Goal: Transaction & Acquisition: Purchase product/service

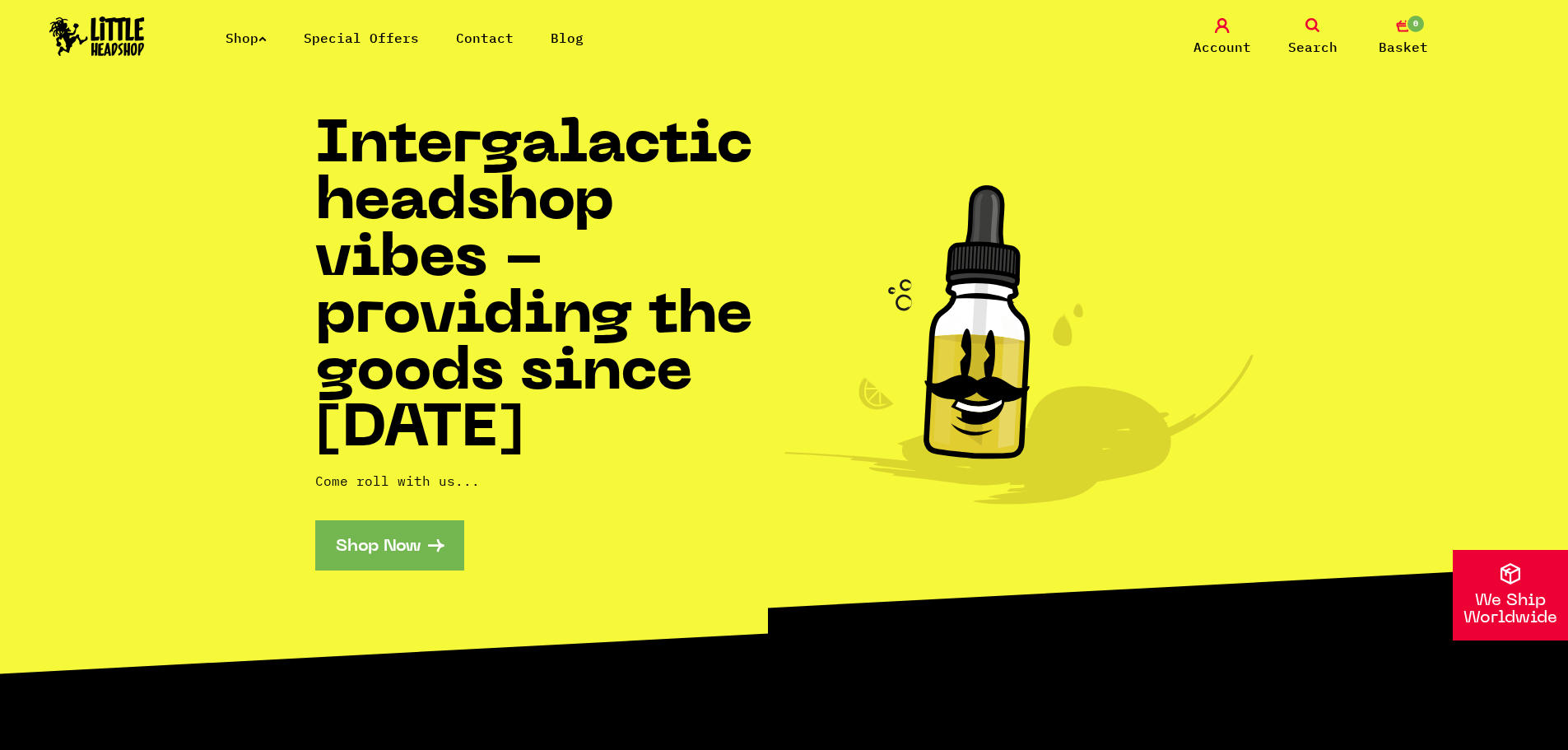
click at [263, 35] on link "Shop" at bounding box center [246, 38] width 41 height 17
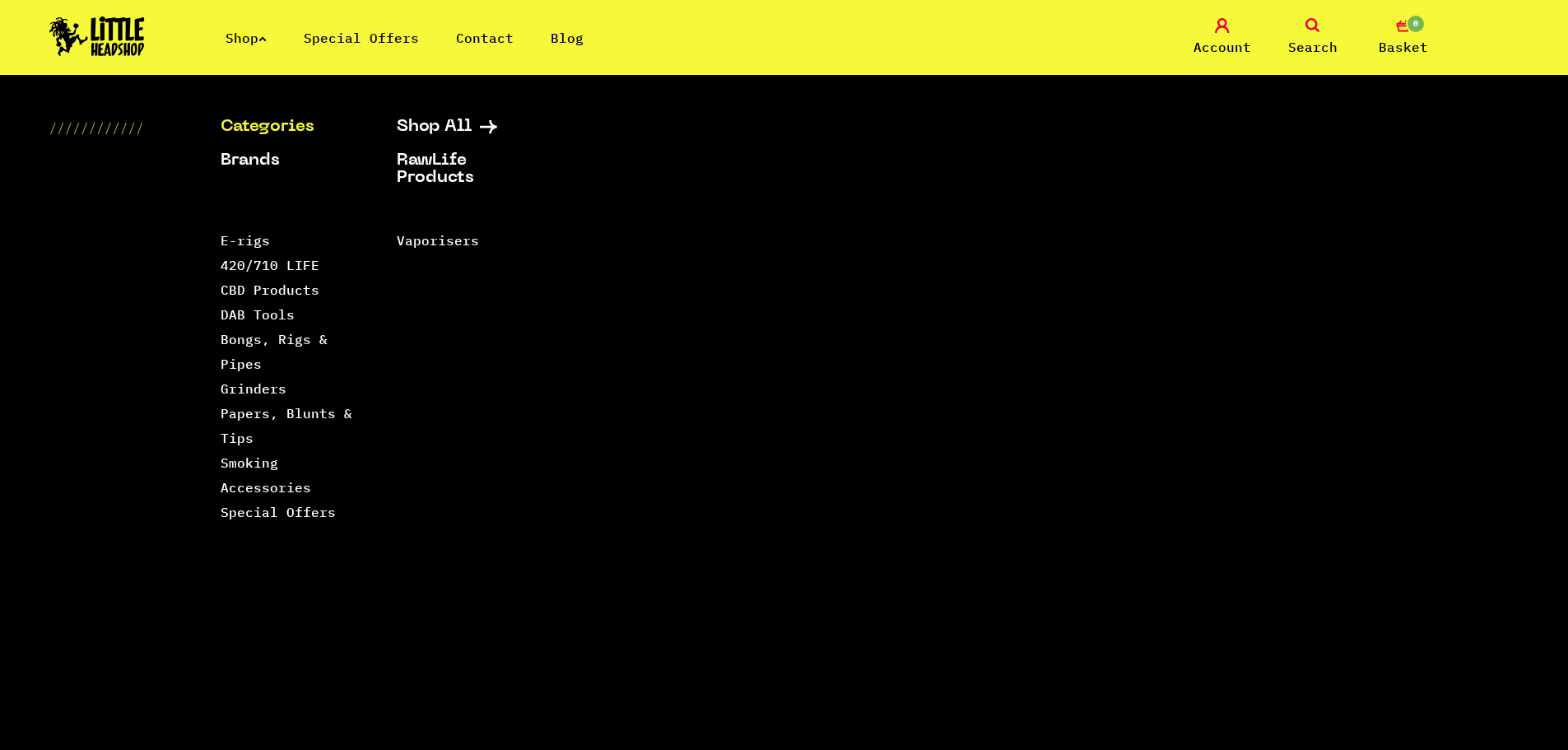
click at [1303, 31] on link "Search" at bounding box center [1313, 37] width 83 height 39
click at [1310, 23] on icon at bounding box center [1312, 25] width 15 height 15
click at [275, 134] on link "Categories" at bounding box center [289, 126] width 135 height 17
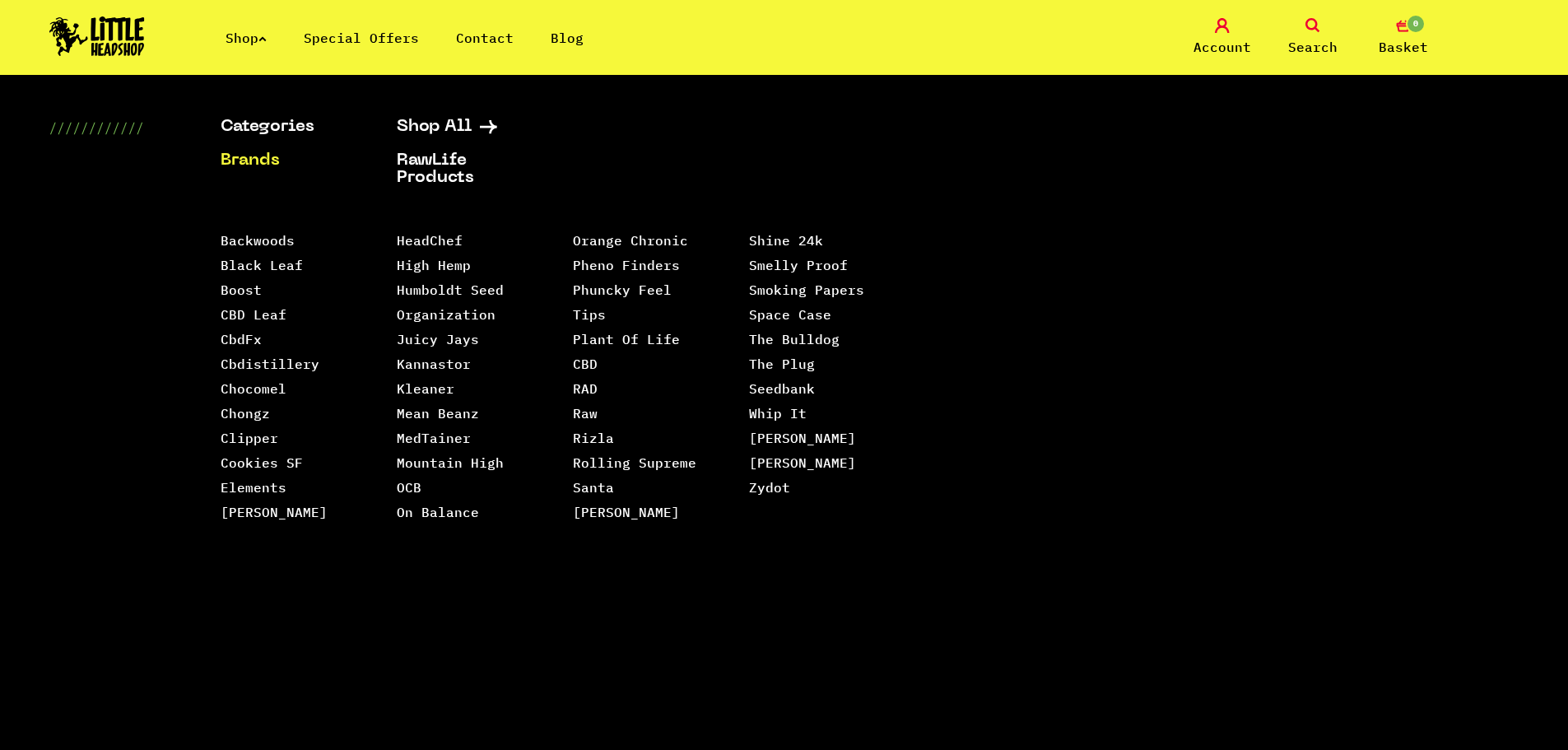
click at [68, 256] on div "Categories Shop All Brands RawLife Products Special Offers Contact Backwoods Bl…" at bounding box center [784, 403] width 1568 height 570
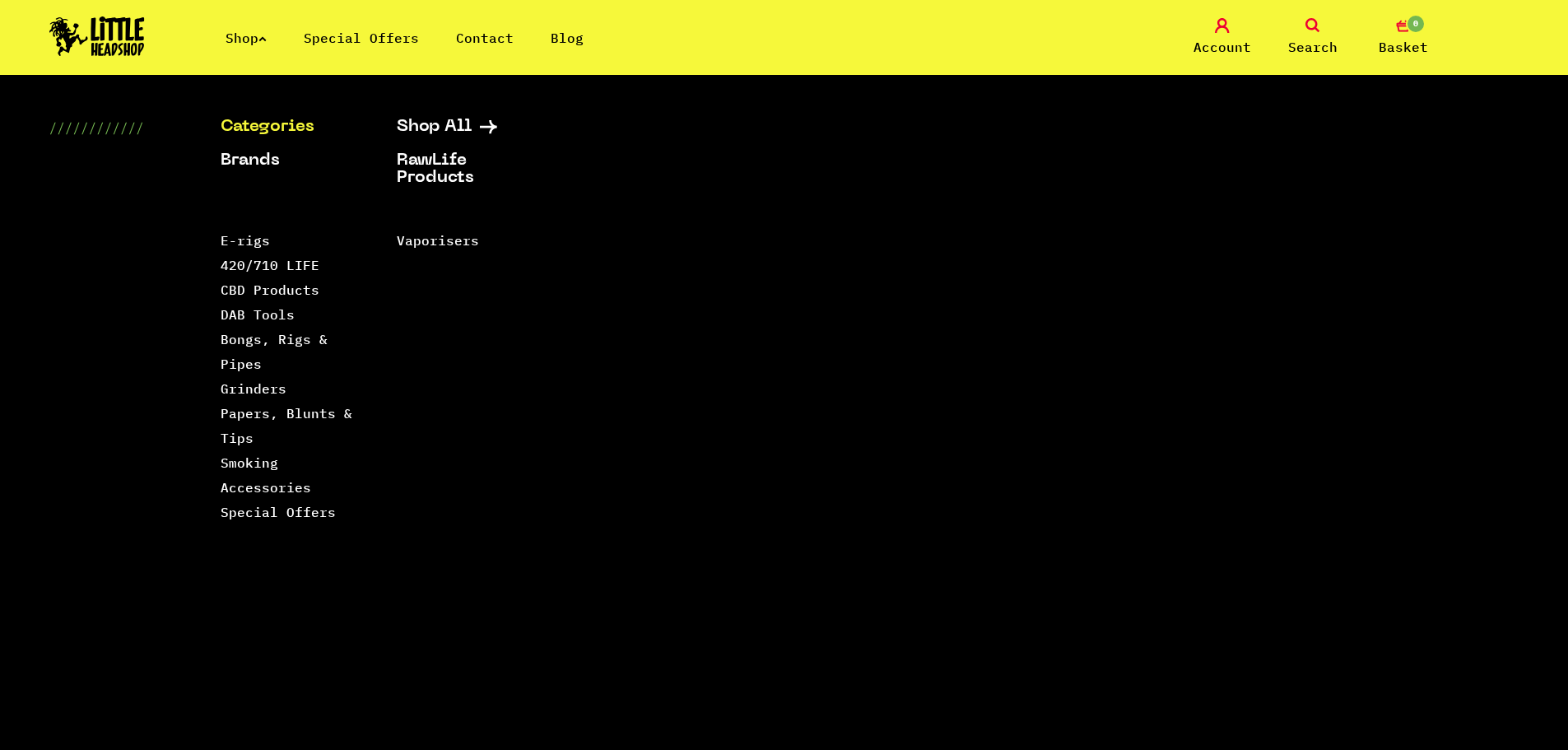
click at [491, 137] on ul "Categories Shop All Brands RawLife Products Special Offers Contact" at bounding box center [398, 160] width 354 height 85
click at [491, 127] on icon at bounding box center [488, 126] width 17 height 13
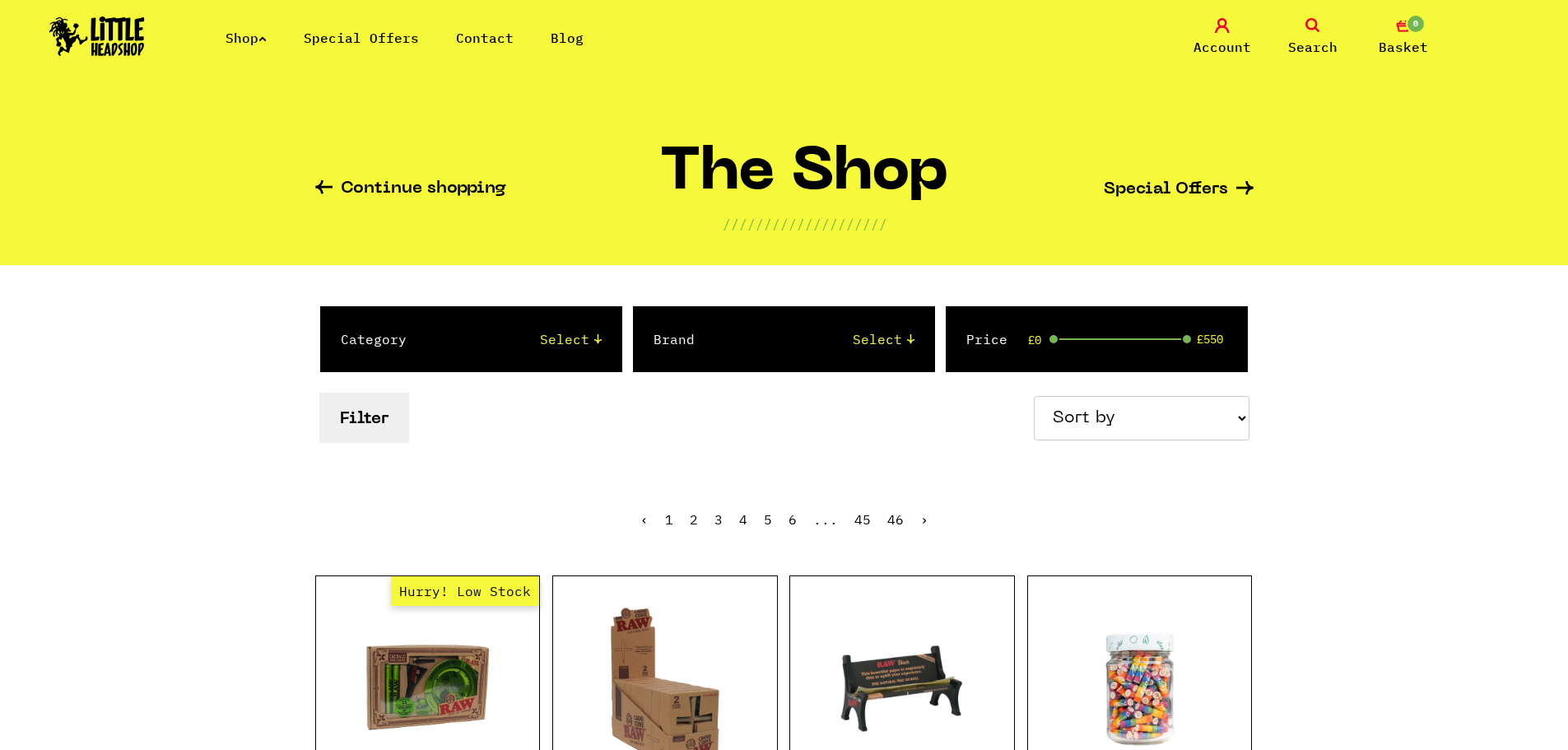
click at [1317, 31] on icon at bounding box center [1312, 25] width 15 height 15
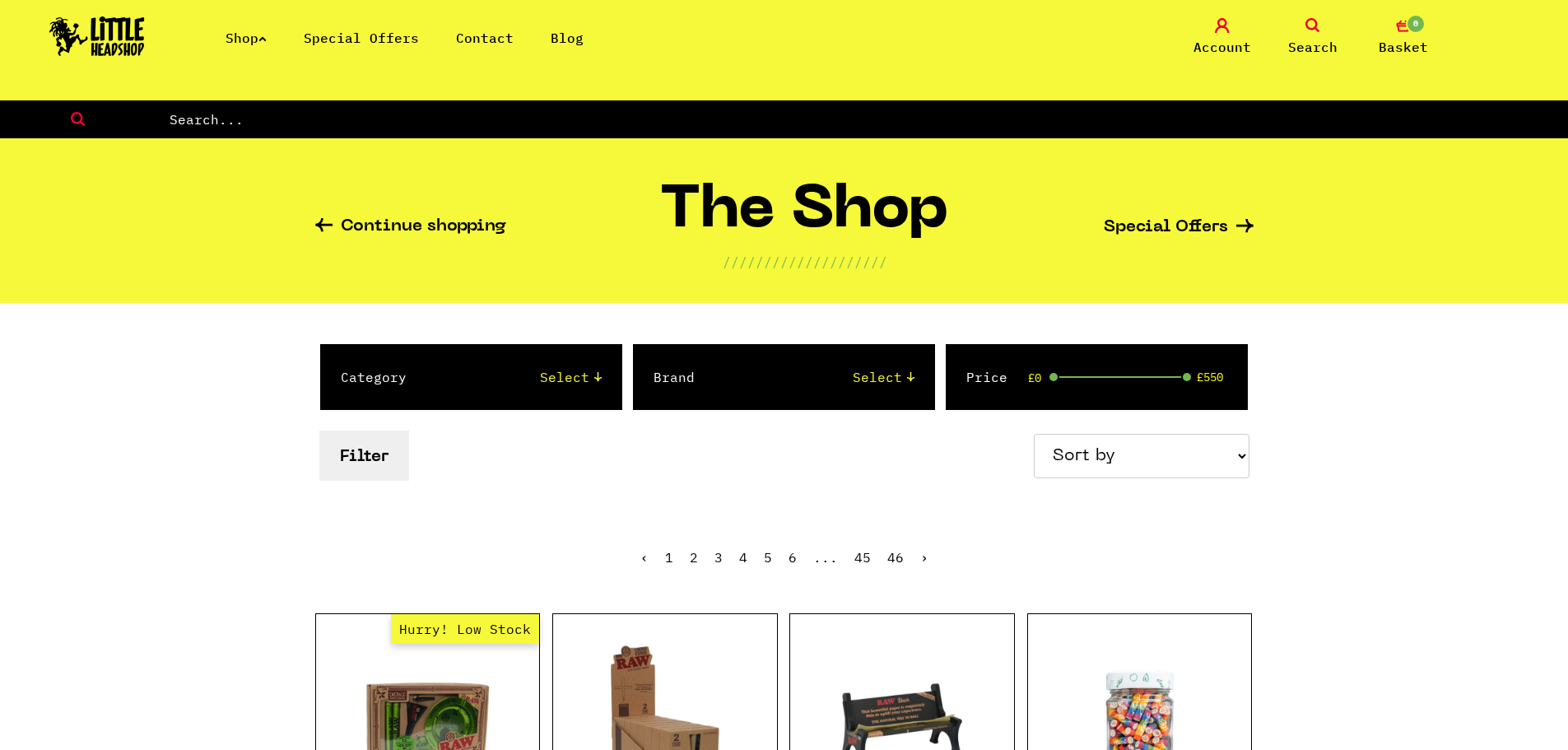
click at [580, 126] on input "text" at bounding box center [869, 119] width 1401 height 22
type input "cruz"
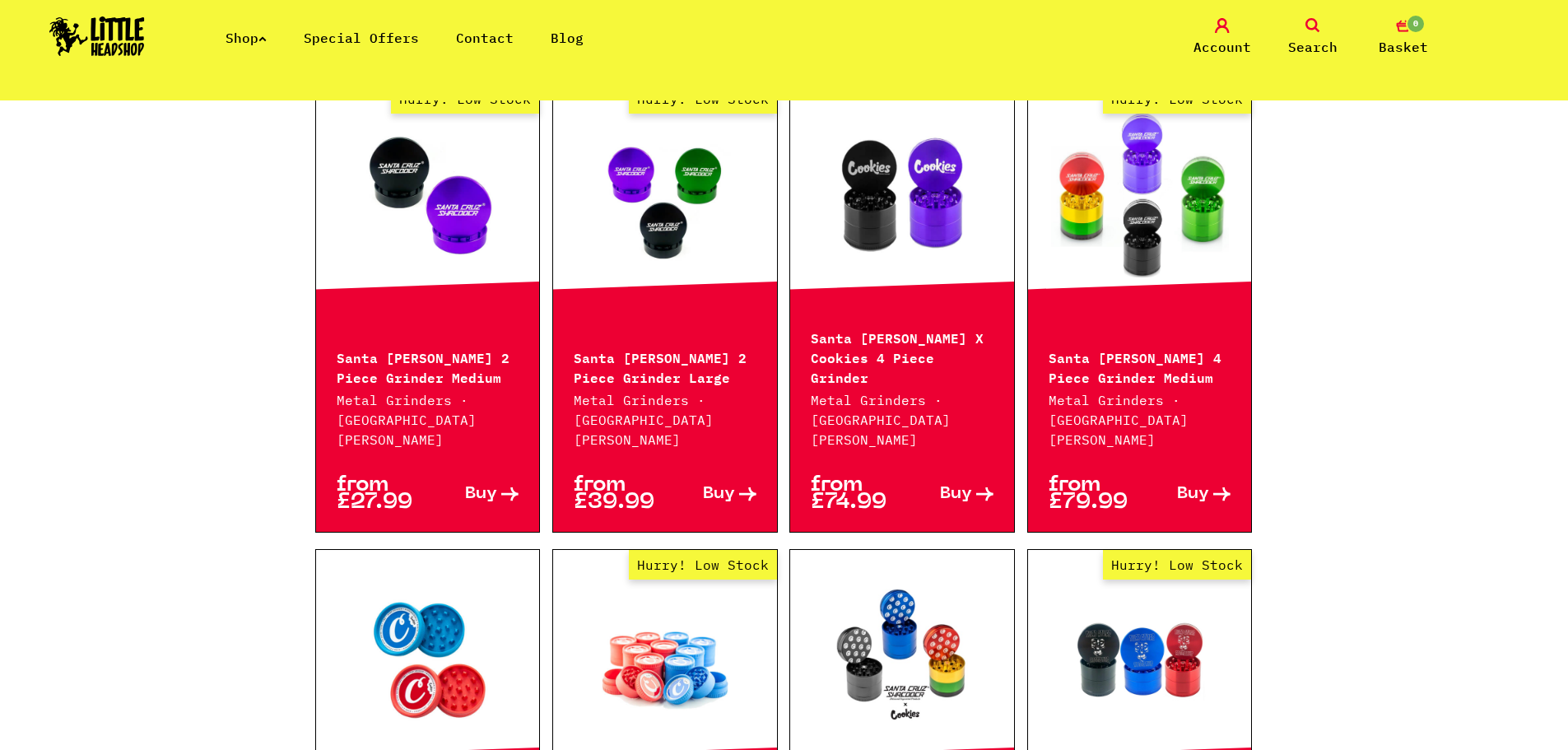
scroll to position [988, 0]
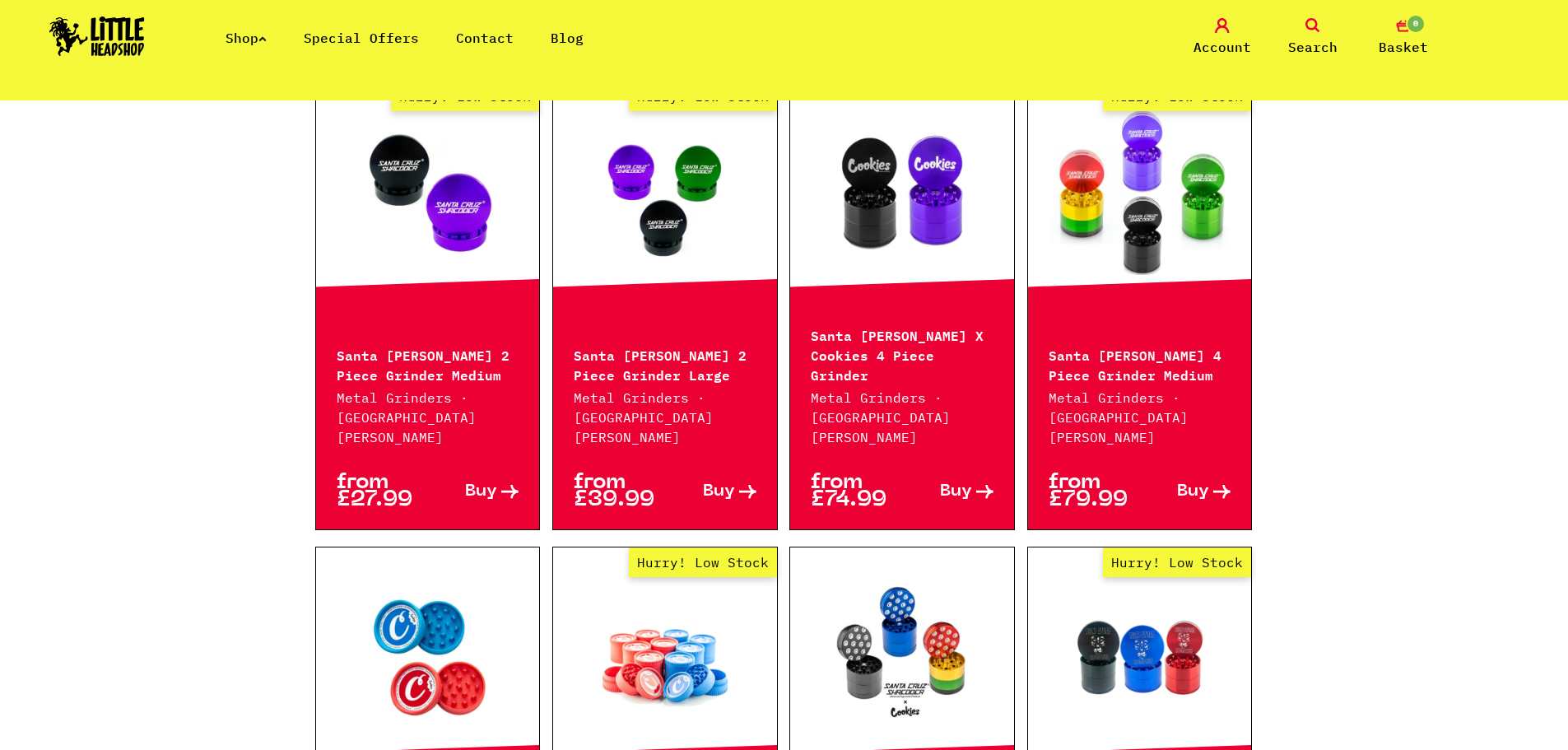
click at [671, 145] on link "Hurry! Low Stock" at bounding box center [665, 193] width 224 height 165
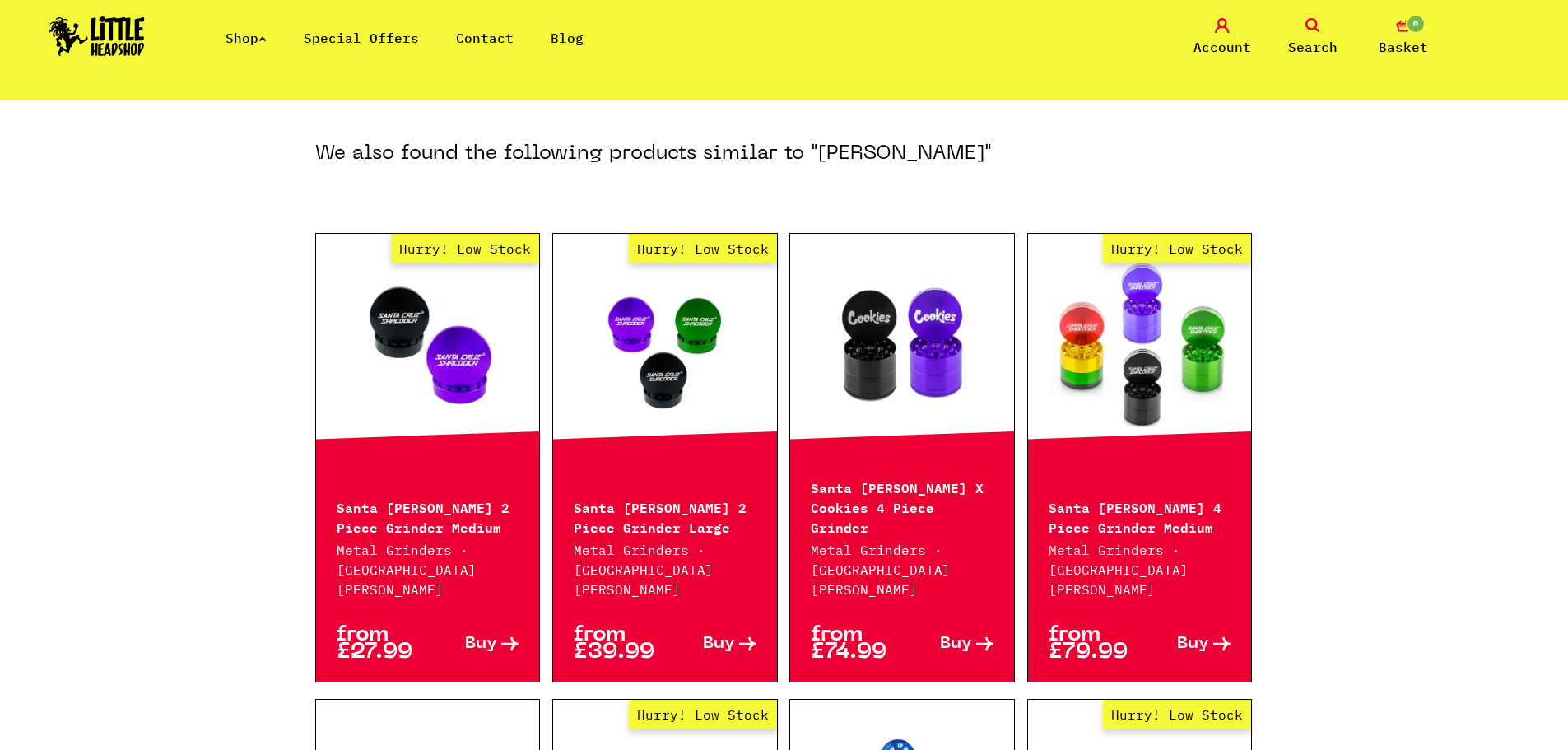
scroll to position [741, 0]
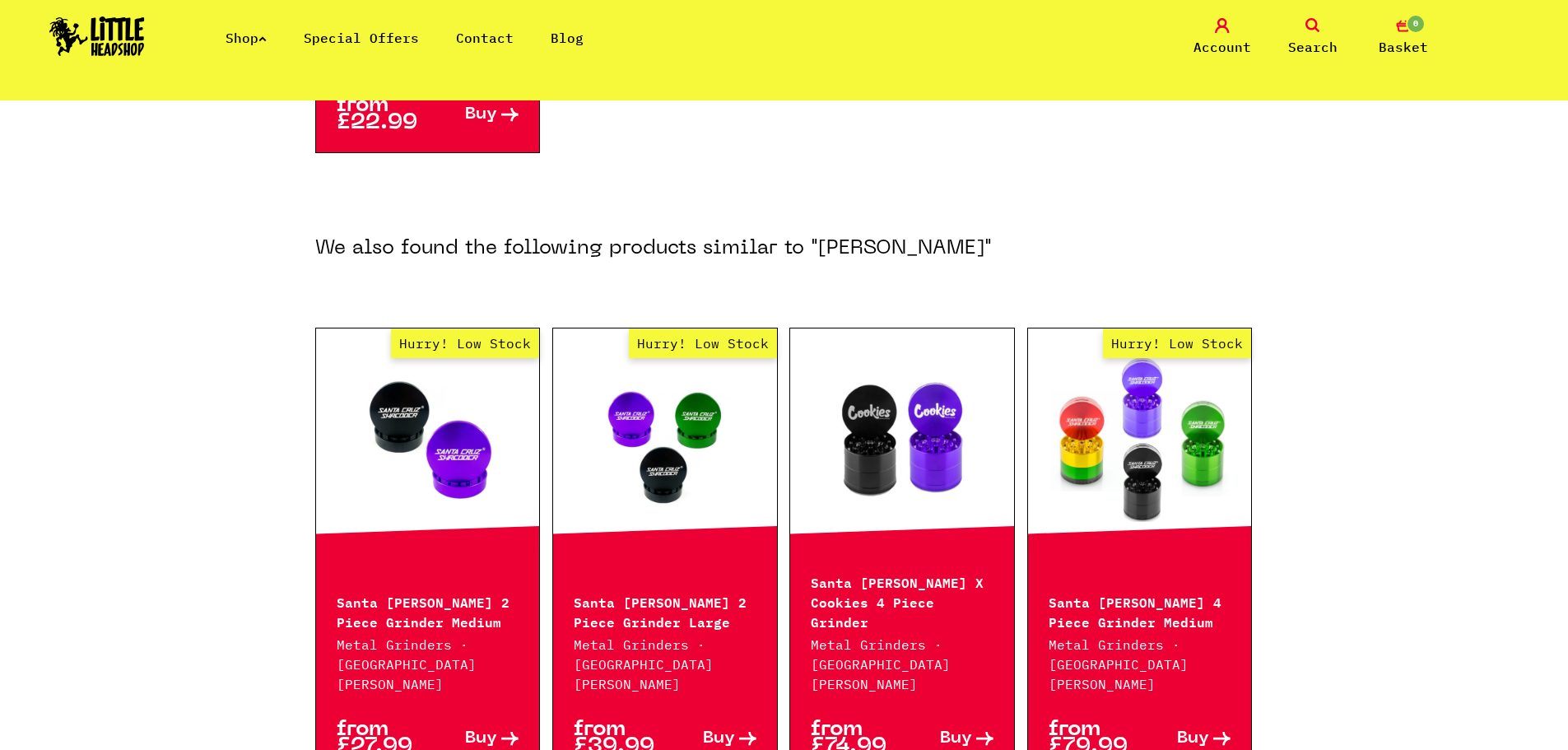
click at [679, 427] on link "Hurry! Low Stock" at bounding box center [665, 440] width 224 height 165
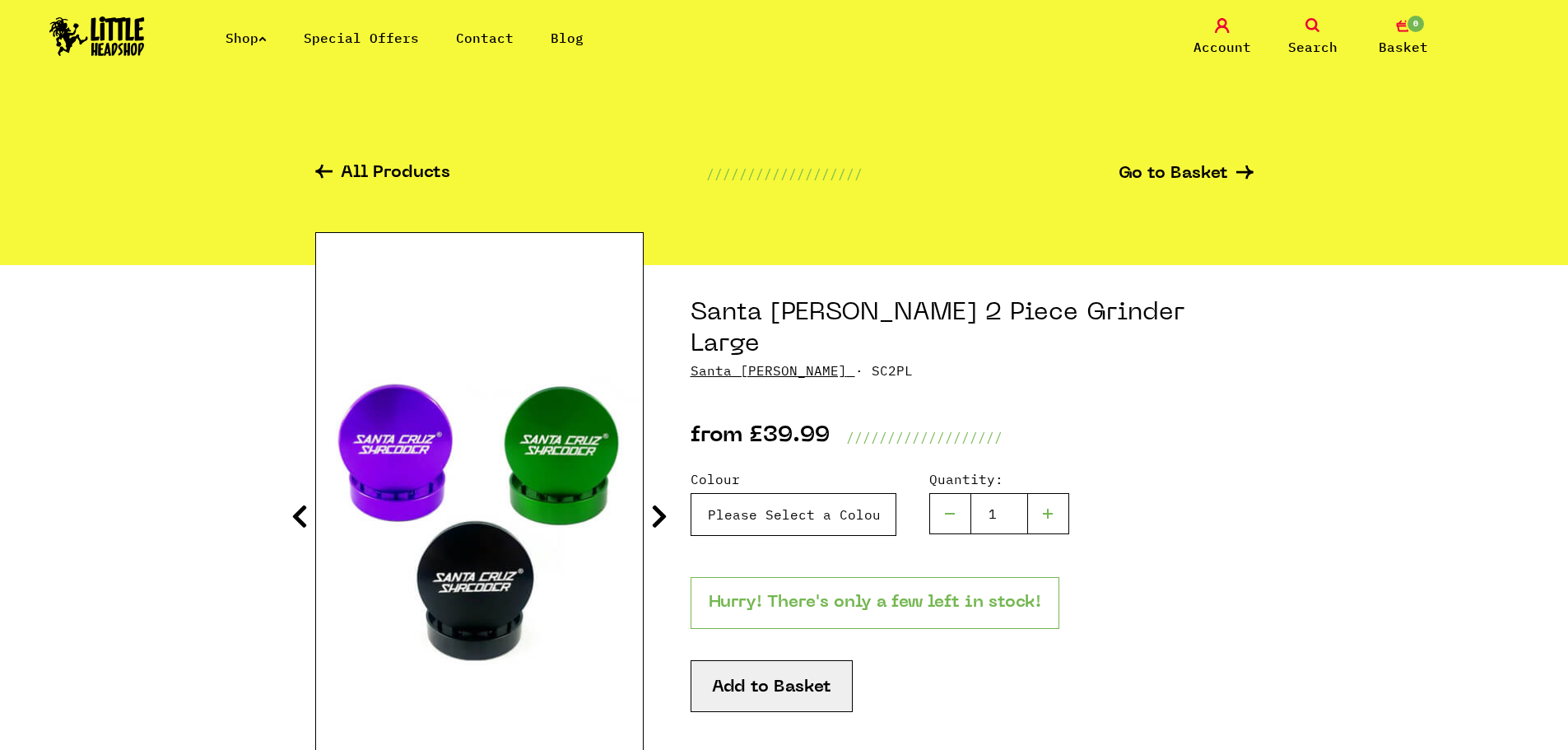
click at [842, 493] on select "Please Select a Colour Santa [PERSON_NAME] 2 Piece Grinder Large - Purple - £39…" at bounding box center [793, 514] width 206 height 43
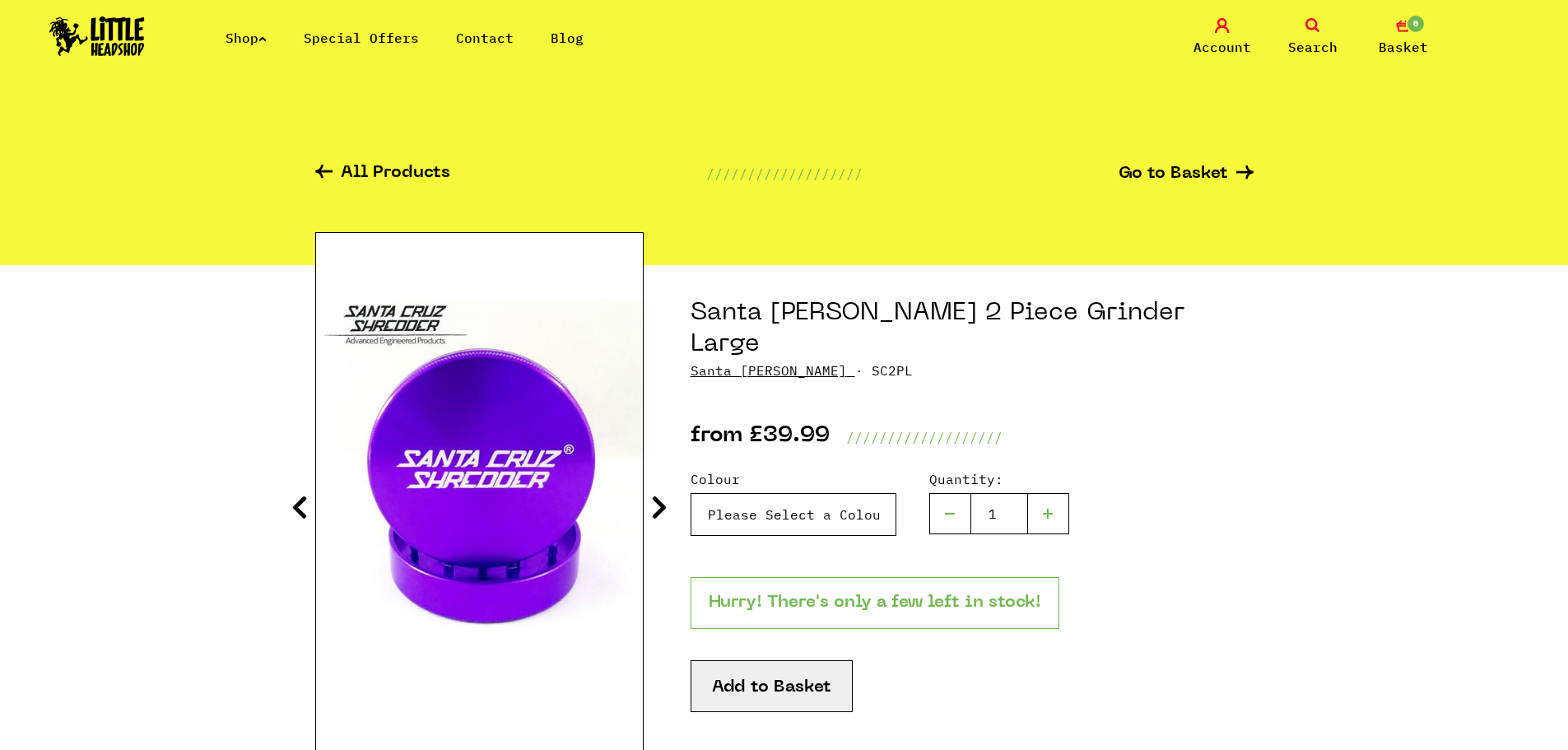
click at [805, 493] on select "Please Select a Colour Santa Cruz 2 Piece Grinder Large - Purple - £39.99 (Out …" at bounding box center [793, 514] width 206 height 43
select select "1194"
click at [690, 493] on select "Please Select a Colour Santa Cruz 2 Piece Grinder Large - Purple - £39.99 (Out …" at bounding box center [793, 514] width 206 height 43
click at [798, 660] on button "Add to Basket" at bounding box center [771, 686] width 162 height 52
click at [799, 660] on button "Add to Basket" at bounding box center [771, 686] width 162 height 52
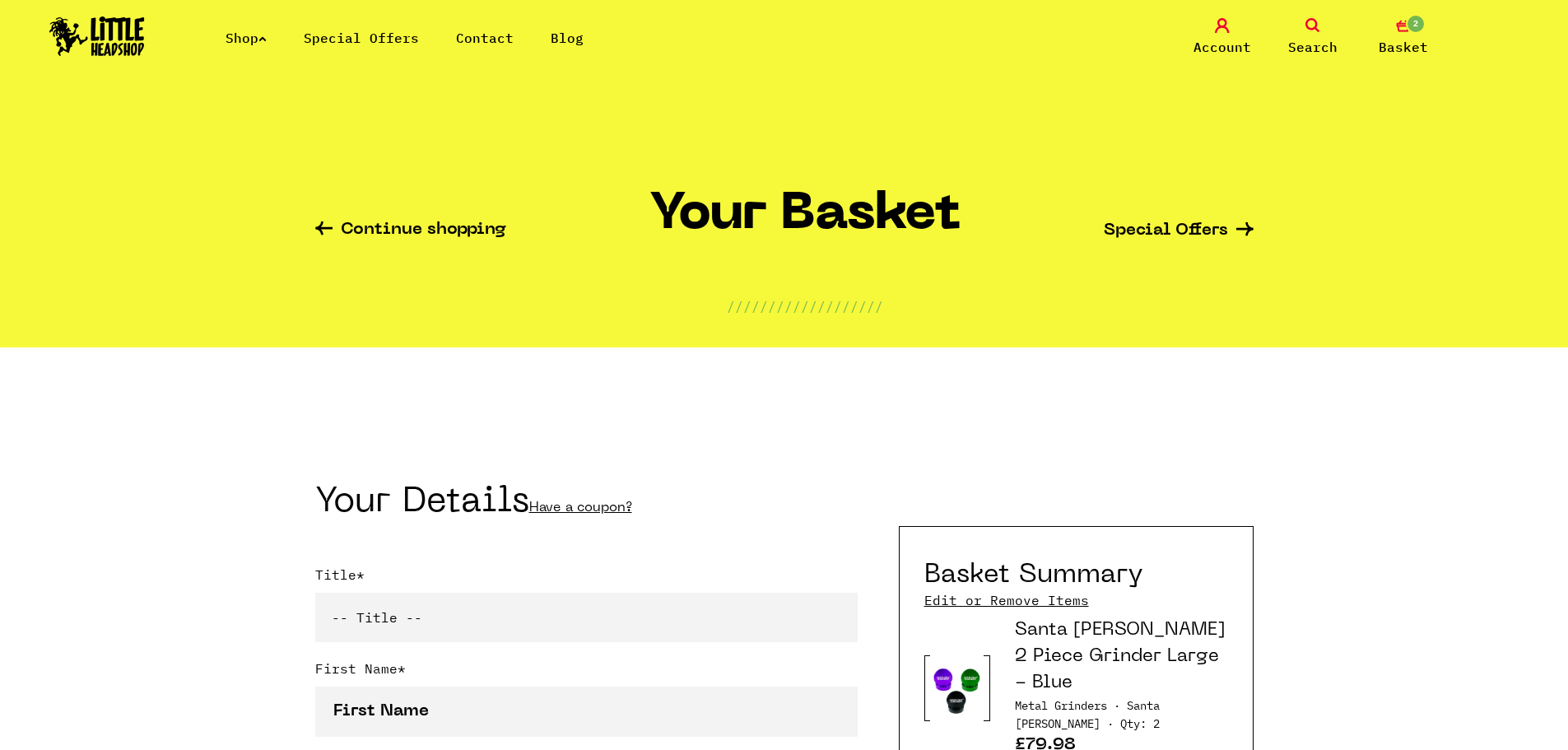
click at [1311, 31] on icon at bounding box center [1312, 25] width 15 height 15
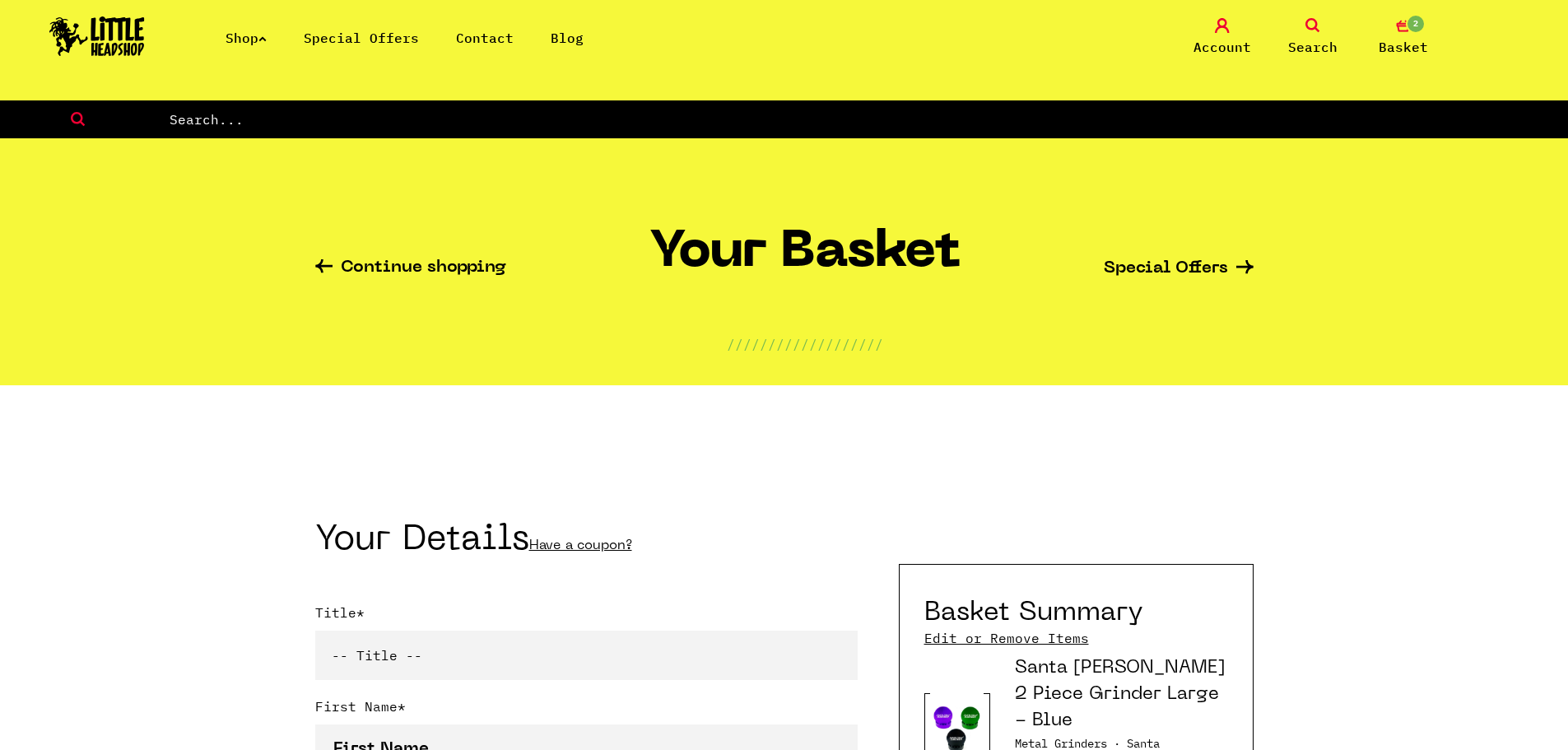
click at [946, 112] on input "text" at bounding box center [869, 119] width 1401 height 22
type input "phantom"
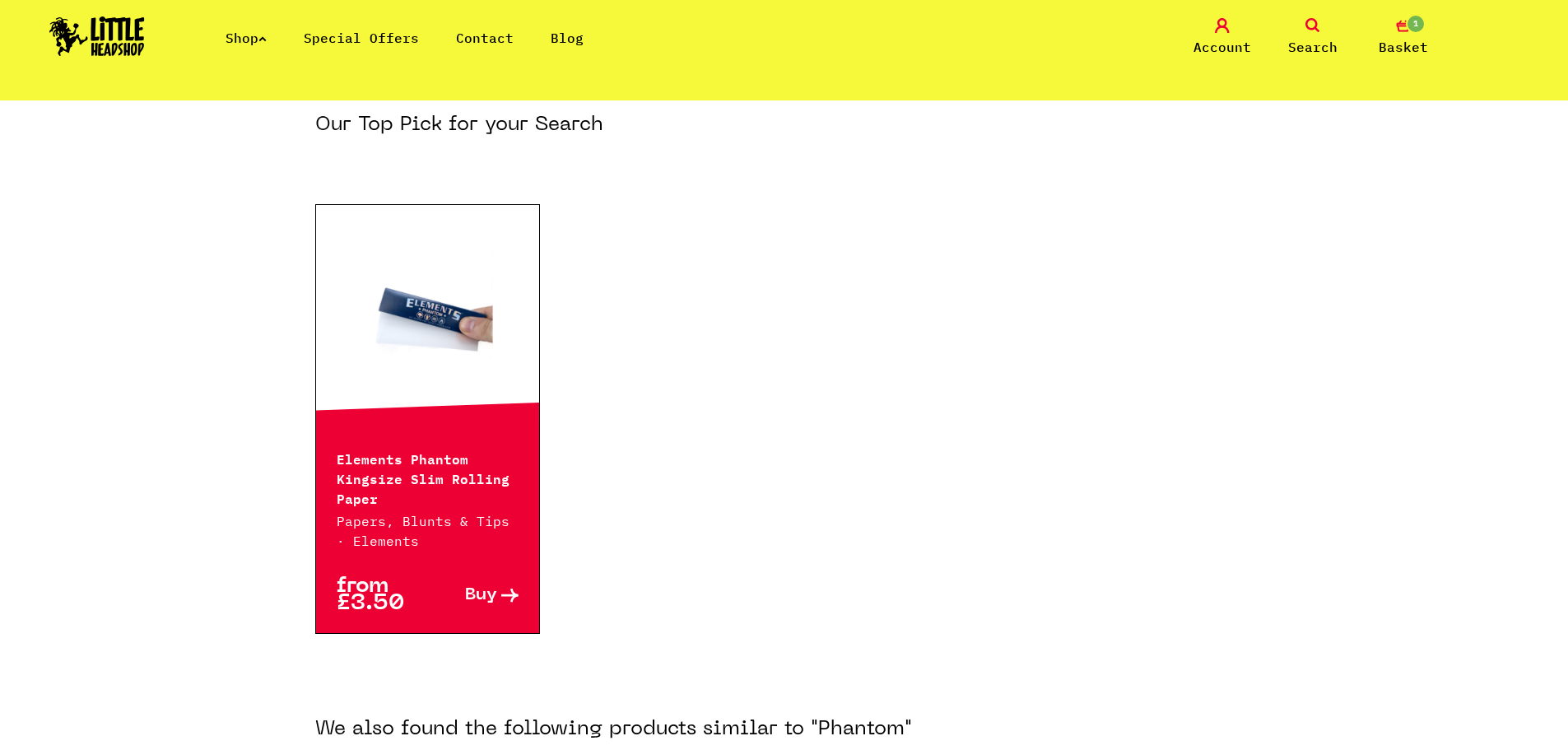
scroll to position [329, 0]
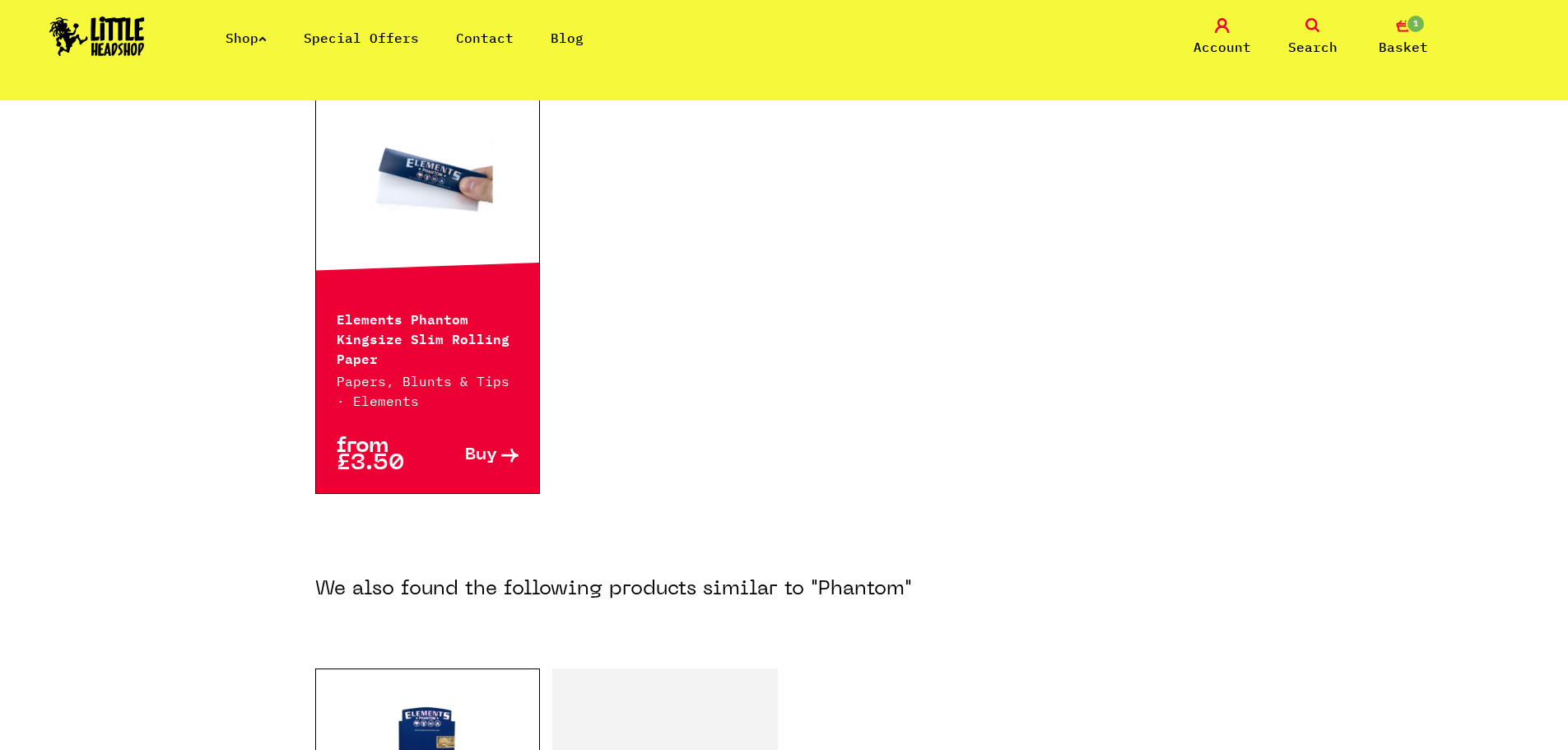
click at [401, 331] on p "Elements Phantom Kingsize Slim Rolling Paper" at bounding box center [428, 338] width 183 height 60
click at [496, 468] on link "Buy" at bounding box center [473, 455] width 92 height 35
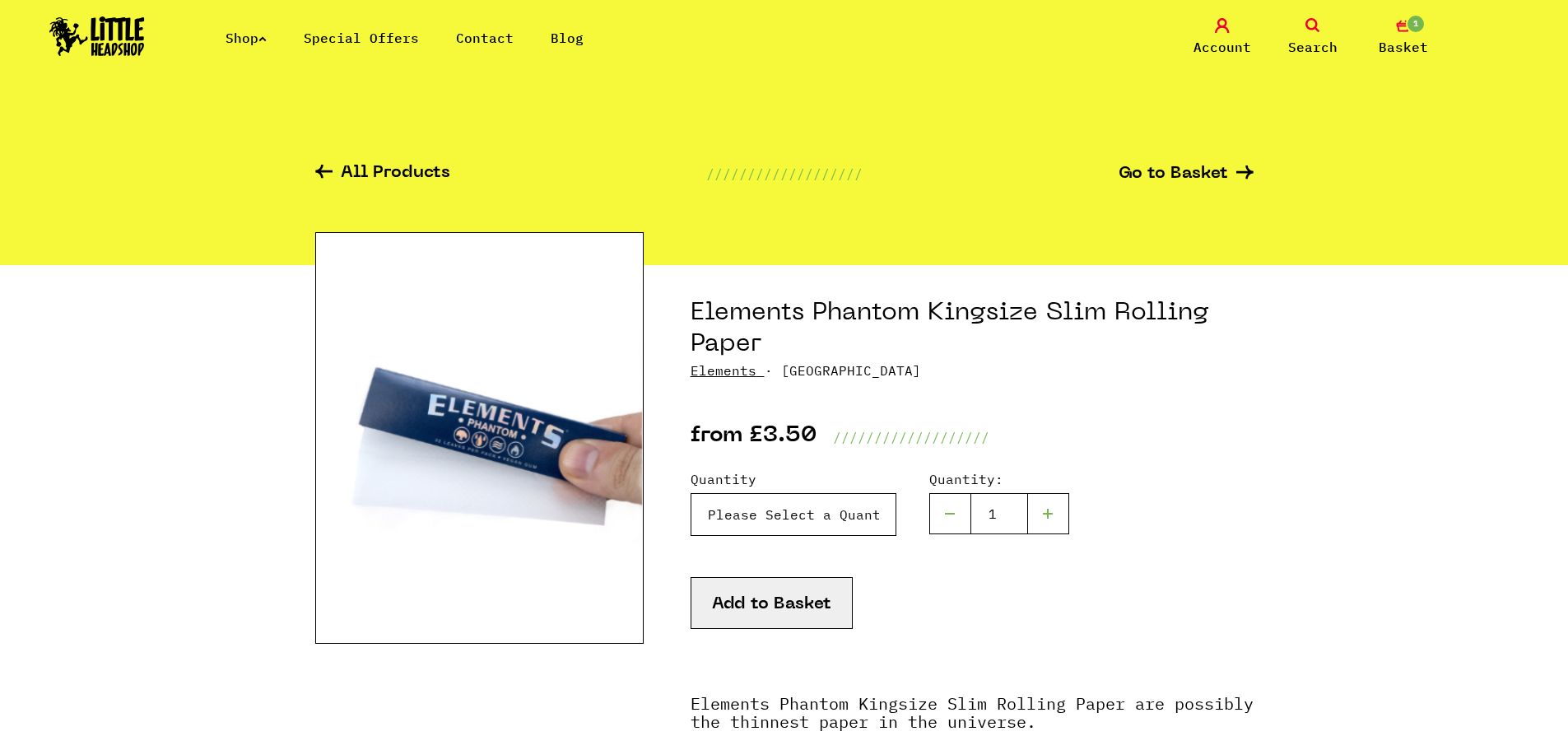
click at [787, 514] on select "Please Select a Quantity X 1 Pack - £3.50 X 4 Packs - £12.00 X 10 Packs - £25.00" at bounding box center [793, 514] width 206 height 43
select select "1961"
click at [690, 493] on select "Please Select a Quantity X 1 Pack - £3.50 X 4 Packs - £12.00 X 10 Packs - £25.00" at bounding box center [793, 514] width 206 height 43
click at [780, 604] on button "Add to Basket" at bounding box center [771, 603] width 162 height 52
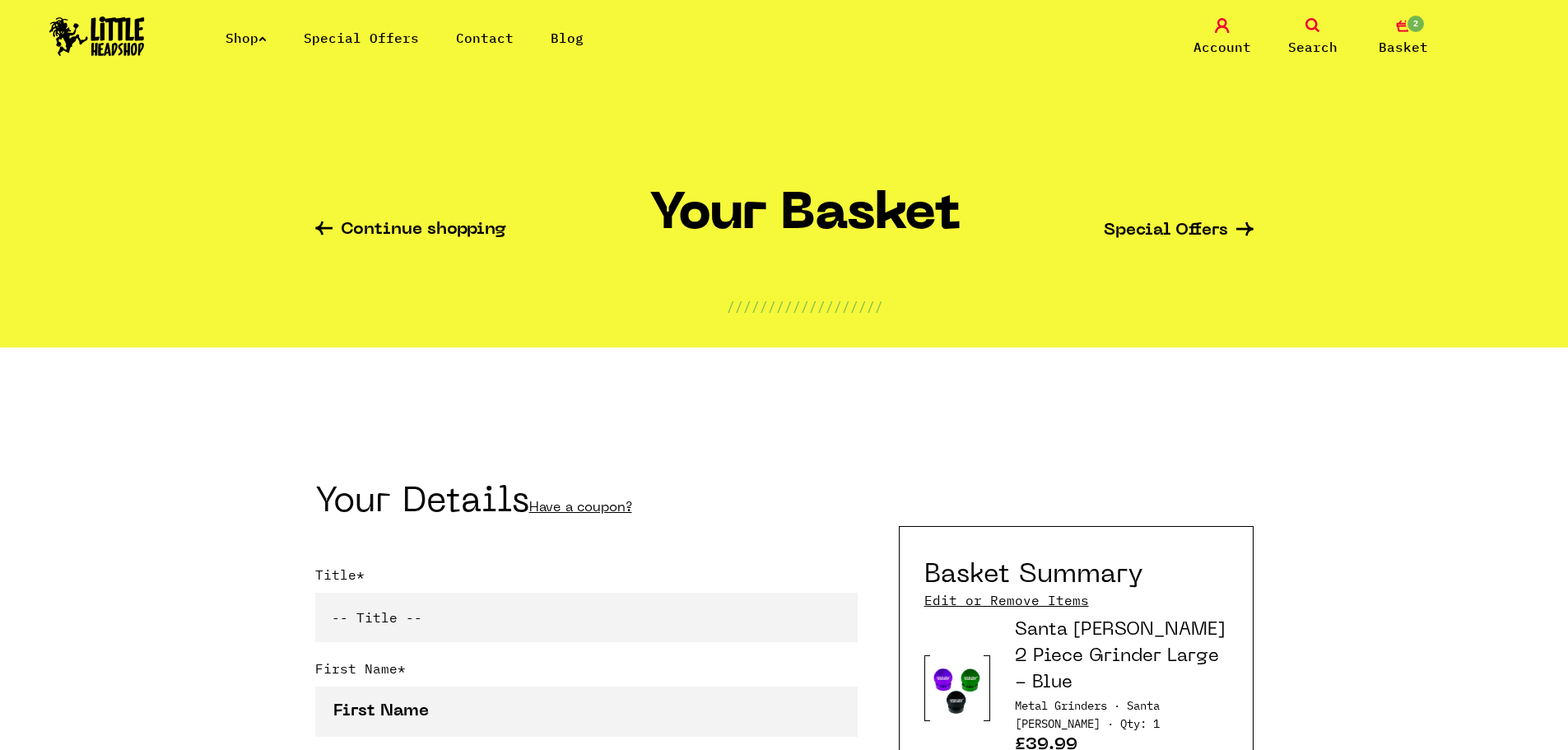
click at [1308, 26] on icon at bounding box center [1312, 25] width 15 height 15
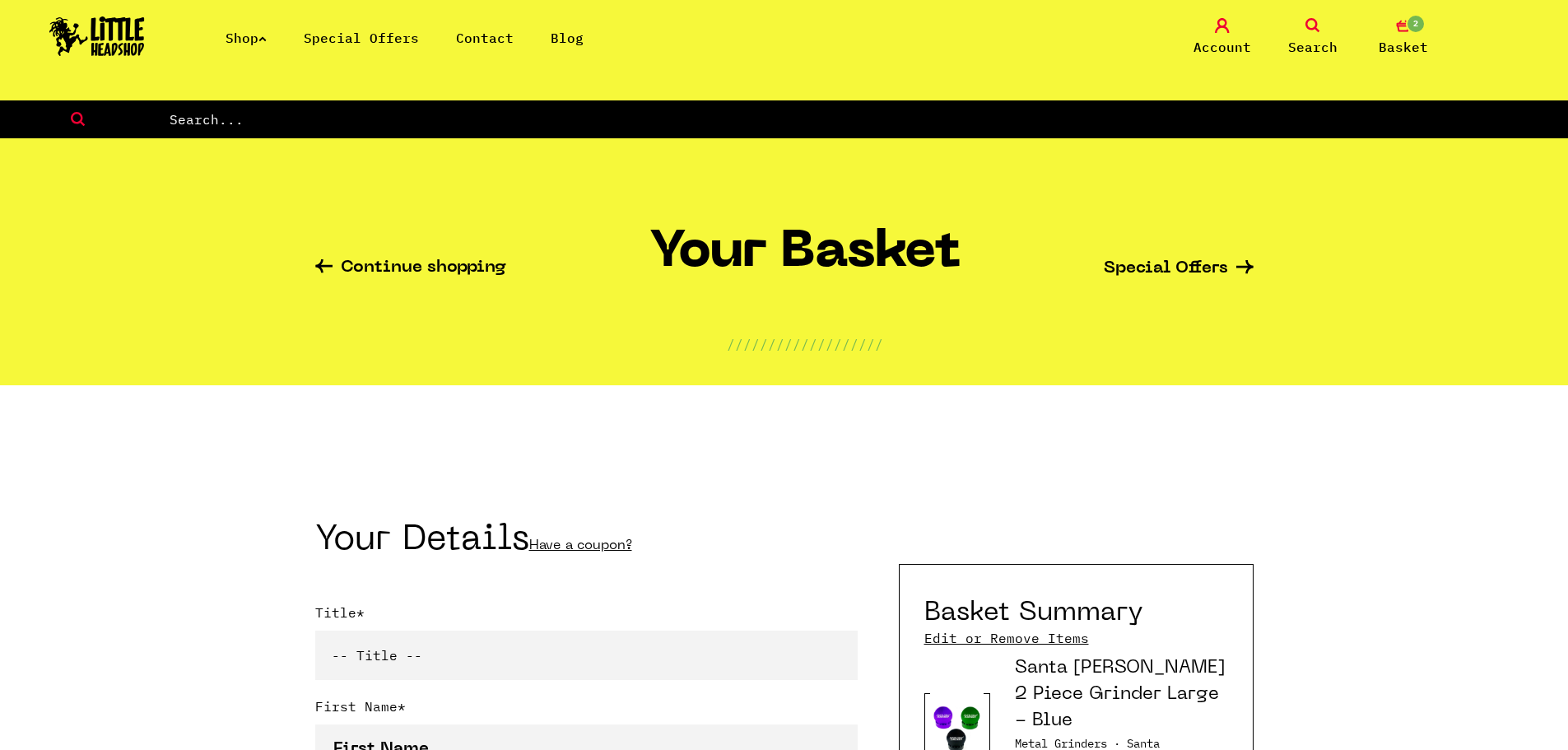
click at [1093, 117] on input "text" at bounding box center [869, 119] width 1401 height 22
type input "raw papers"
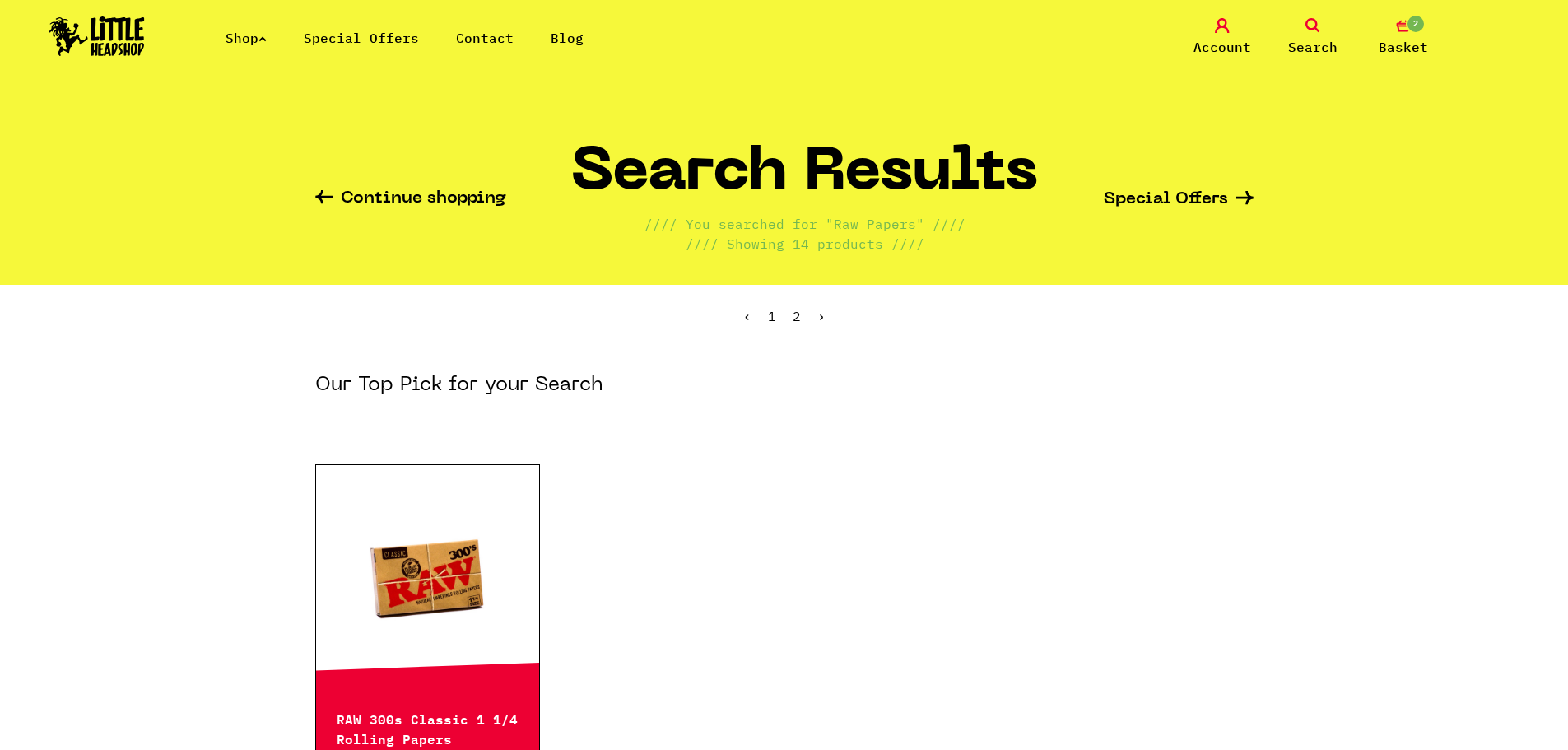
click at [267, 37] on icon at bounding box center [263, 39] width 8 height 7
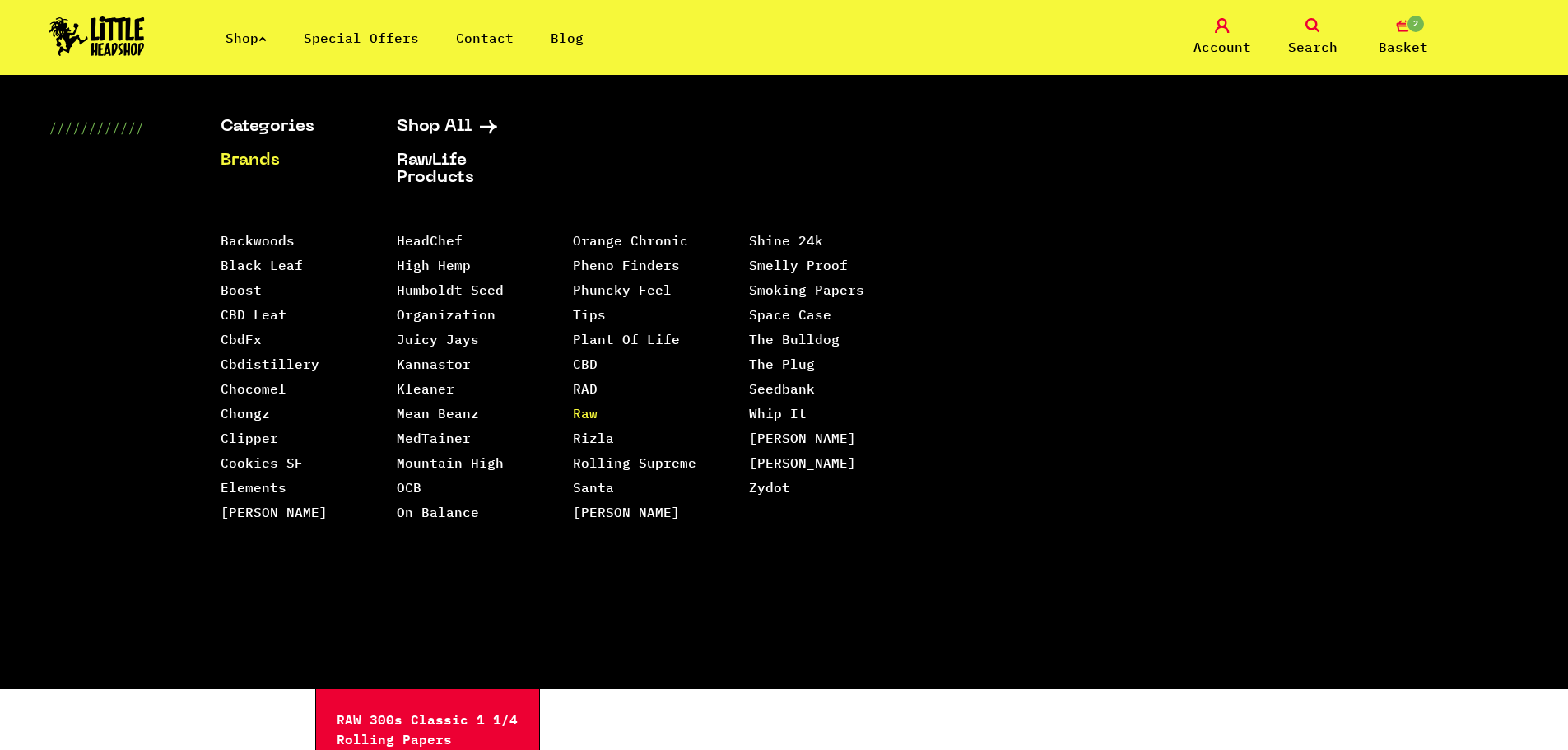
click at [590, 405] on link "Raw" at bounding box center [585, 413] width 25 height 17
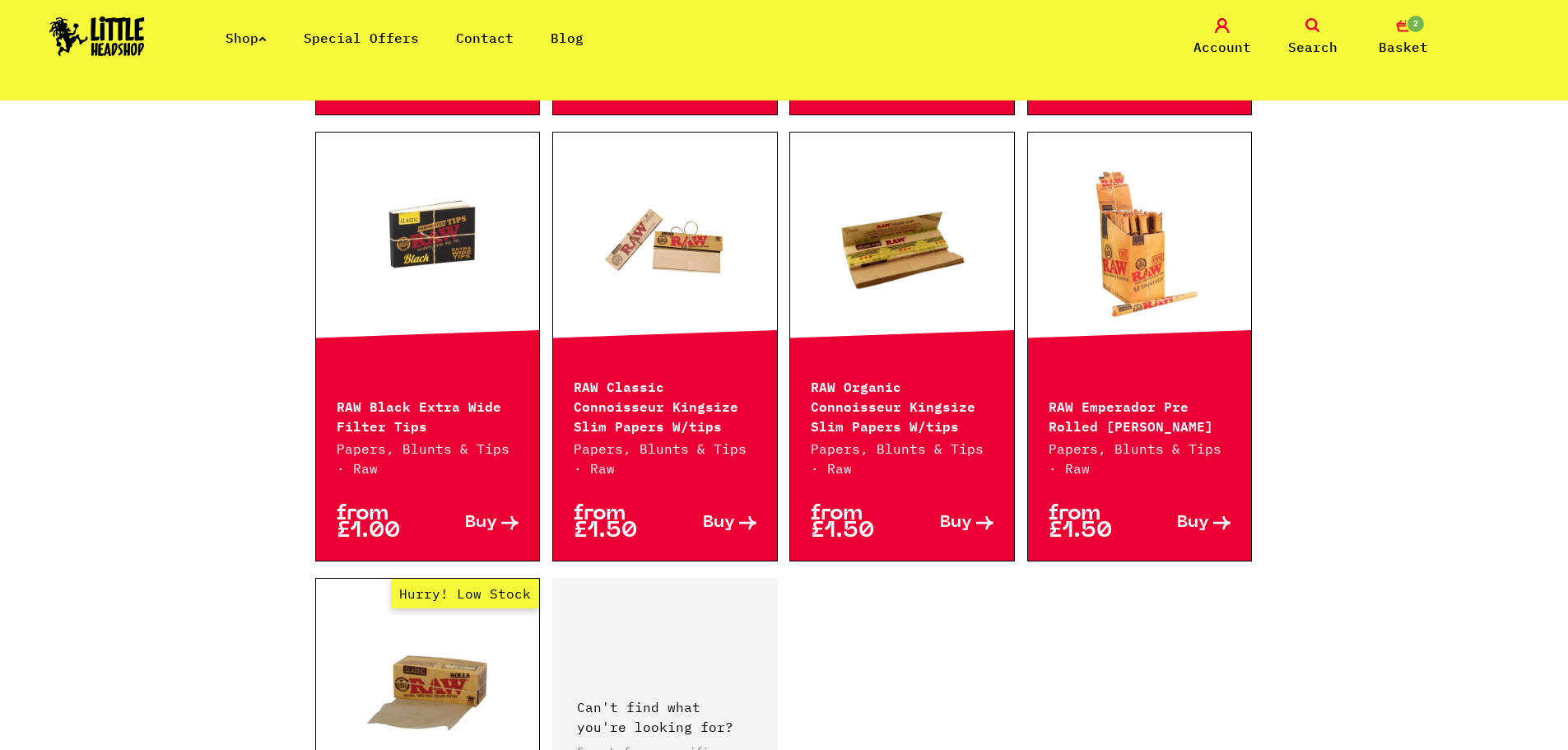
scroll to position [2141, 0]
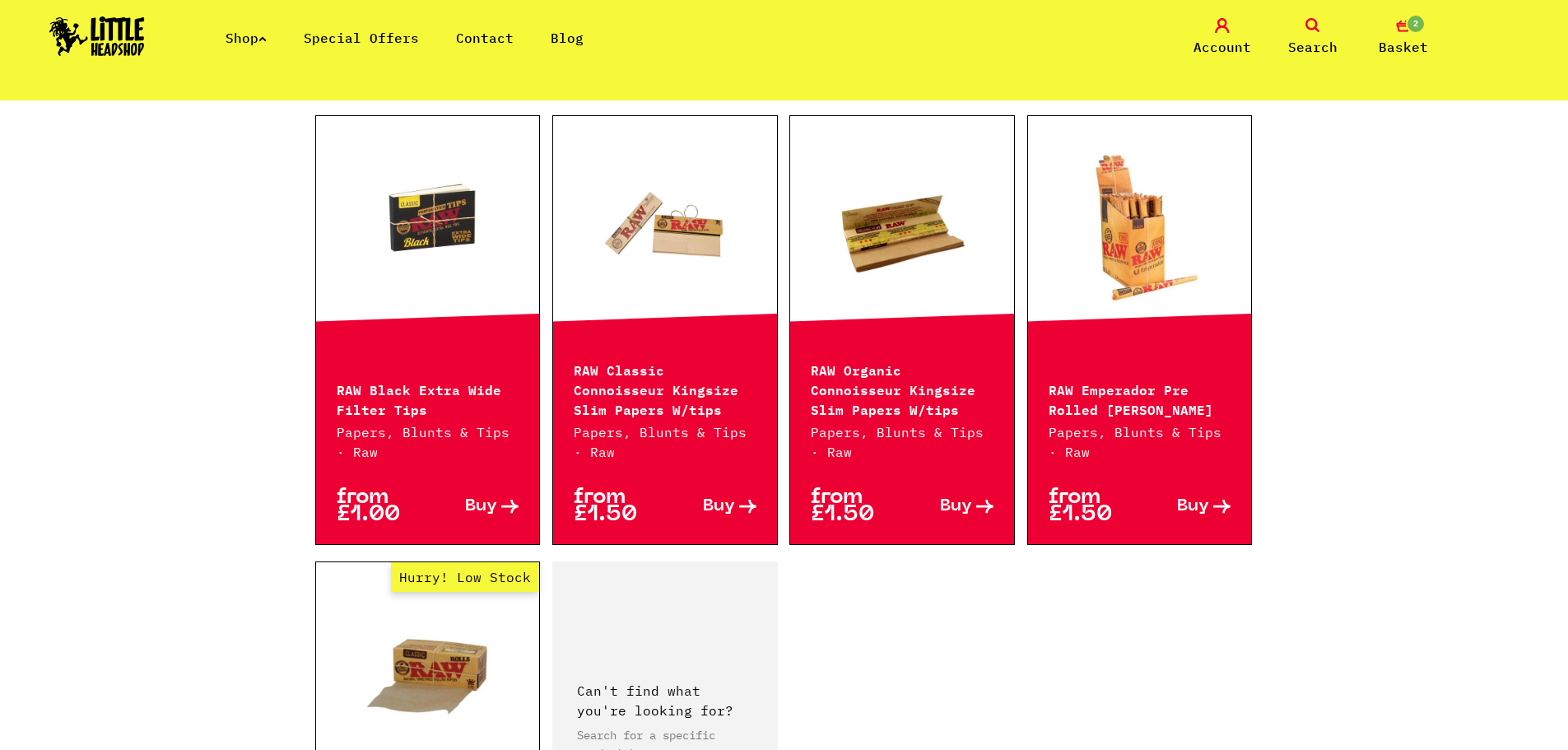
click at [1310, 30] on icon at bounding box center [1312, 25] width 15 height 15
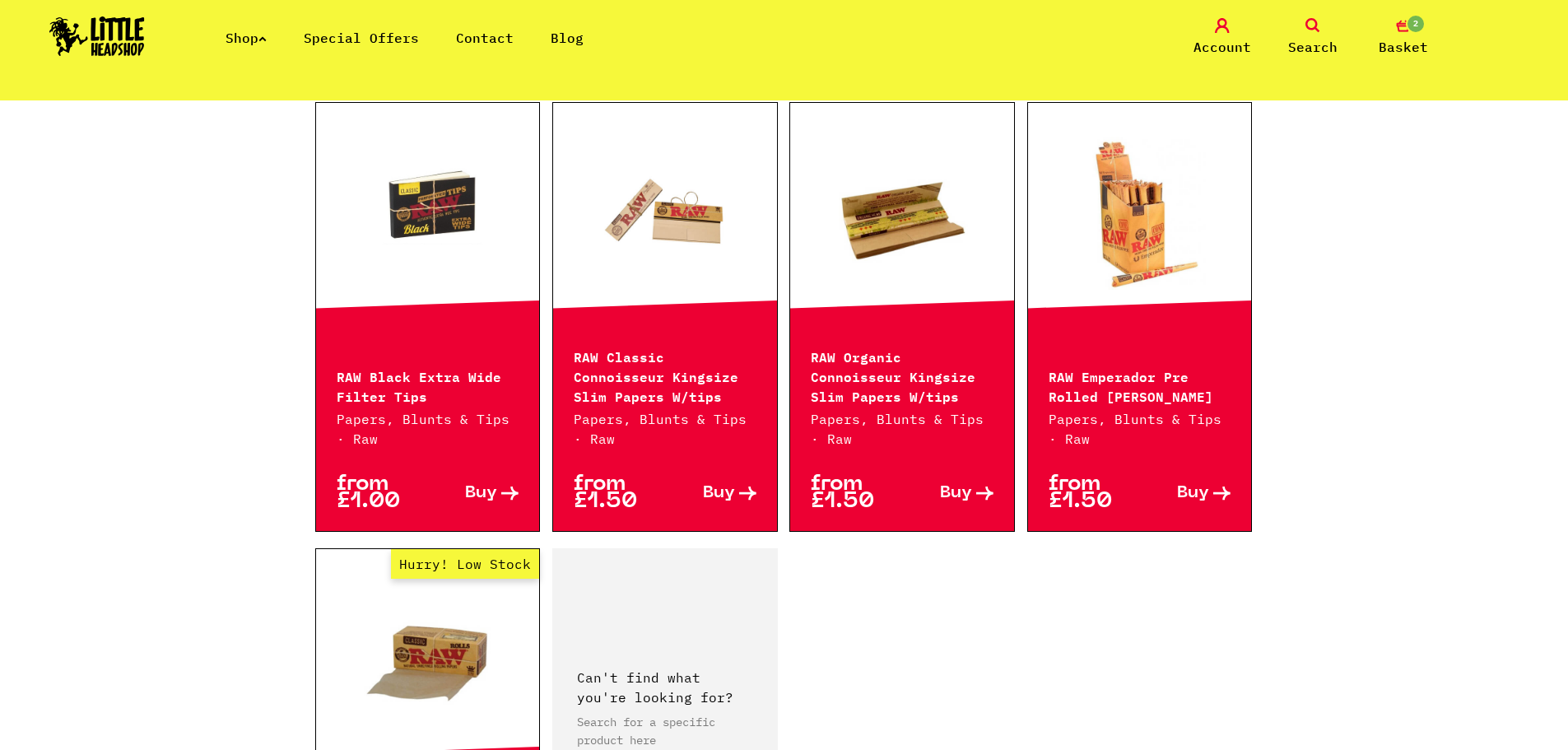
scroll to position [2178, 0]
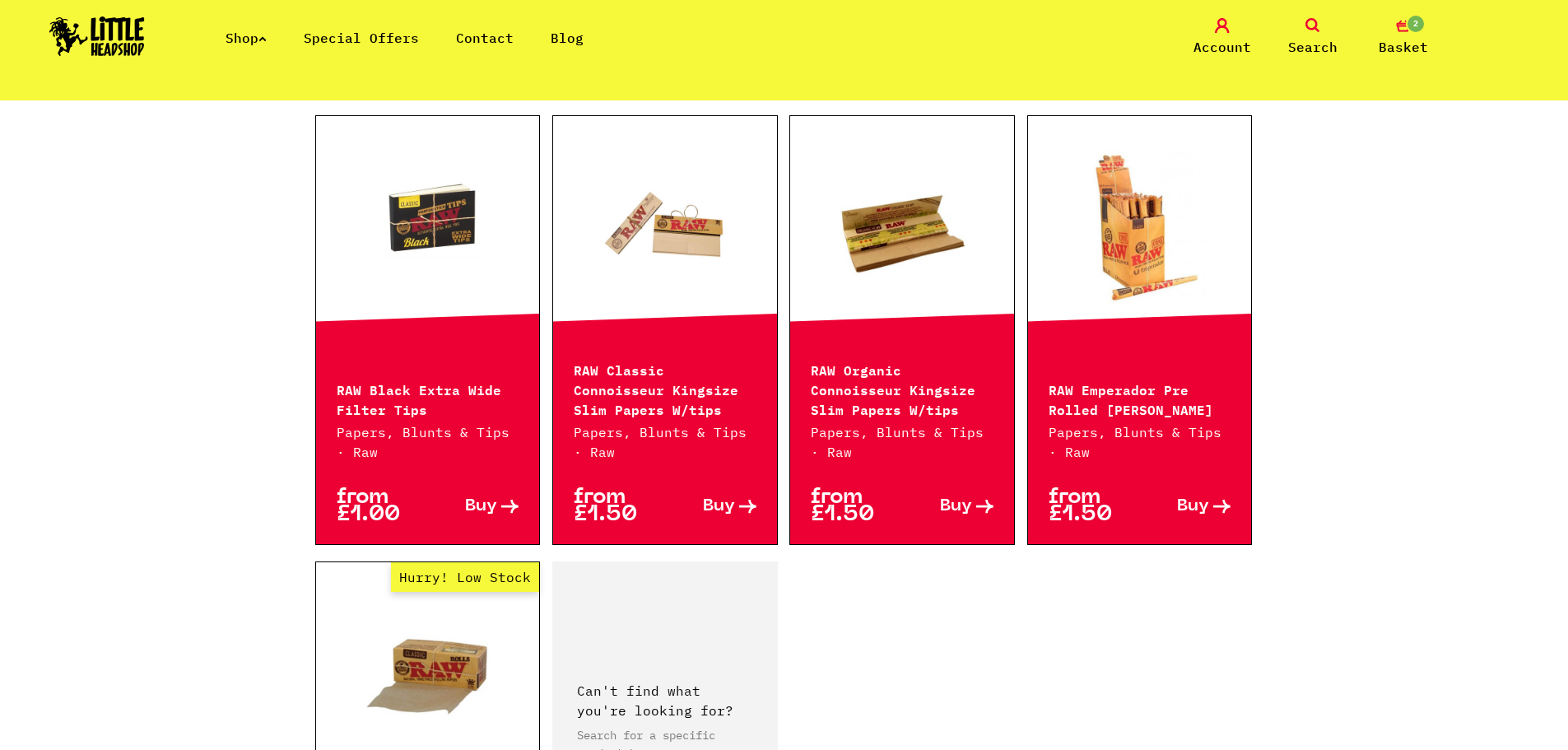
click at [1313, 26] on icon at bounding box center [1312, 25] width 15 height 15
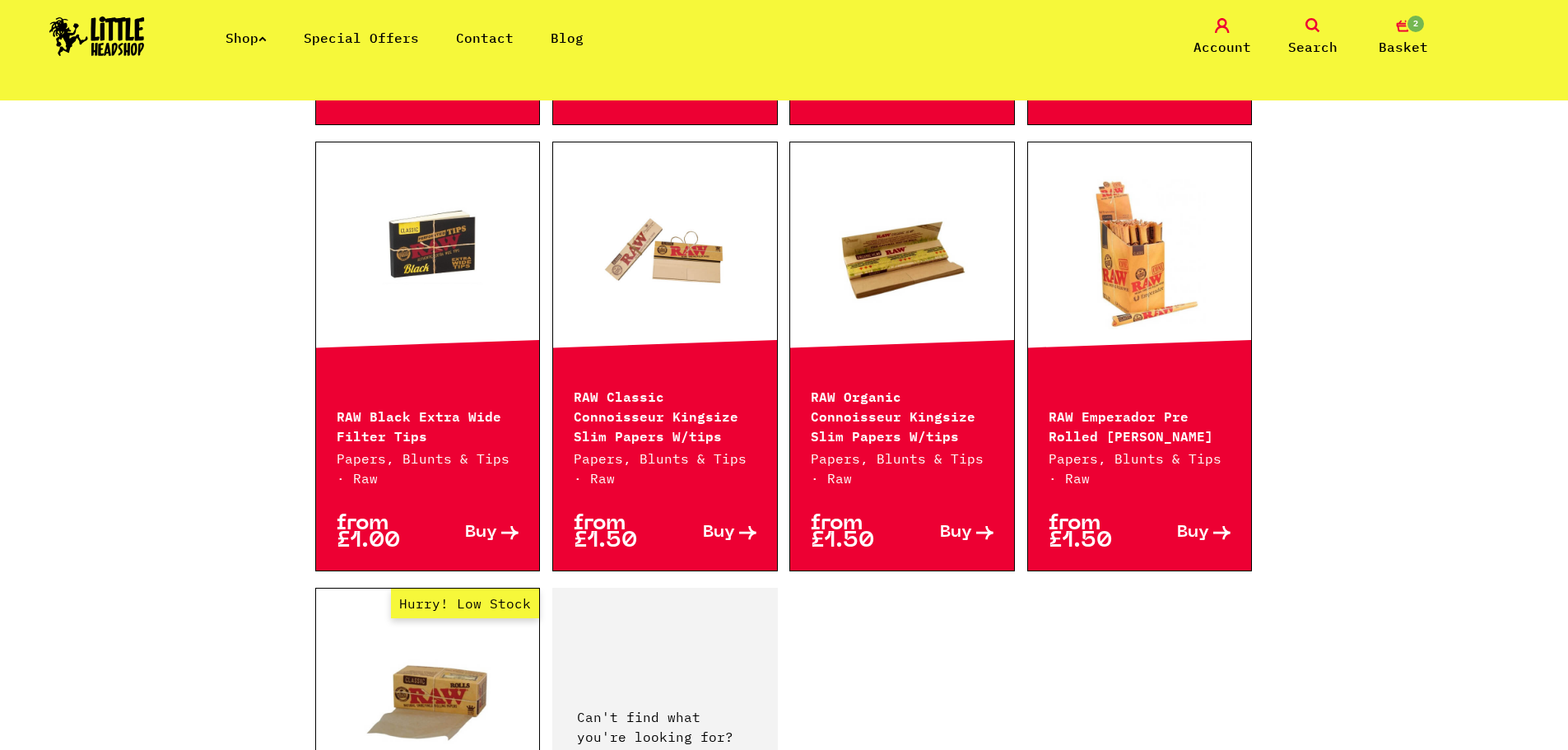
scroll to position [2141, 0]
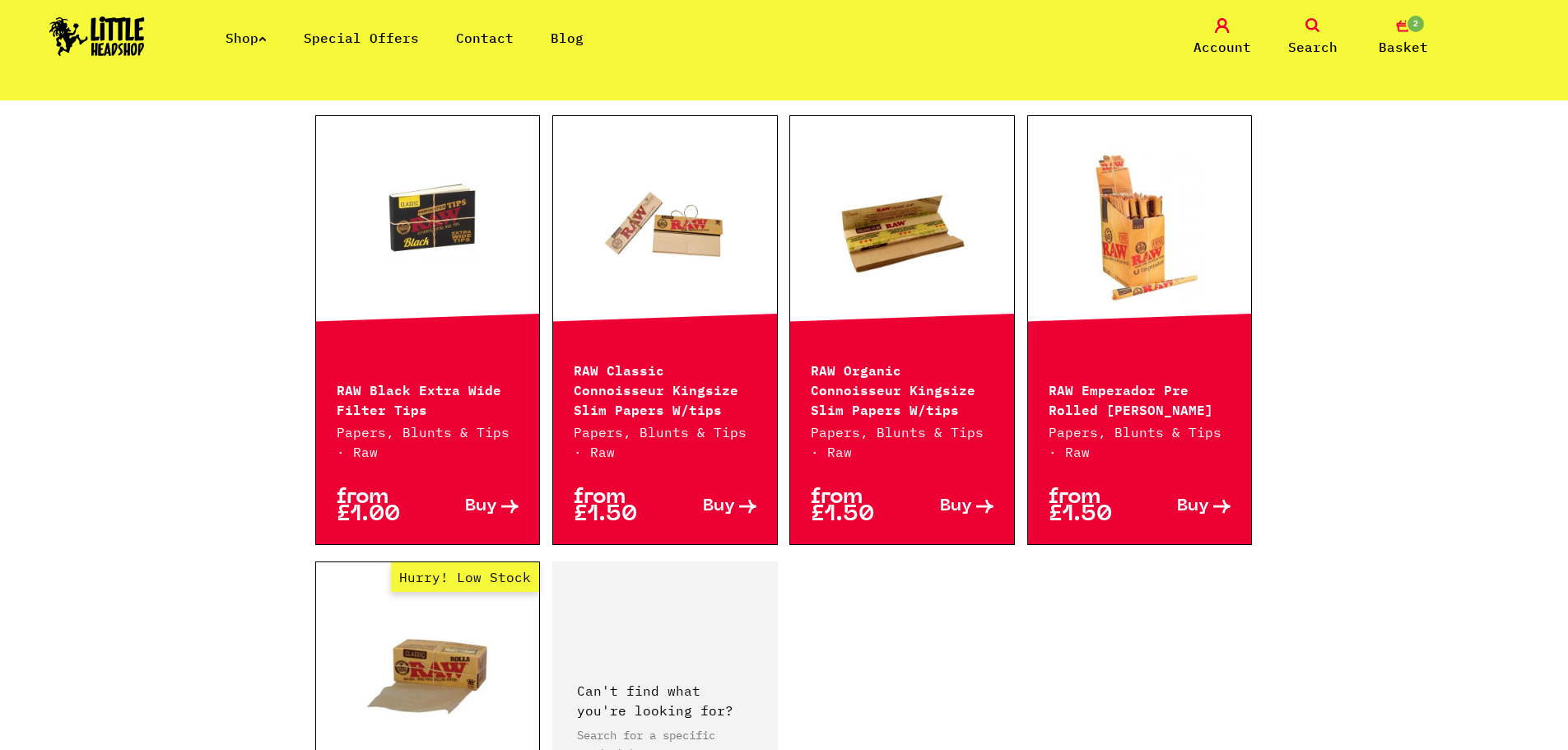
click at [1318, 46] on span "Search" at bounding box center [1313, 47] width 50 height 20
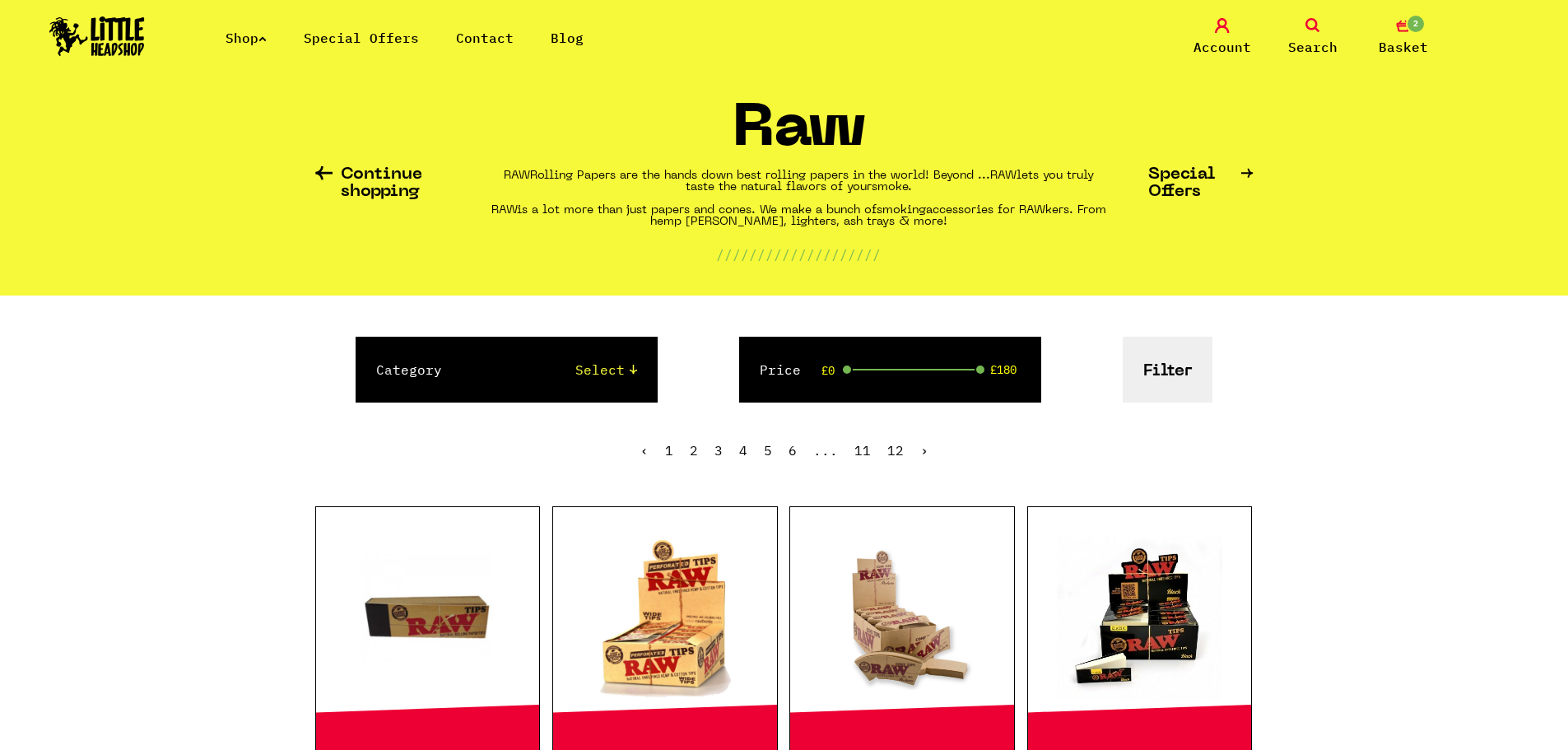
scroll to position [0, 0]
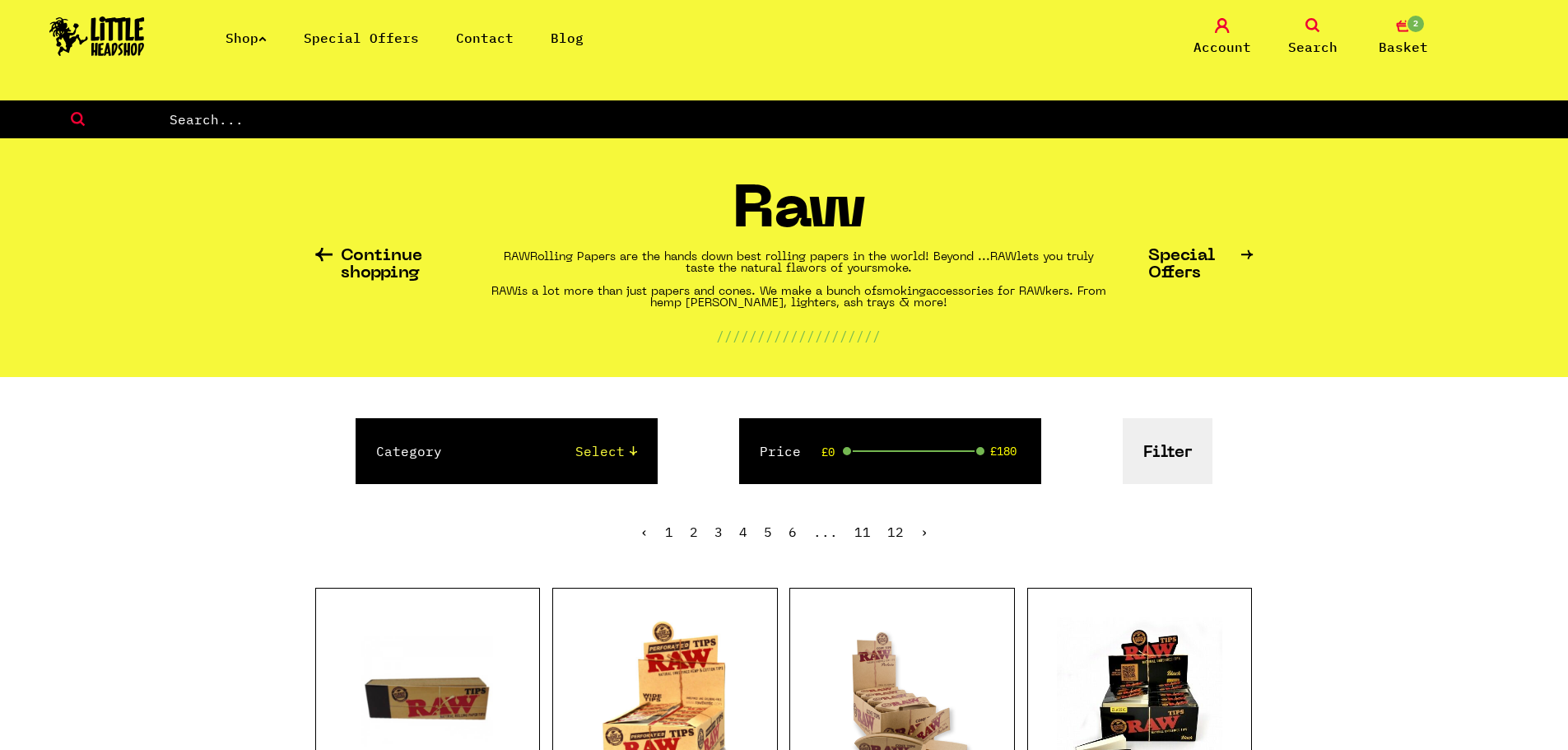
click at [600, 121] on input "text" at bounding box center [869, 119] width 1401 height 22
type input "glass tips"
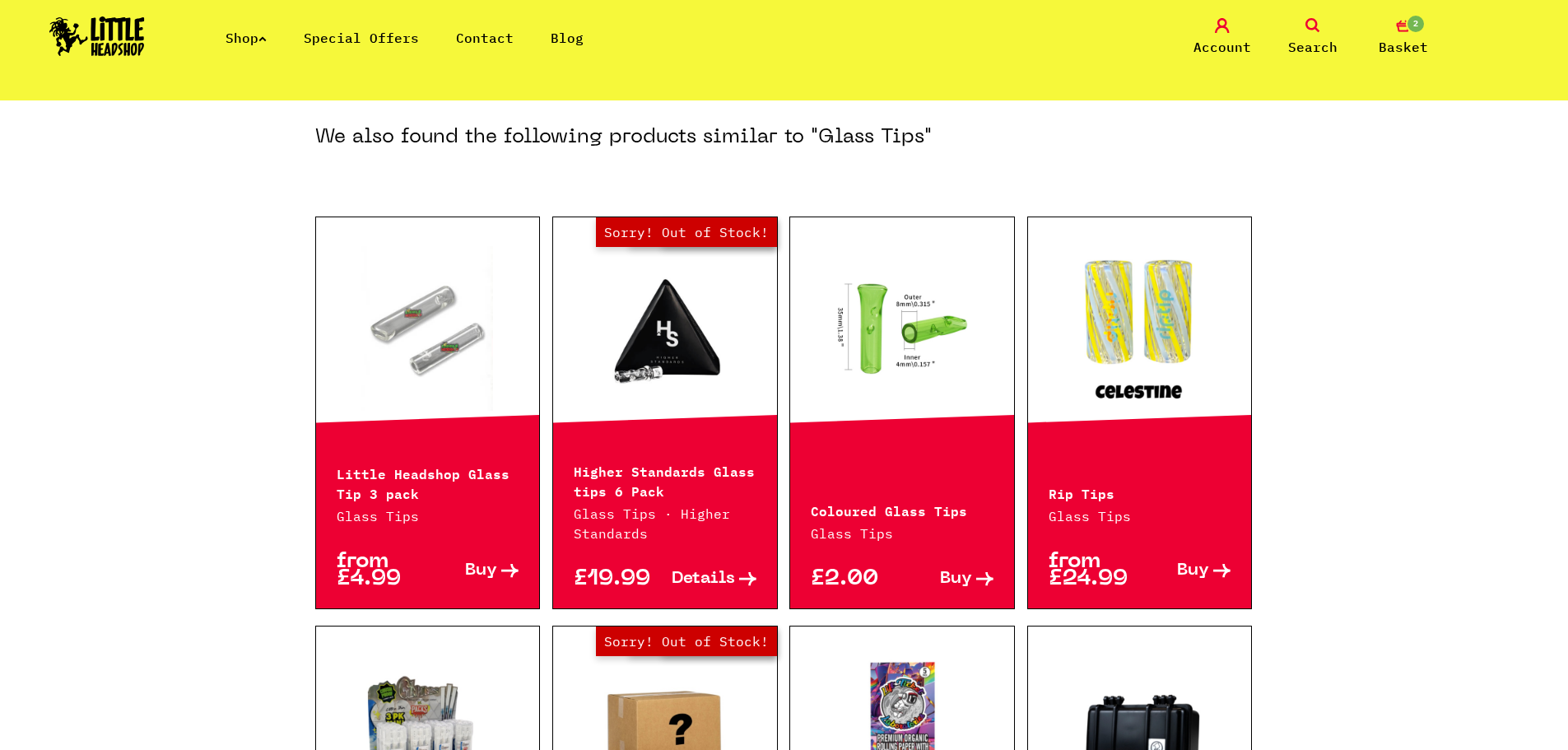
scroll to position [741, 0]
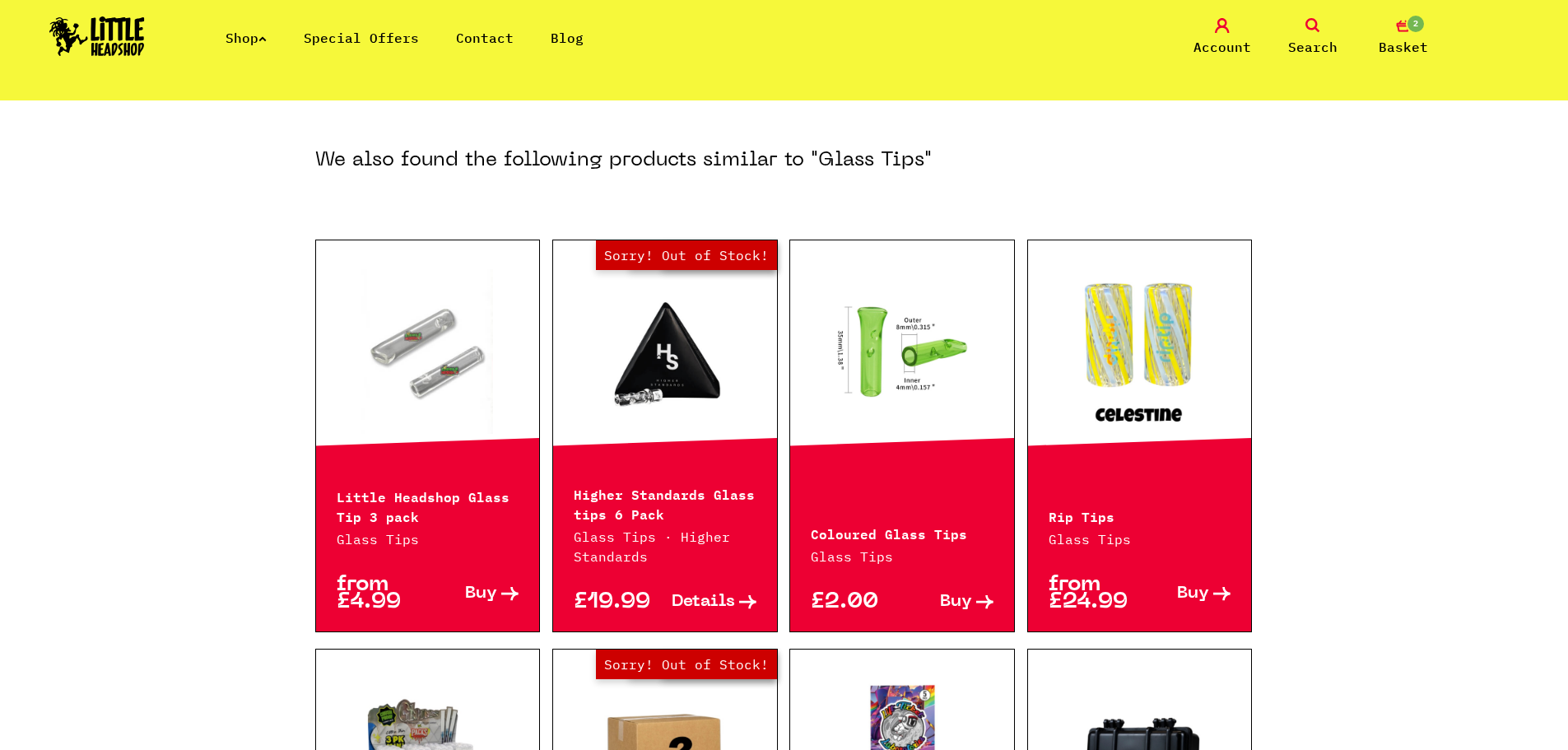
click at [1118, 314] on link at bounding box center [1140, 352] width 224 height 165
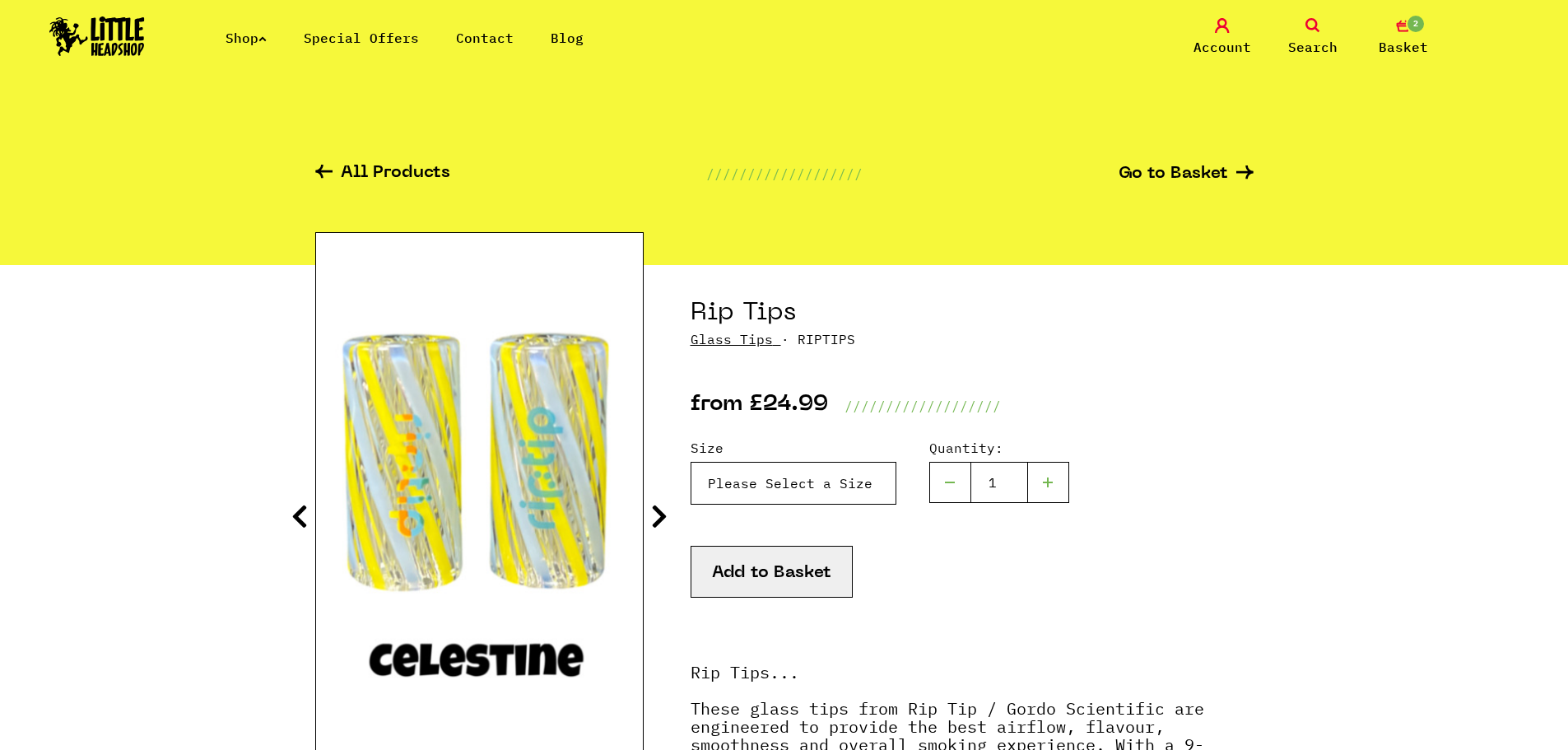
click at [805, 484] on select "Please Select a Size Rip Tips - Size 7 - Clear - £24.99 (Out of Stock) Rip Tips…" at bounding box center [793, 482] width 206 height 43
click at [660, 518] on icon at bounding box center [660, 516] width 17 height 26
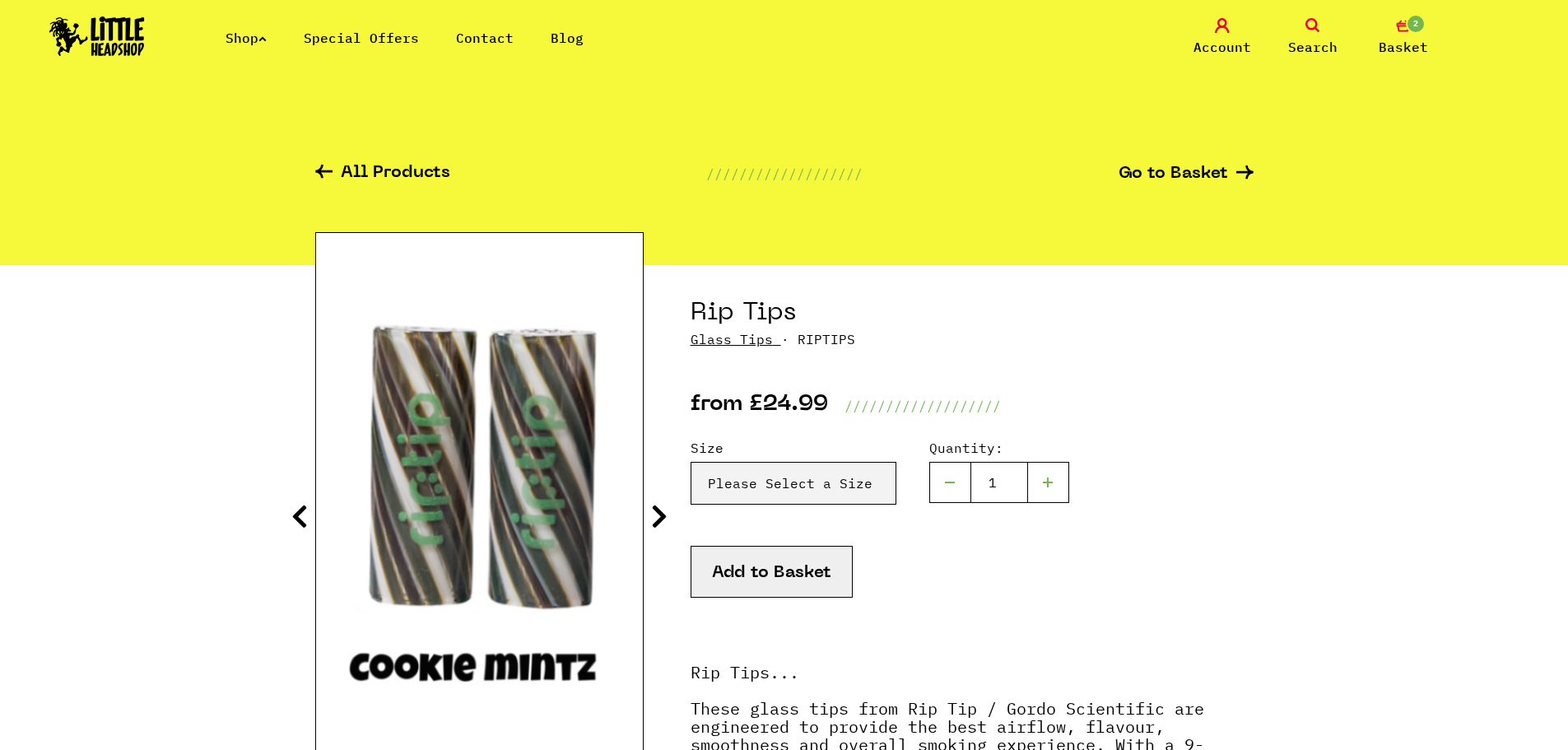
click at [660, 518] on icon at bounding box center [660, 516] width 17 height 26
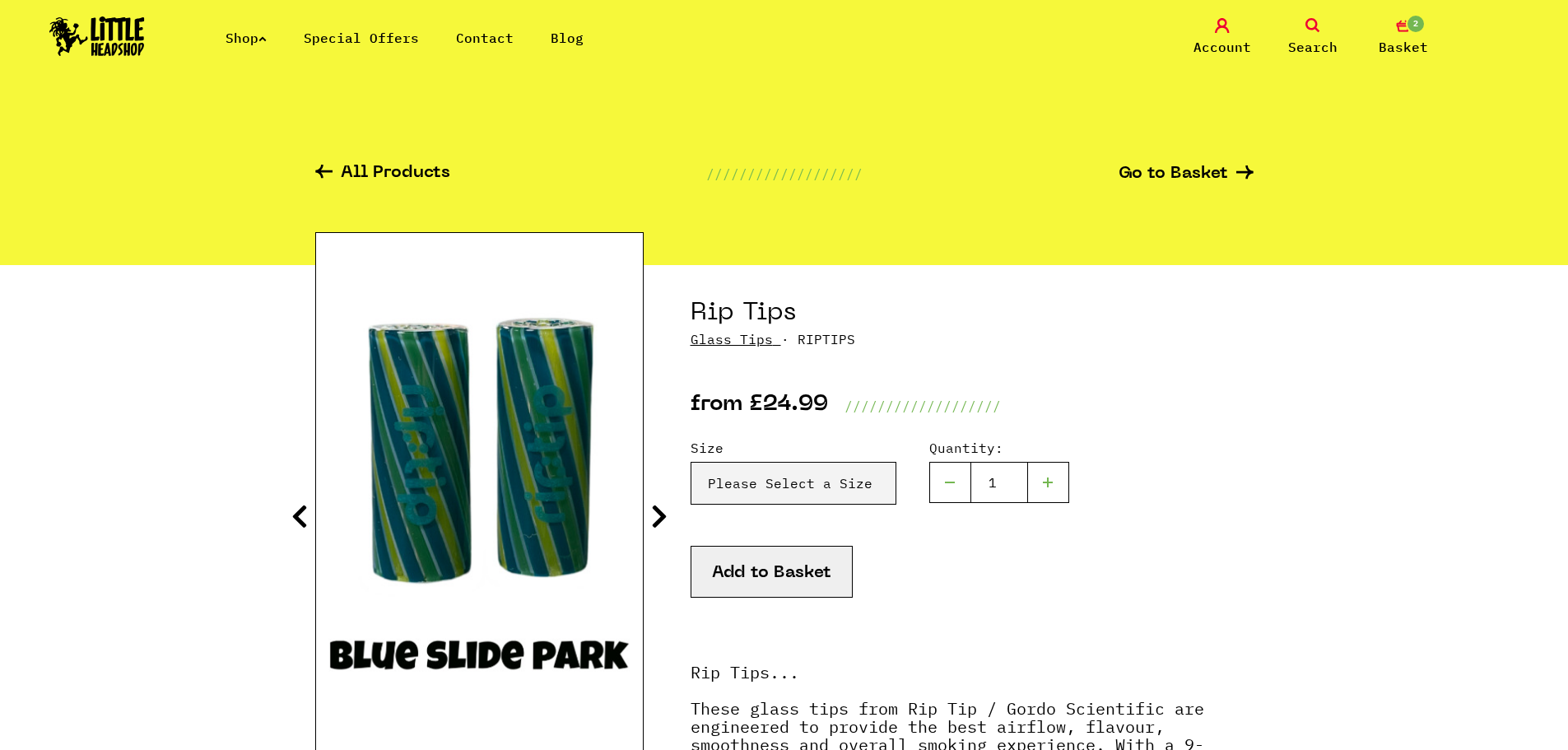
click at [660, 518] on icon at bounding box center [660, 516] width 17 height 26
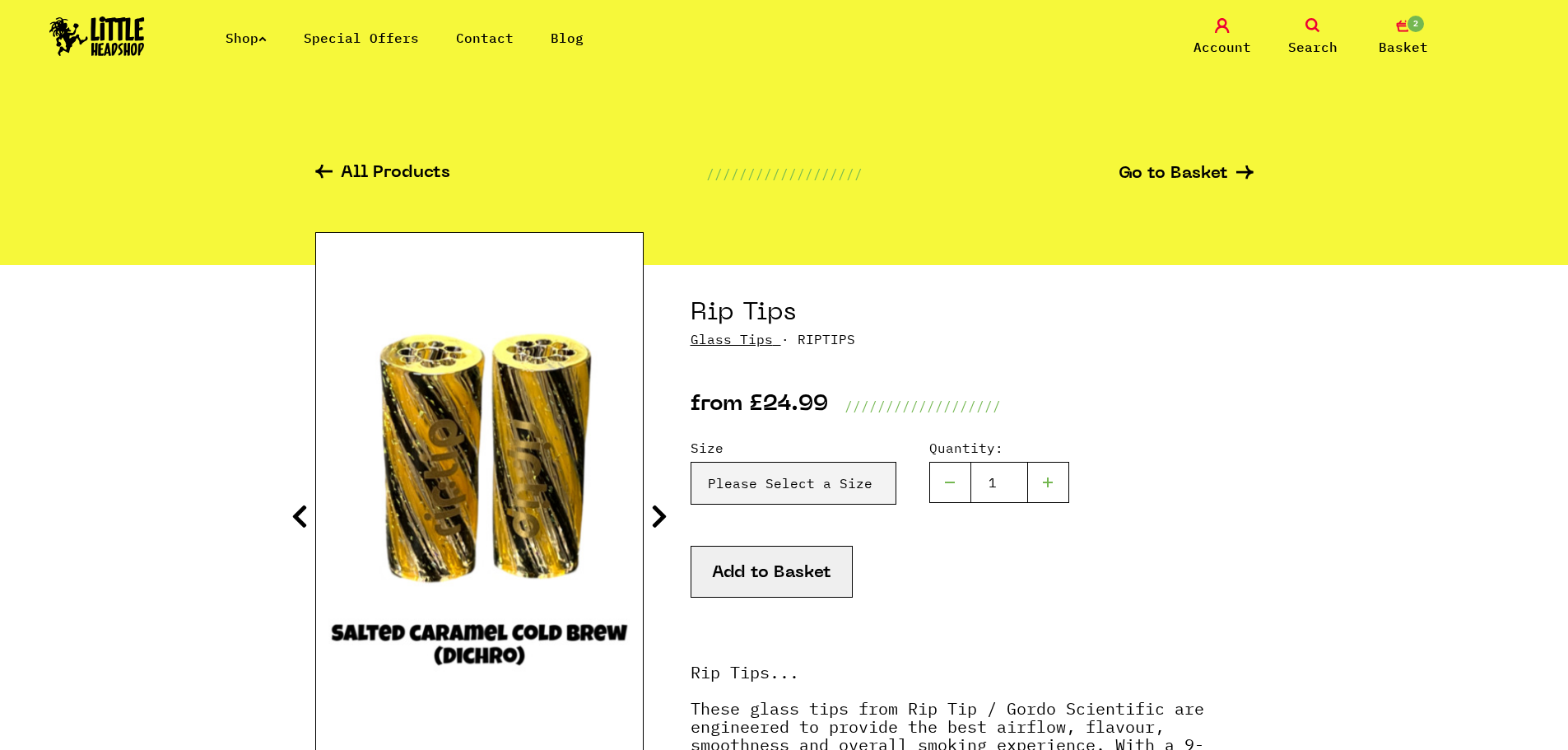
click at [660, 518] on icon at bounding box center [660, 516] width 17 height 26
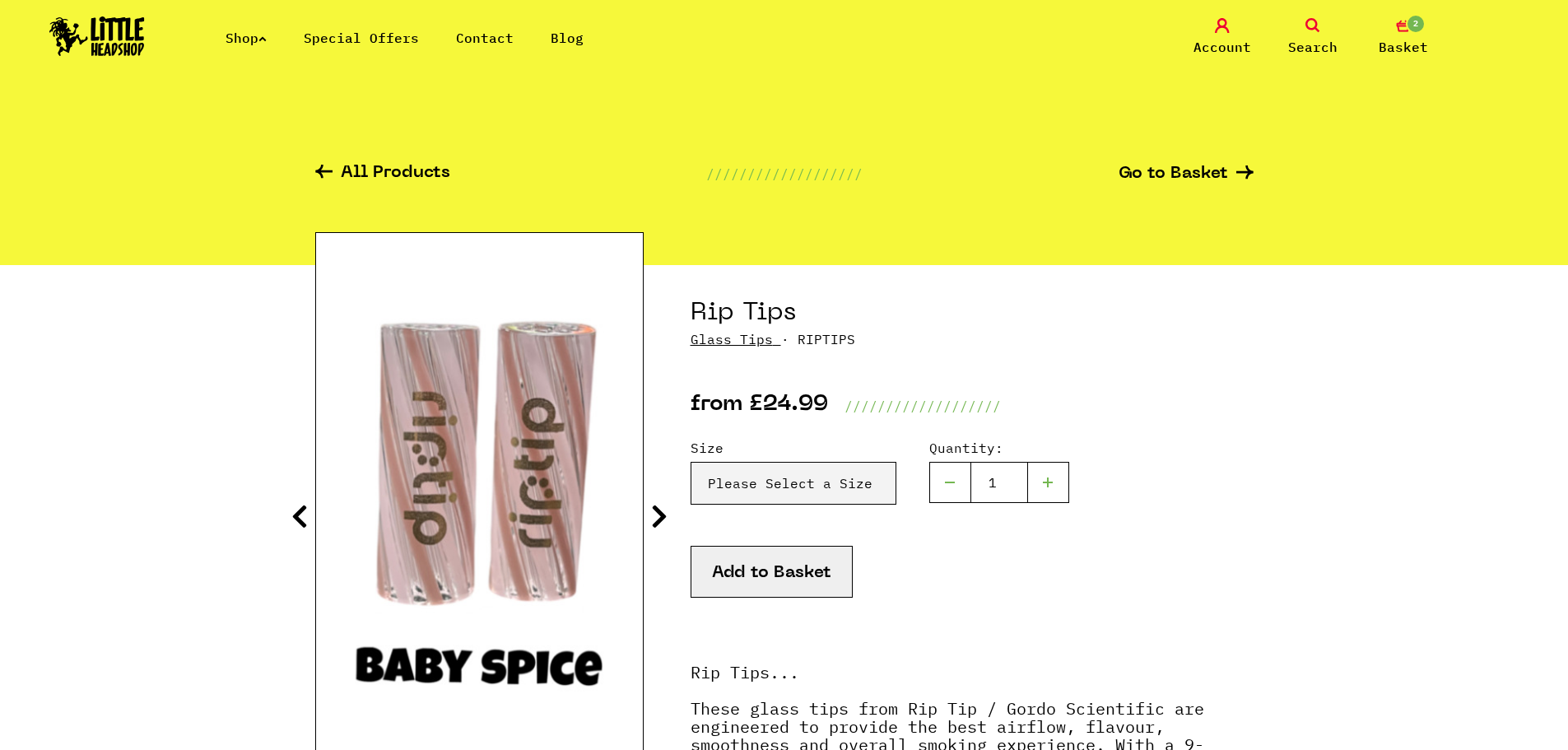
click at [660, 518] on icon at bounding box center [660, 516] width 17 height 26
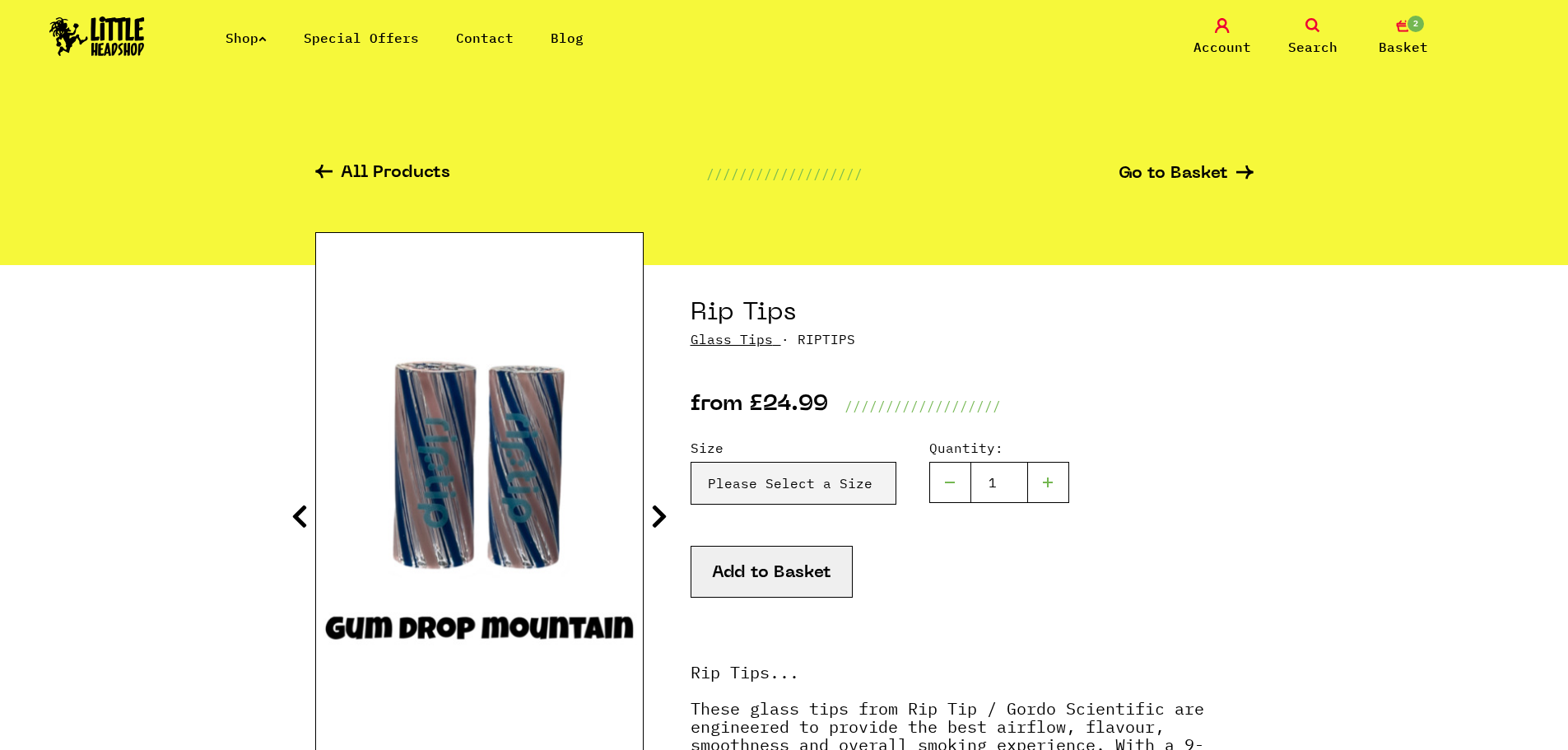
click at [660, 518] on icon at bounding box center [660, 516] width 17 height 26
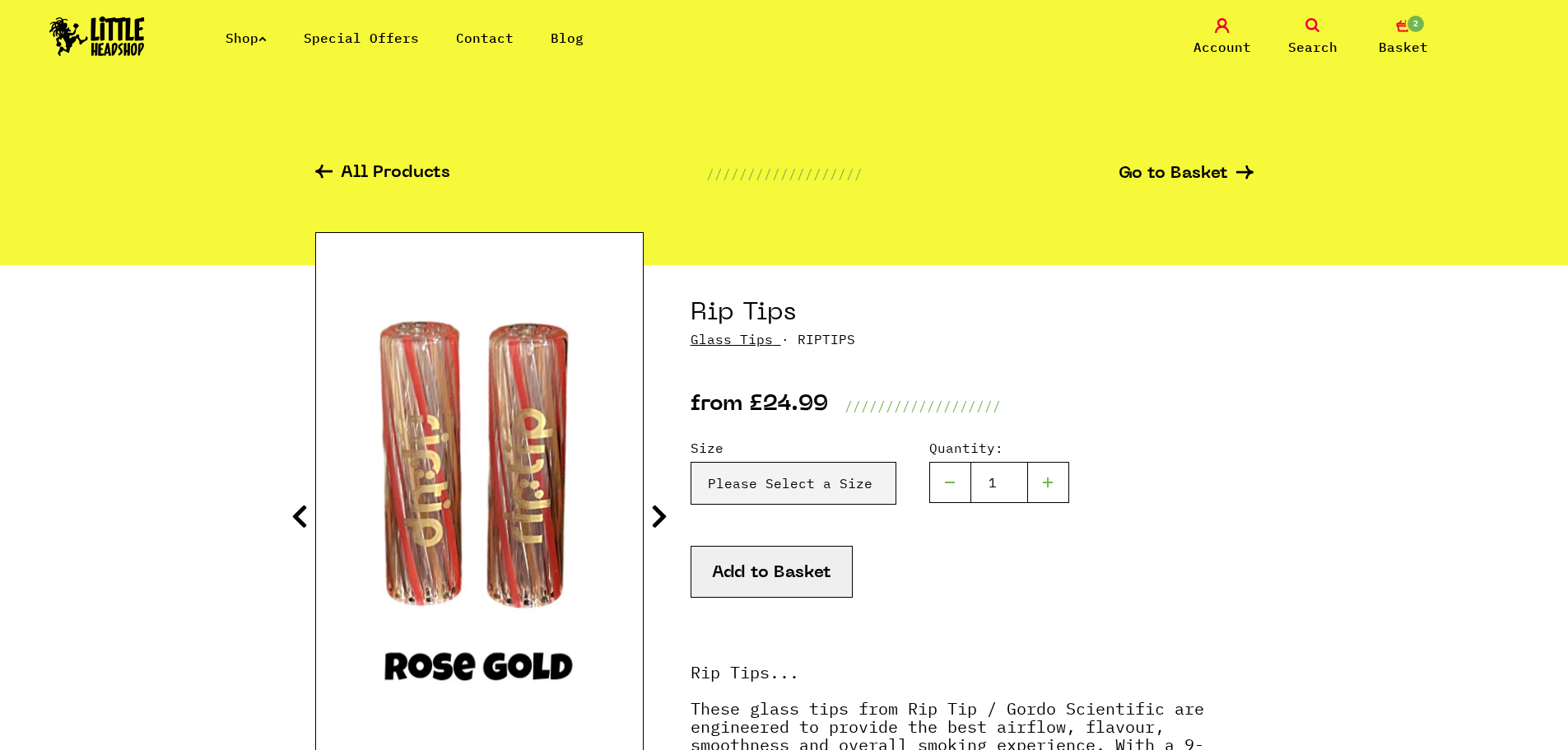
click at [660, 518] on icon at bounding box center [660, 516] width 17 height 26
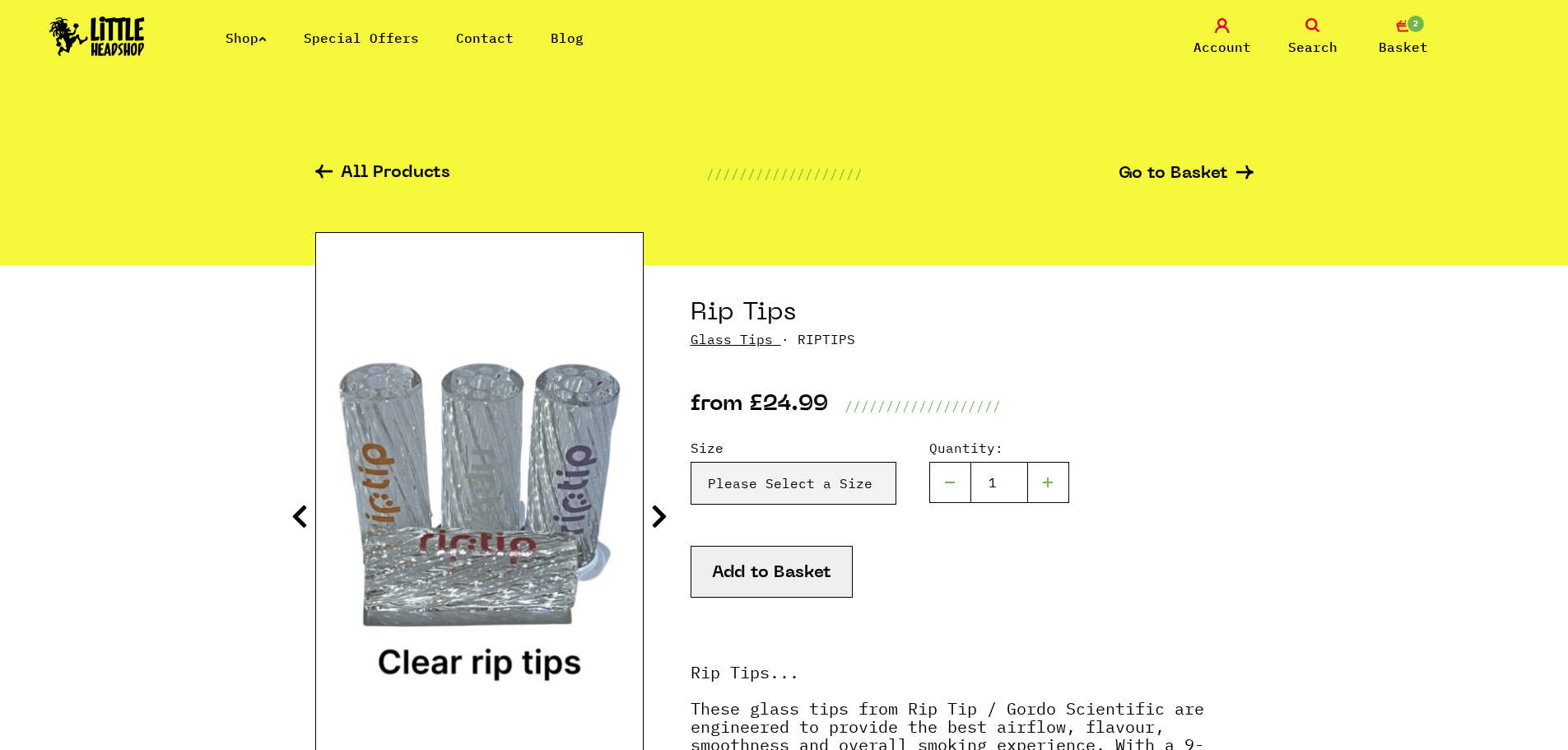
click at [660, 518] on icon at bounding box center [660, 516] width 17 height 26
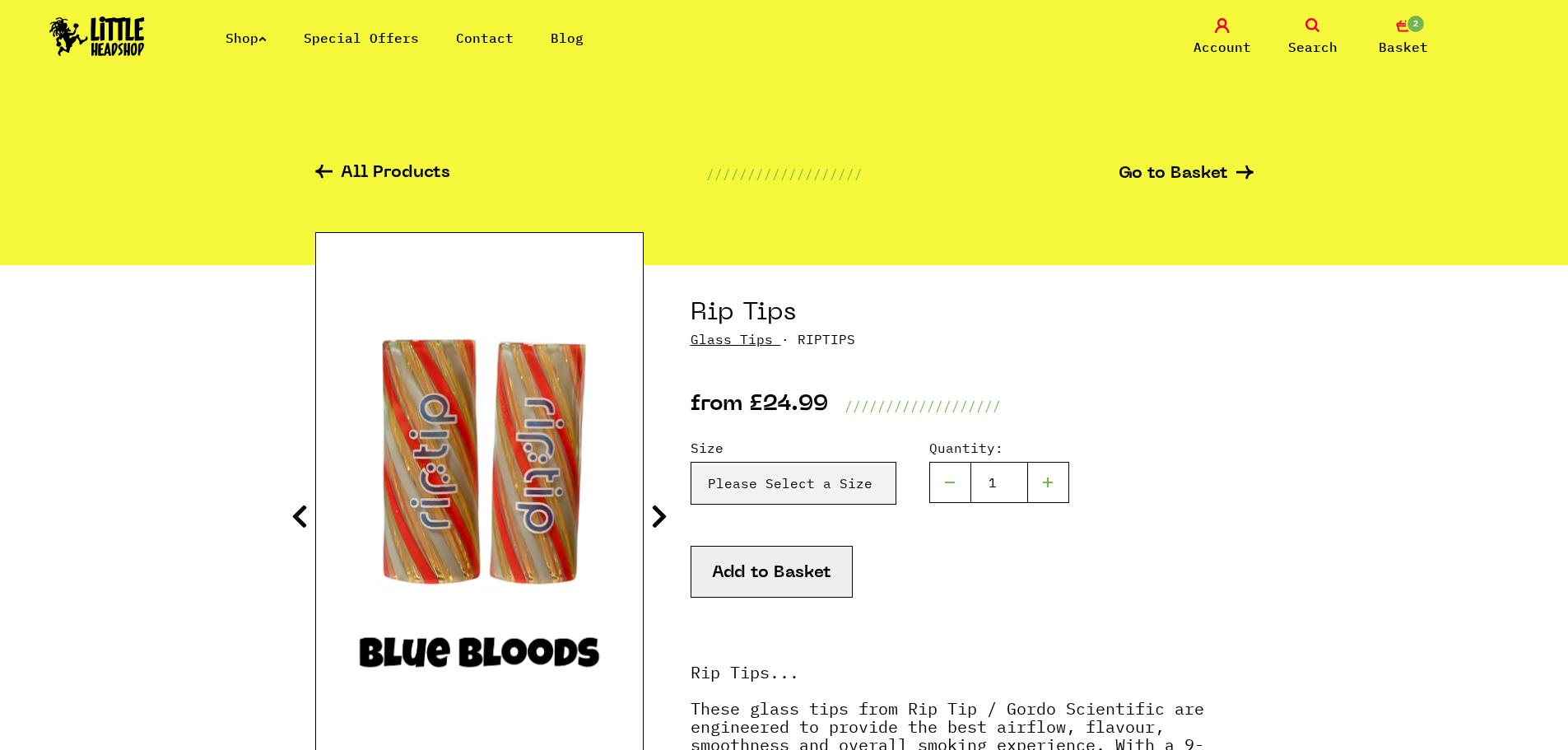
click at [660, 518] on icon at bounding box center [660, 516] width 17 height 26
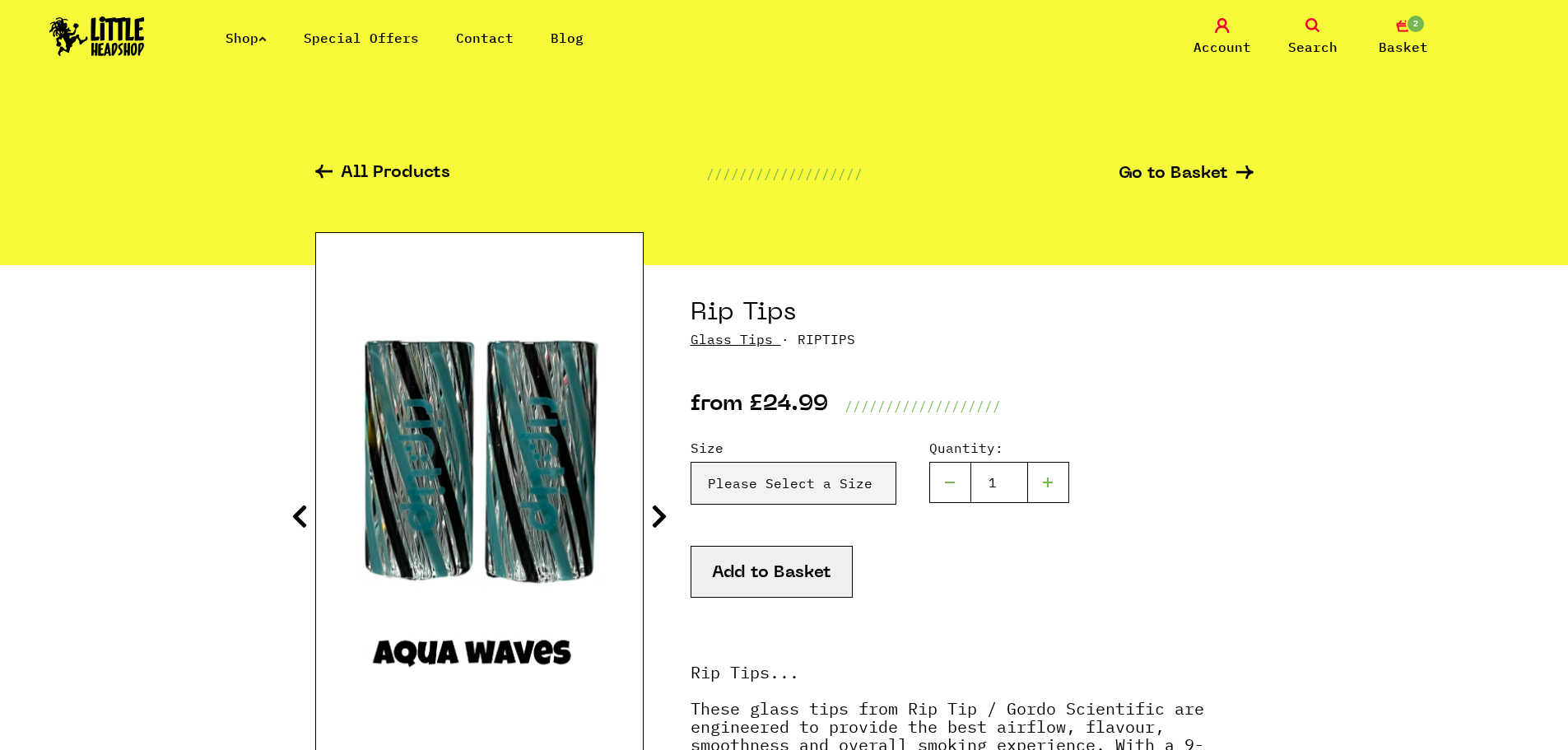
click at [660, 518] on icon at bounding box center [660, 516] width 17 height 26
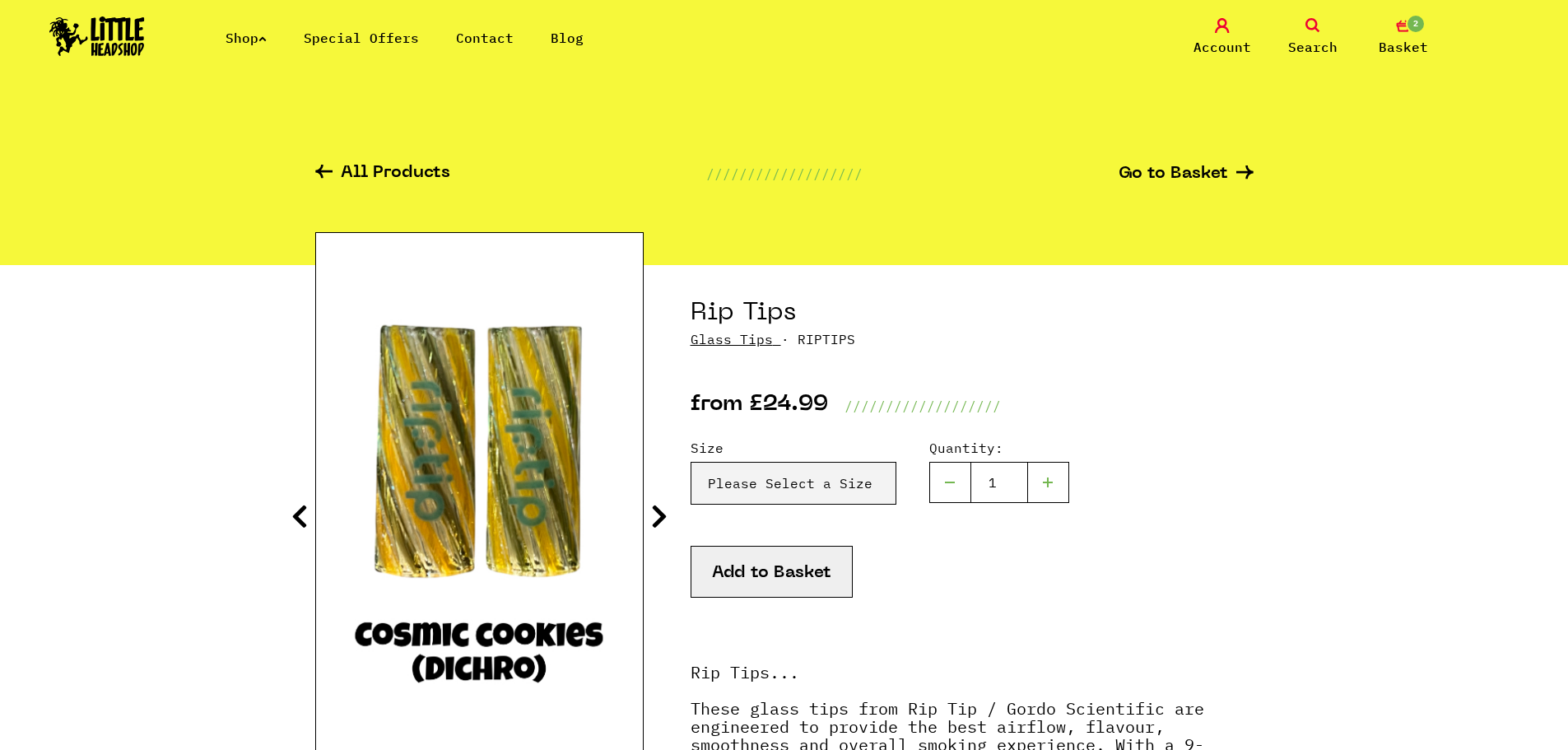
click at [660, 518] on icon at bounding box center [660, 516] width 17 height 26
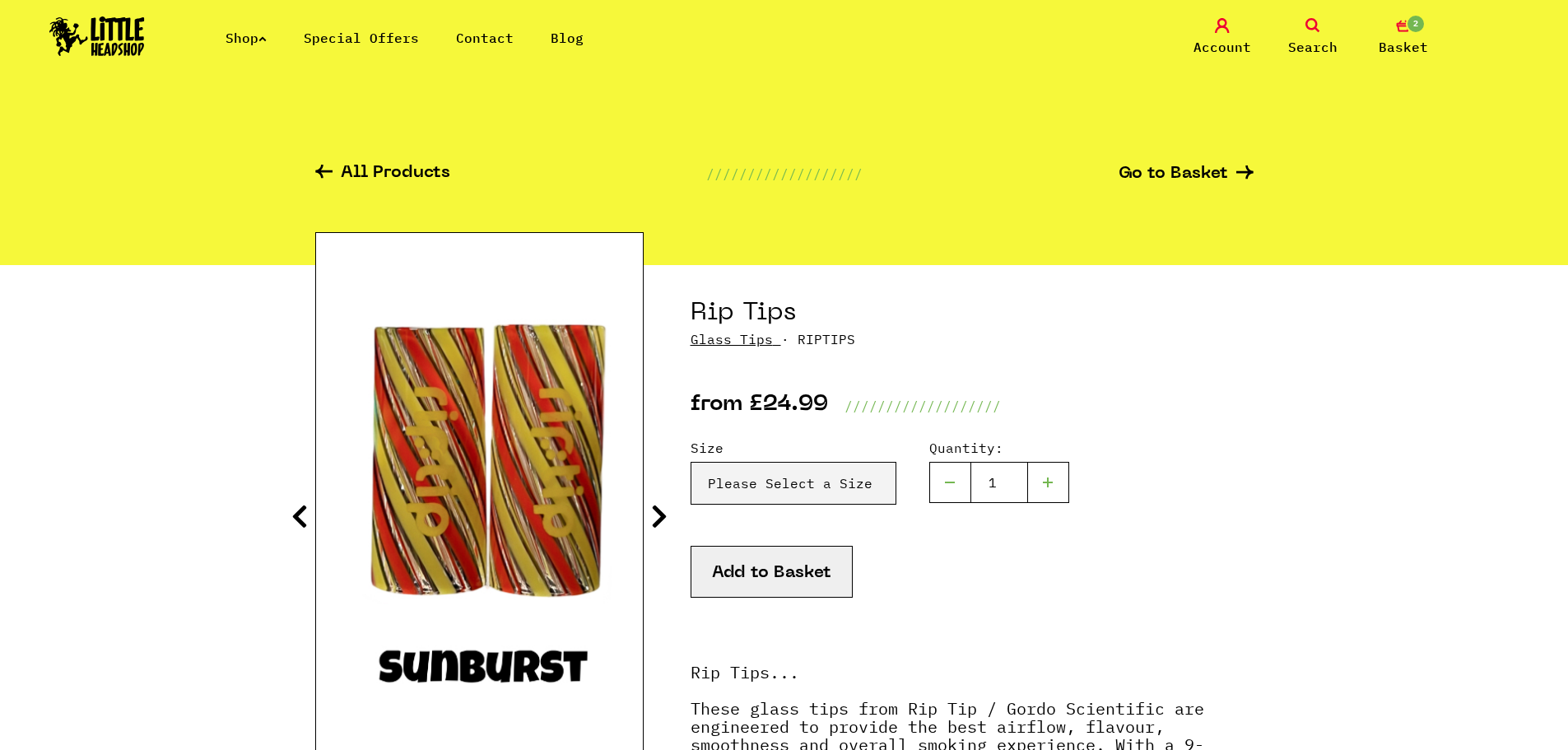
click at [660, 518] on icon at bounding box center [660, 516] width 17 height 26
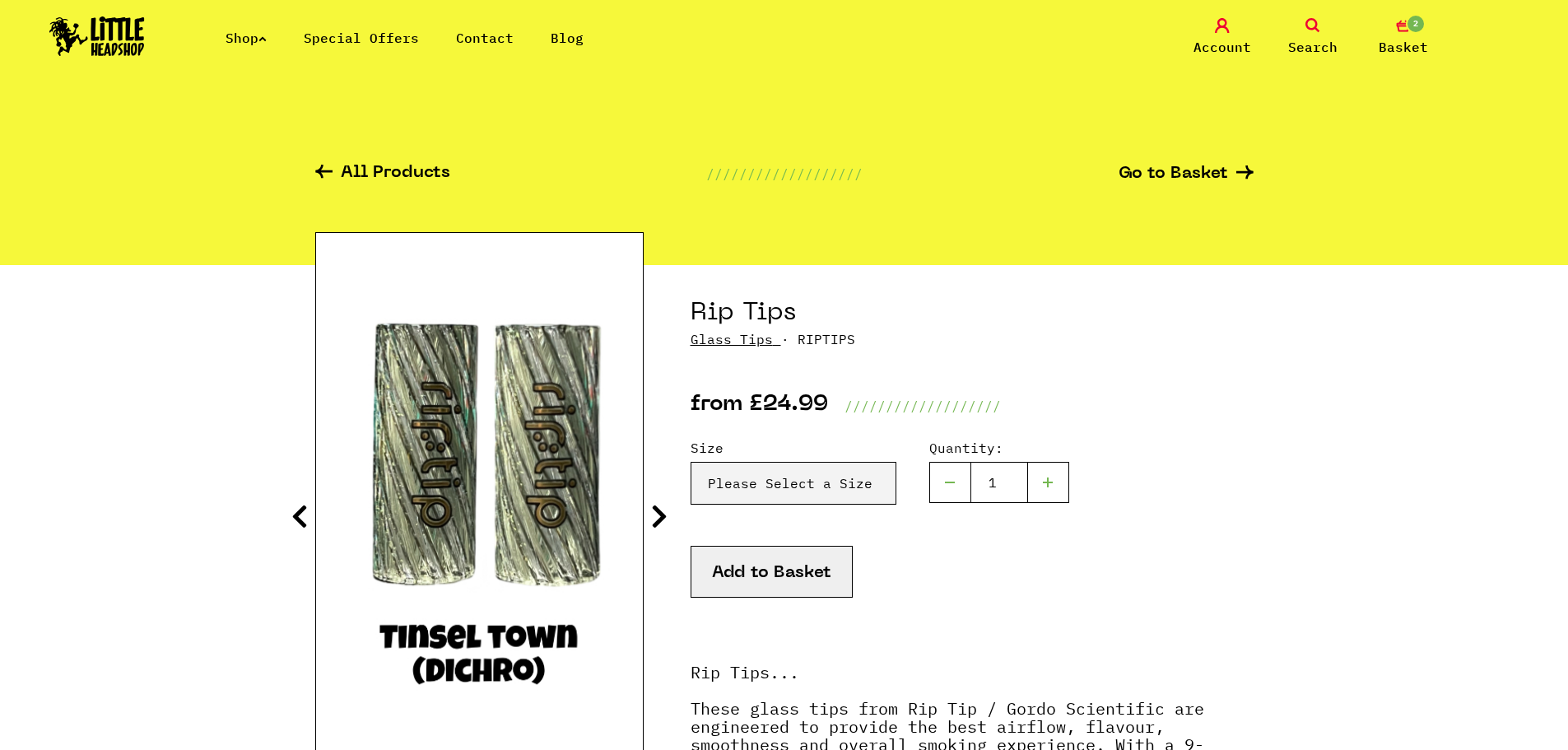
click at [660, 518] on icon at bounding box center [660, 516] width 17 height 26
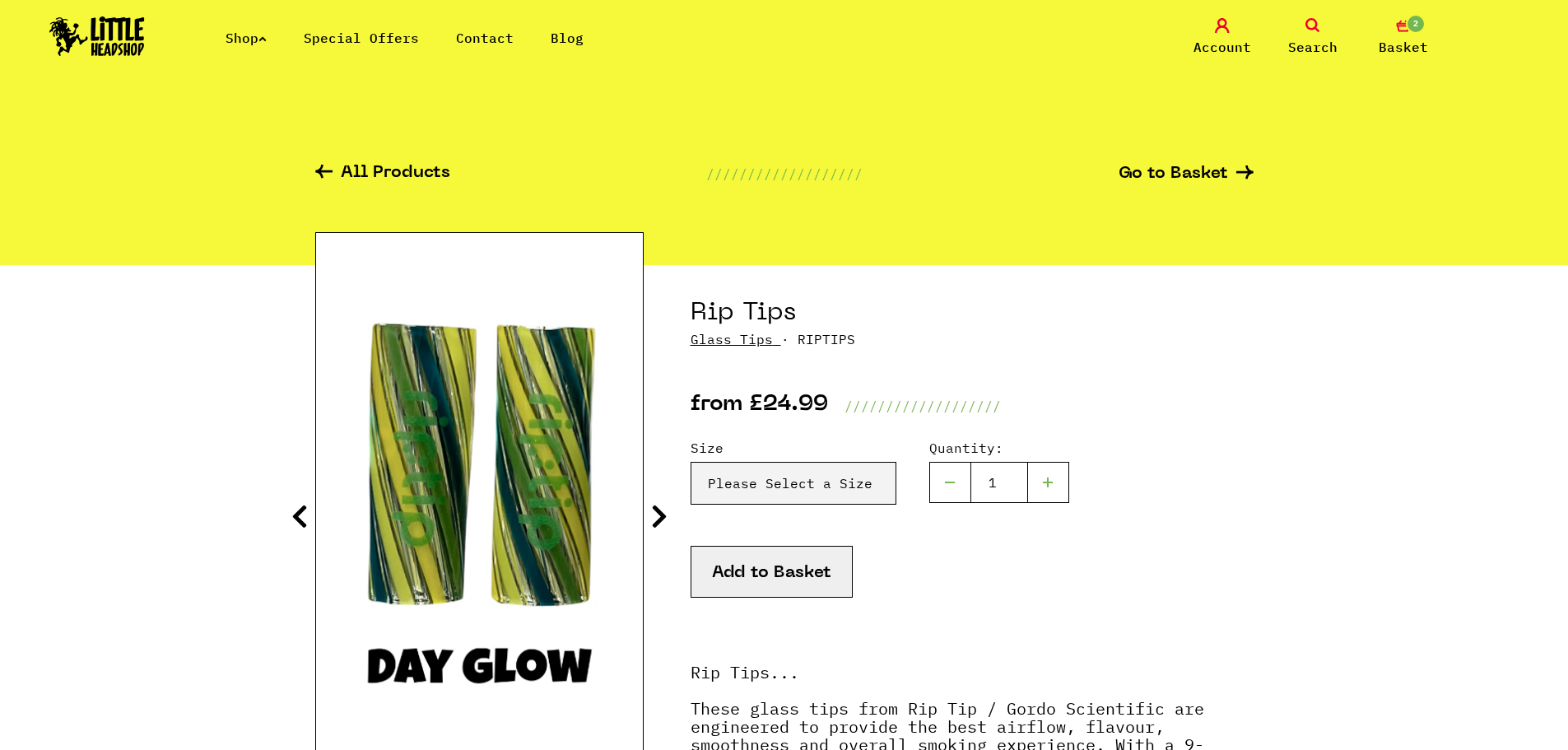
click at [660, 518] on icon at bounding box center [660, 516] width 17 height 26
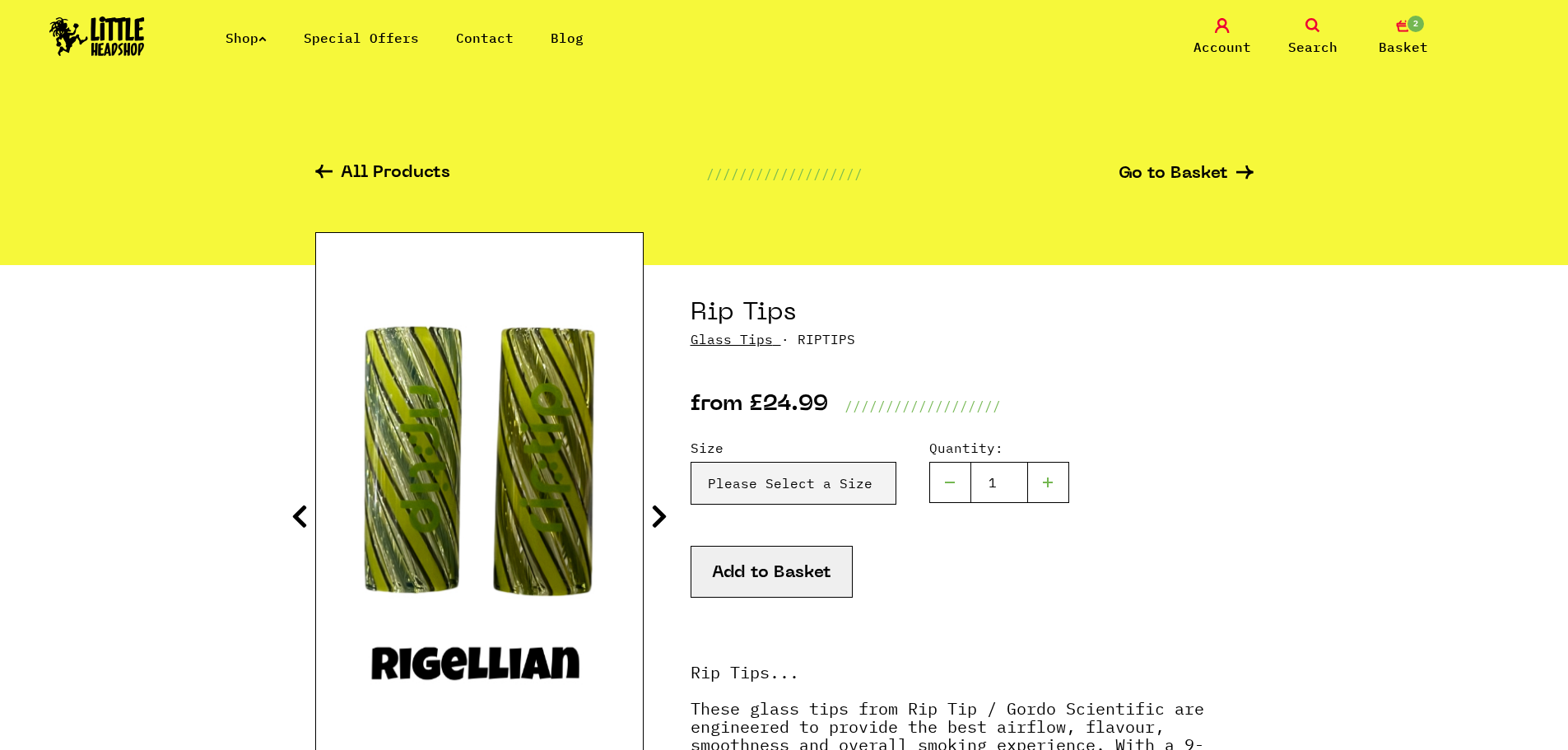
click at [660, 518] on icon at bounding box center [660, 516] width 17 height 26
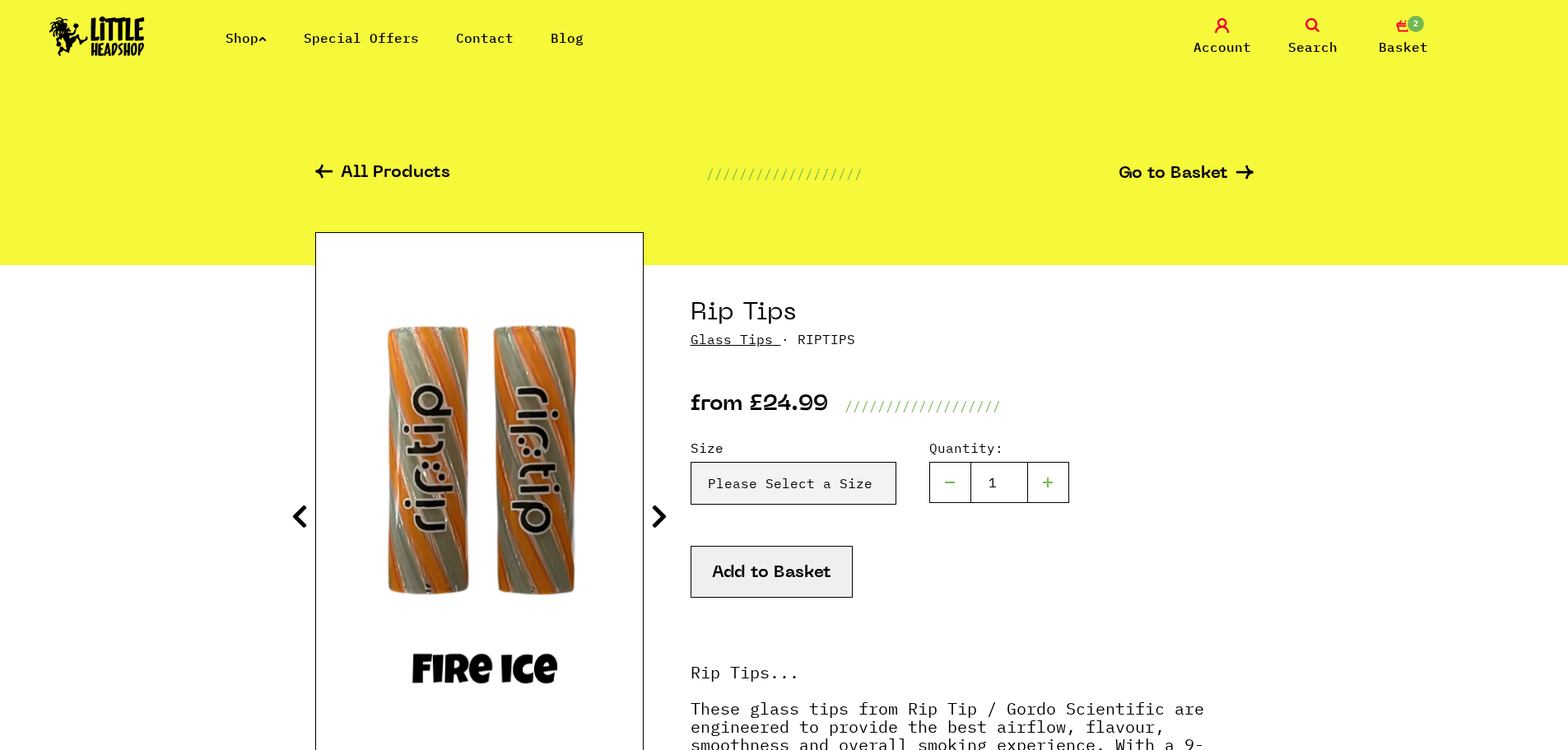
click at [660, 518] on icon at bounding box center [660, 516] width 17 height 26
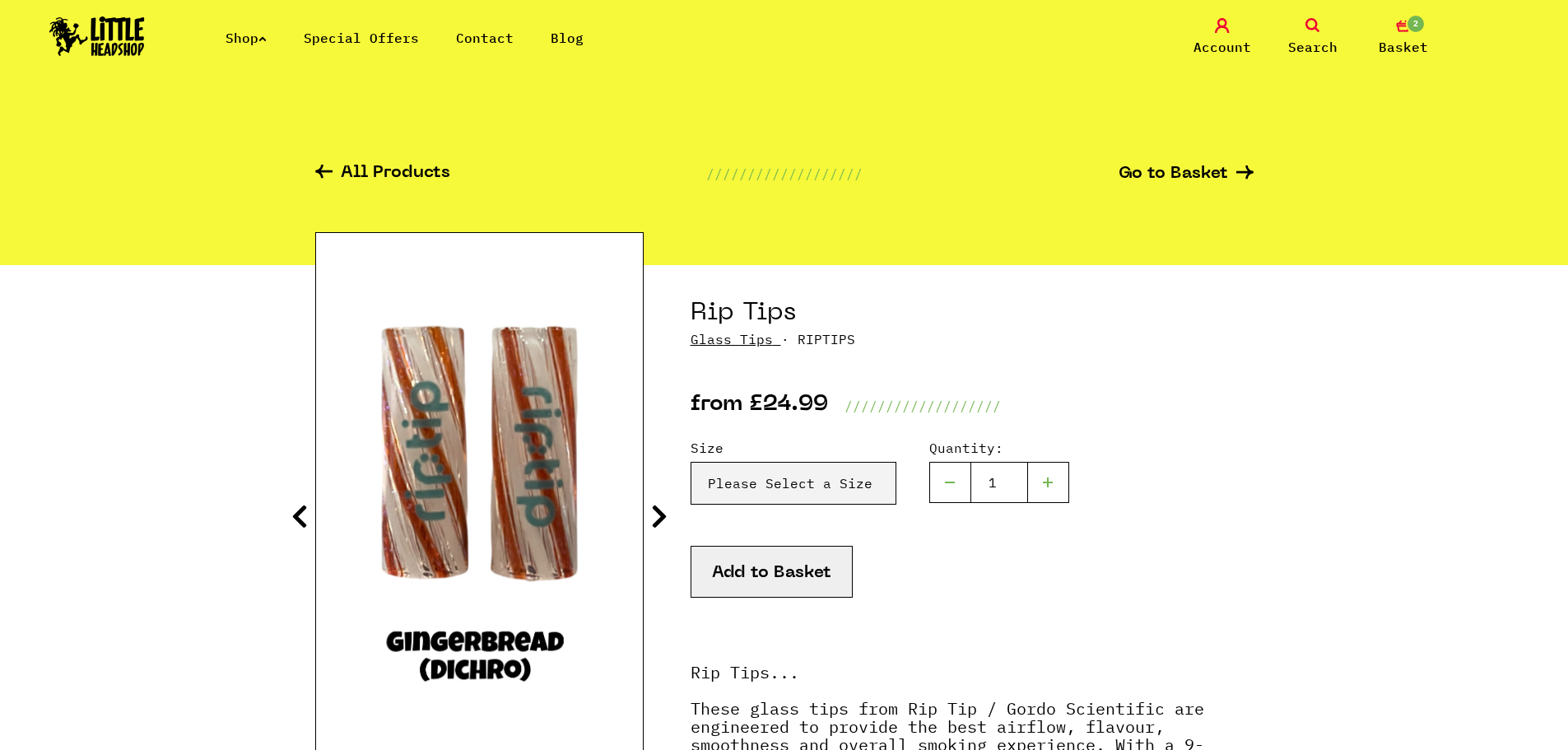
click at [660, 518] on icon at bounding box center [660, 516] width 17 height 26
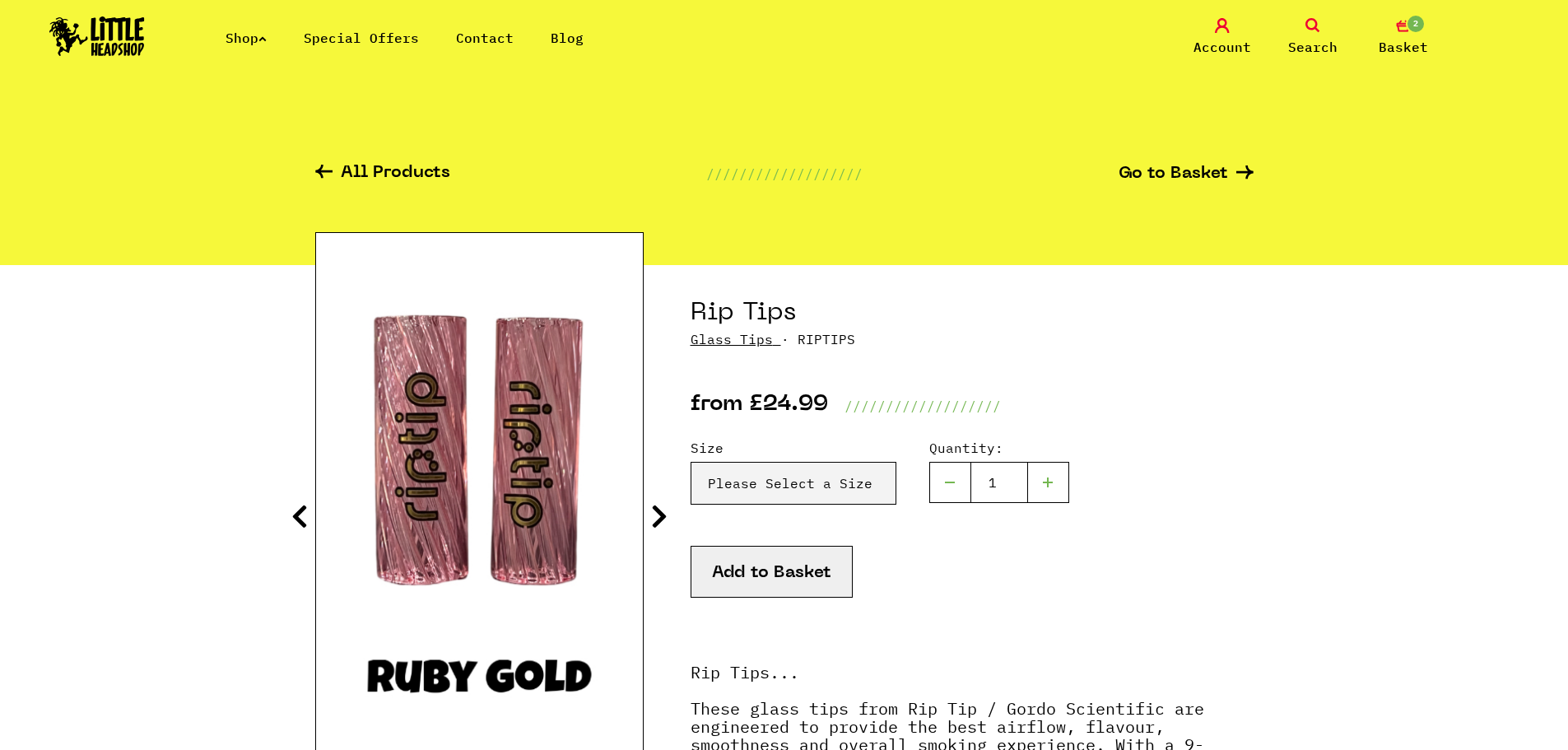
click at [660, 518] on icon at bounding box center [660, 516] width 17 height 26
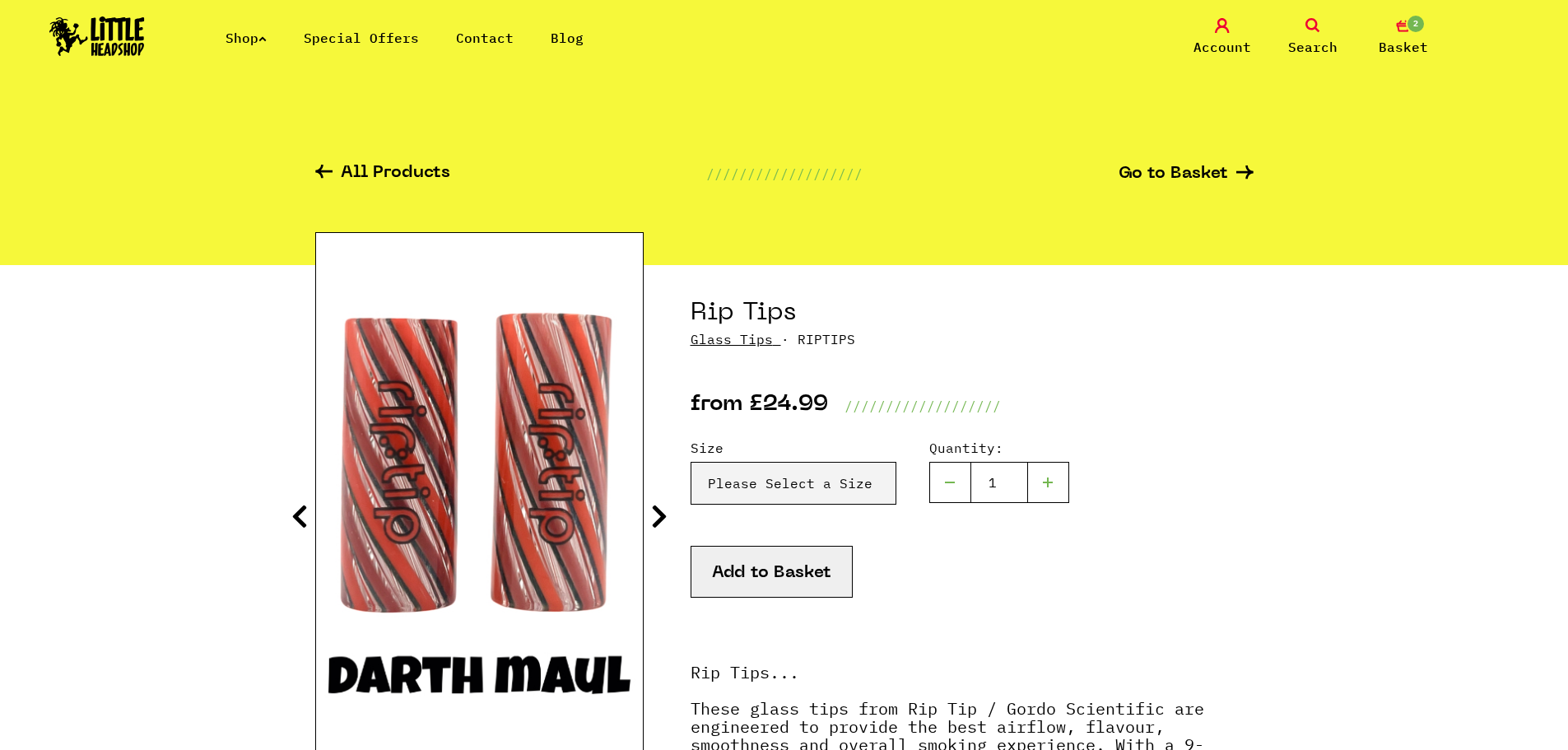
click at [660, 518] on icon at bounding box center [660, 516] width 17 height 26
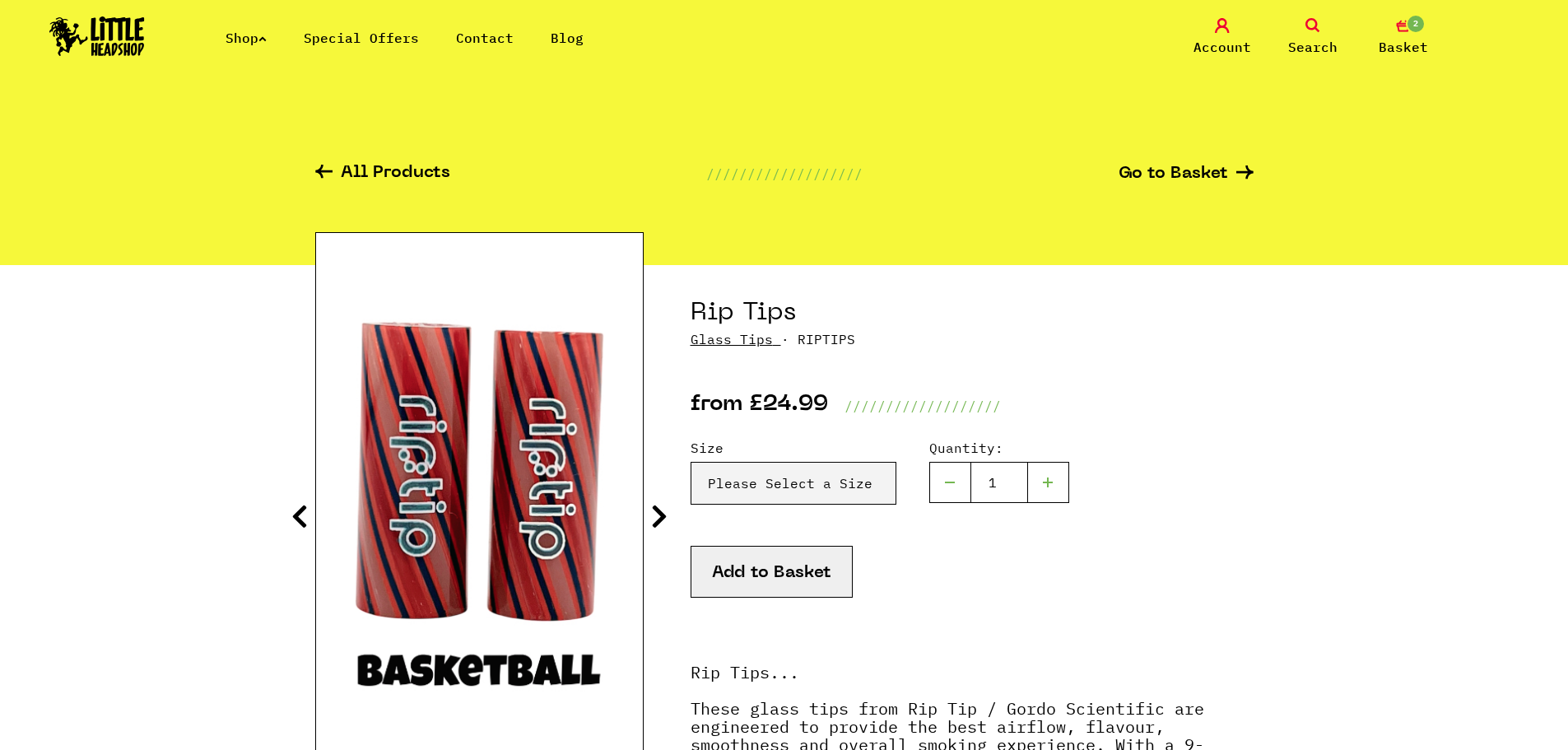
drag, startPoint x: 308, startPoint y: 503, endPoint x: 303, endPoint y: 514, distance: 12.1
click at [298, 521] on icon at bounding box center [299, 516] width 17 height 26
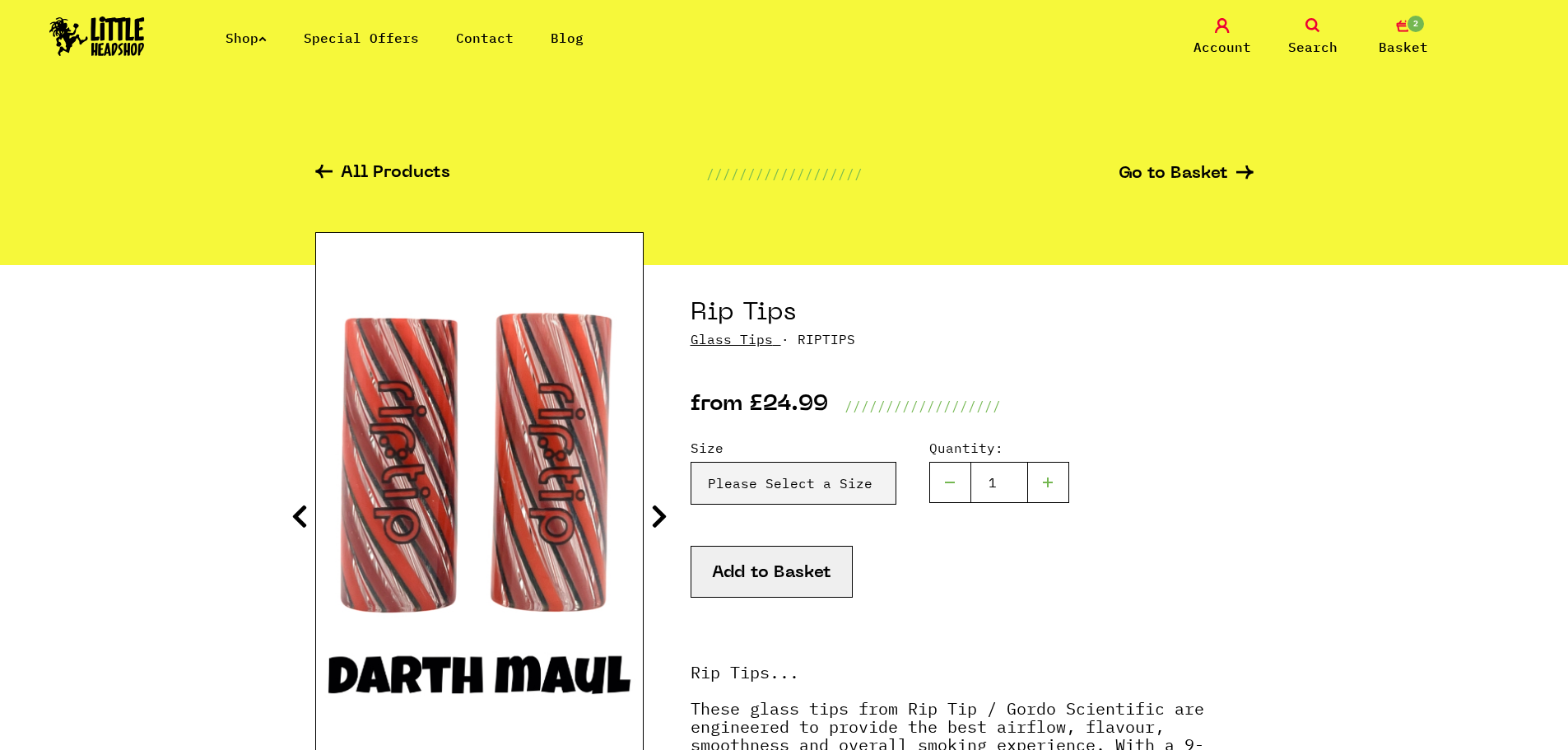
click at [663, 515] on icon at bounding box center [660, 516] width 17 height 26
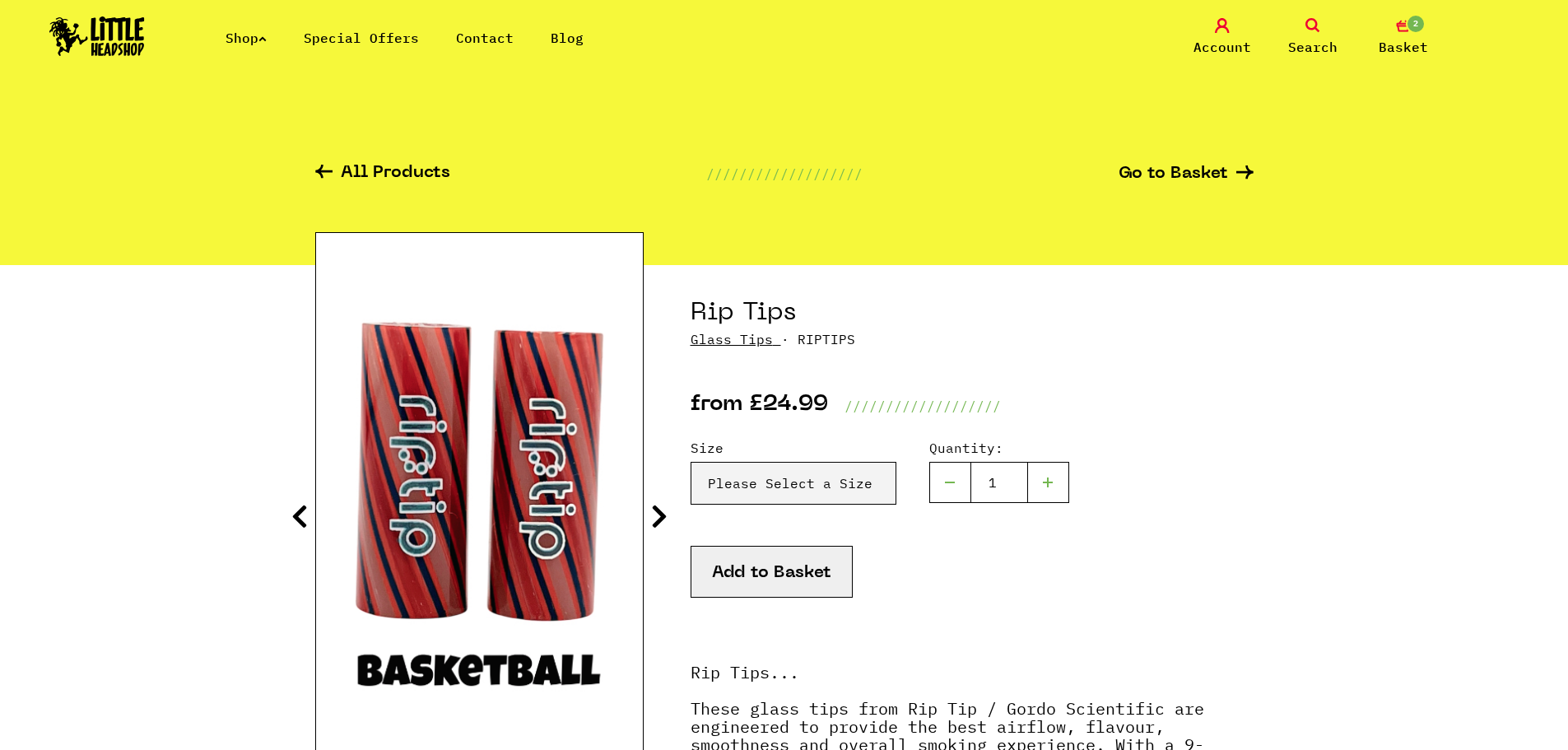
click at [663, 515] on icon at bounding box center [660, 516] width 17 height 26
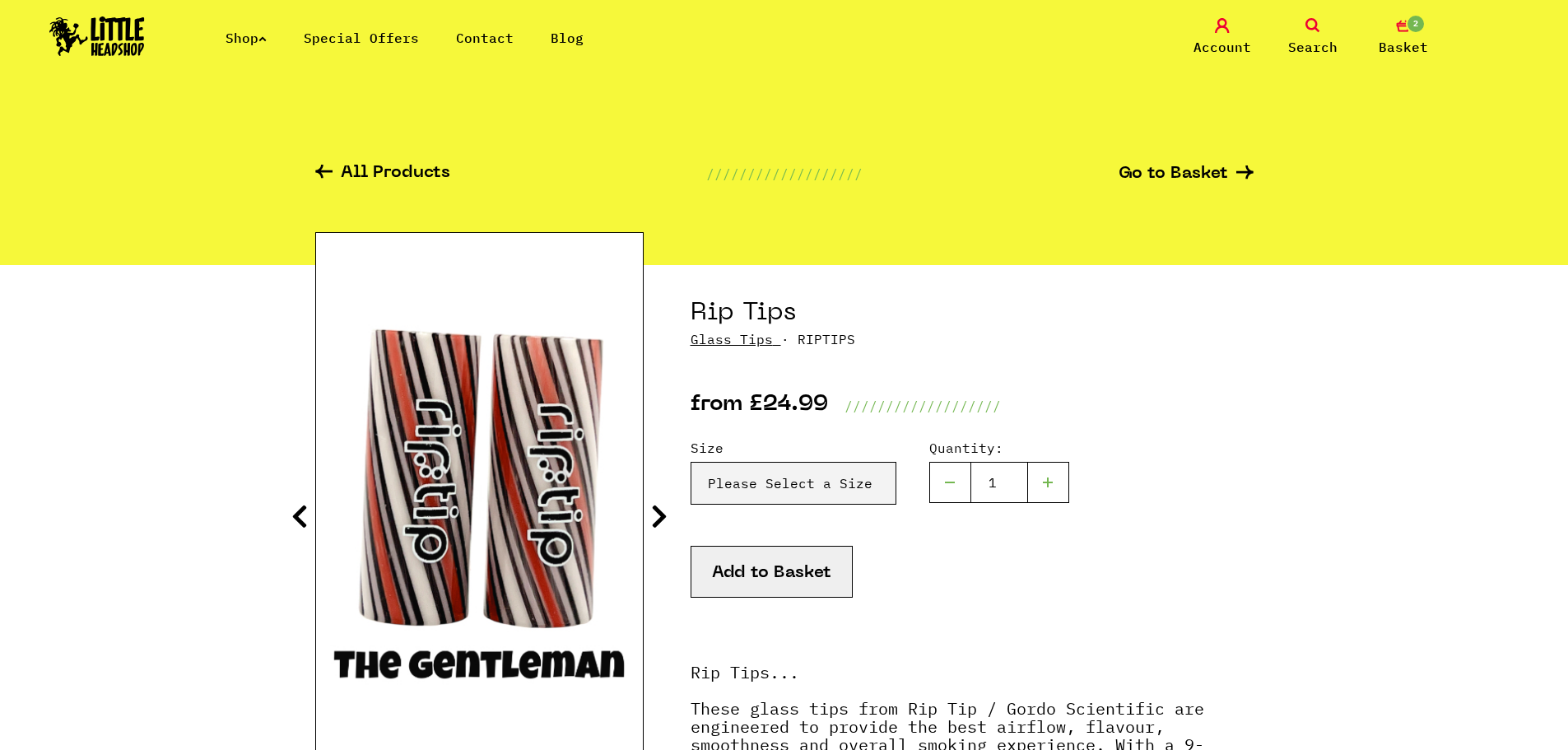
click at [663, 515] on icon at bounding box center [660, 516] width 17 height 26
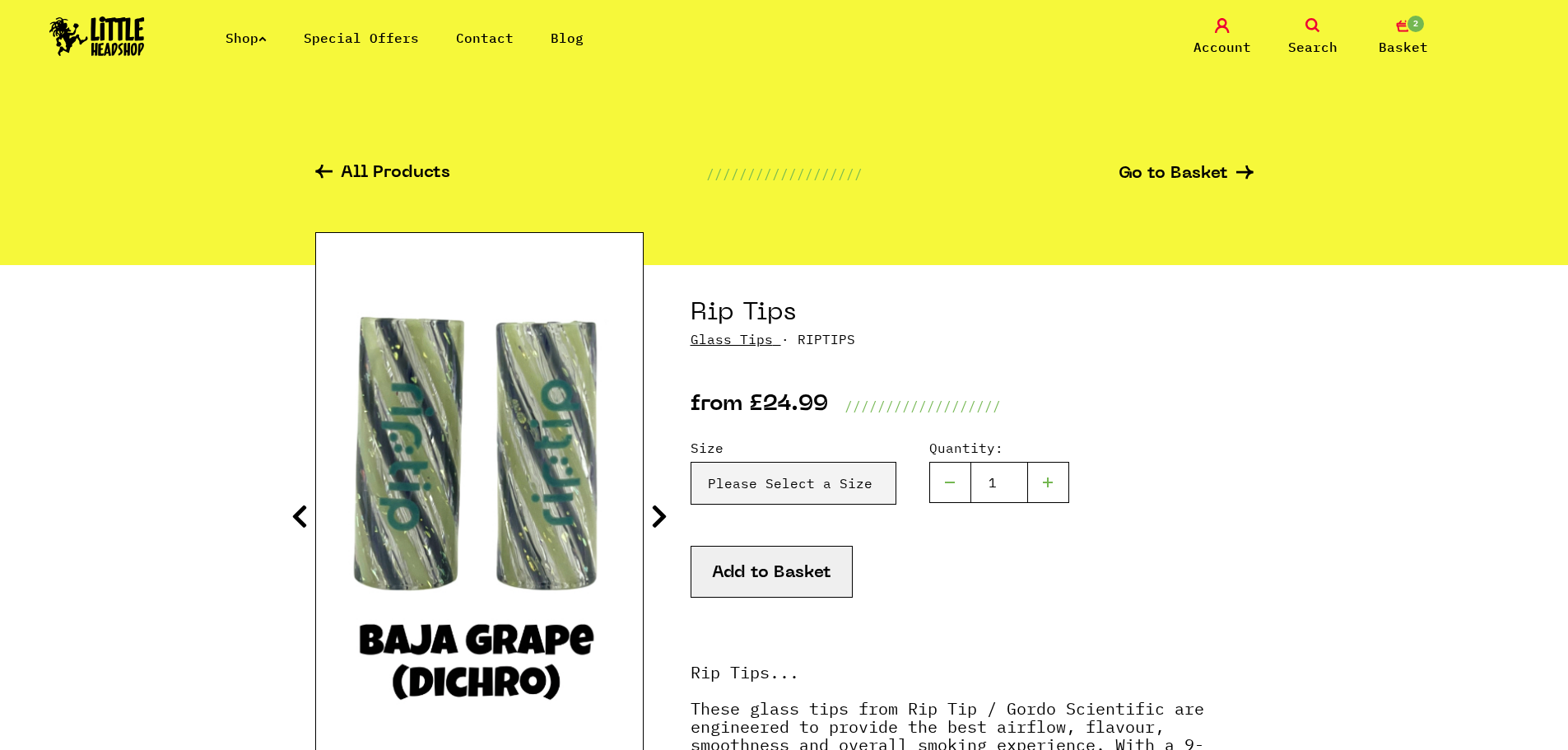
click at [663, 515] on icon at bounding box center [660, 516] width 17 height 26
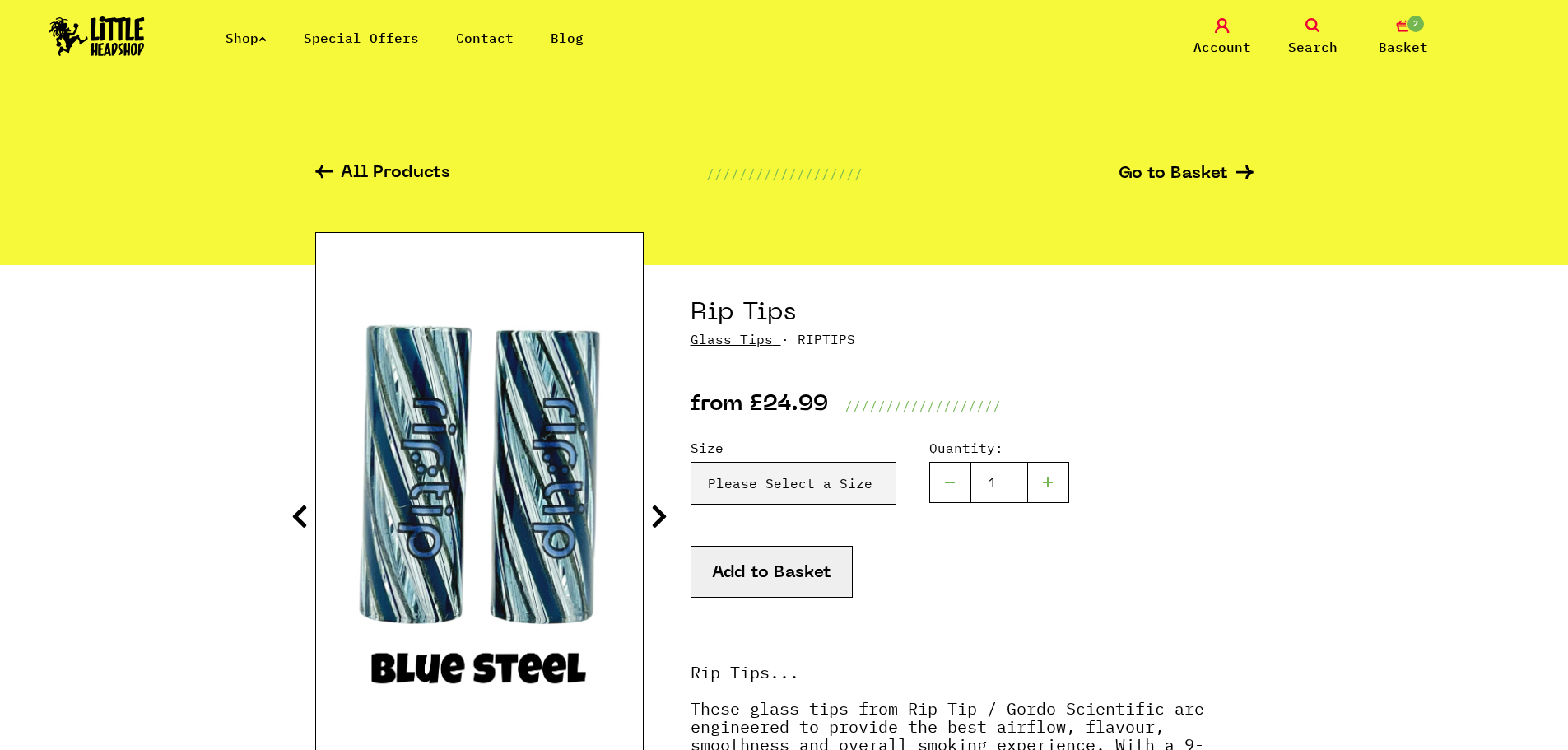
click at [663, 515] on icon at bounding box center [660, 516] width 17 height 26
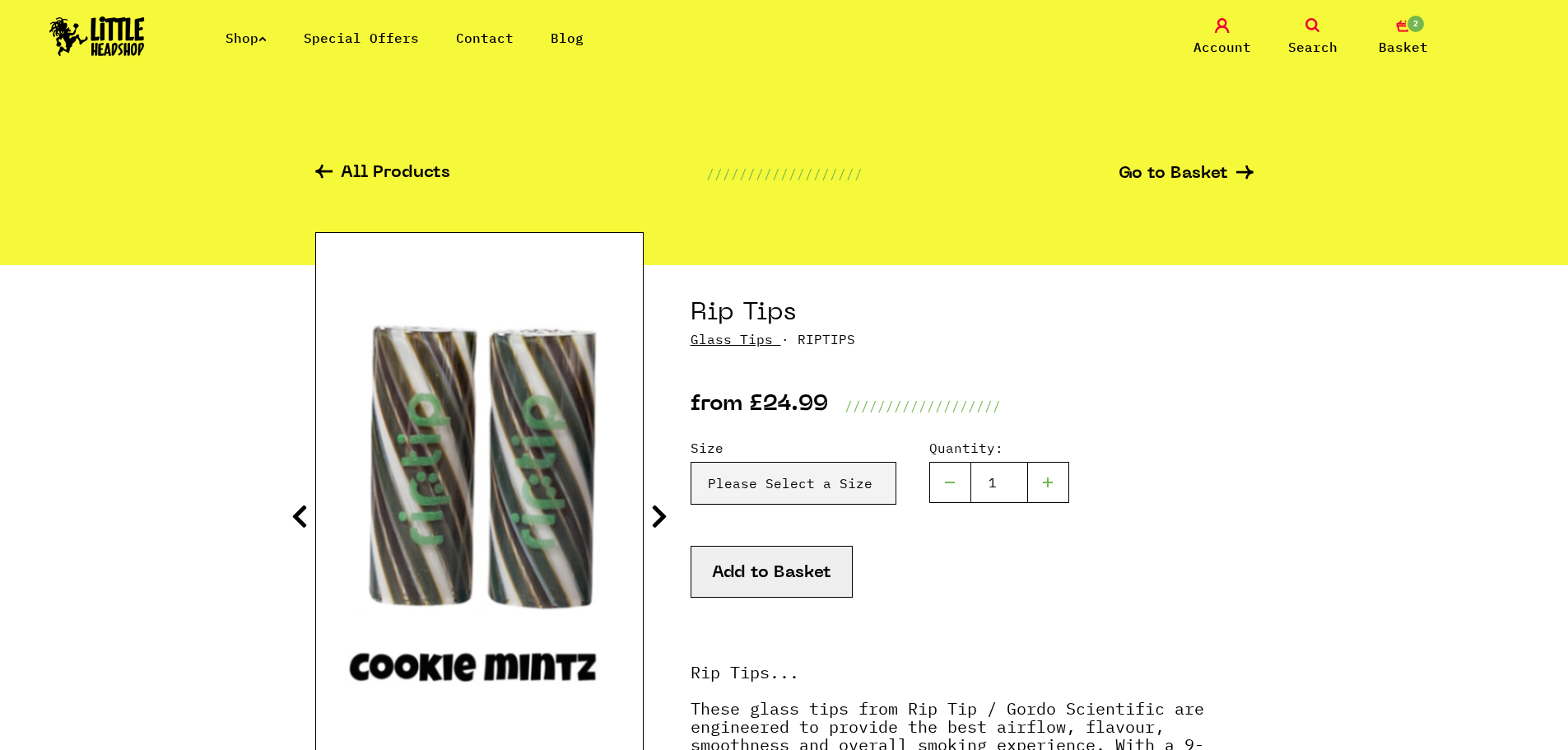
click at [804, 510] on div "Size Please Select a Size Rip Tips - Size 7 - Clear - £24.99 (Out of Stock) Rip…" at bounding box center [972, 491] width 563 height 107
click at [806, 491] on select "Please Select a Size Rip Tips - Size 7 - Clear - £24.99 (Out of Stock) Rip Tips…" at bounding box center [793, 482] width 206 height 43
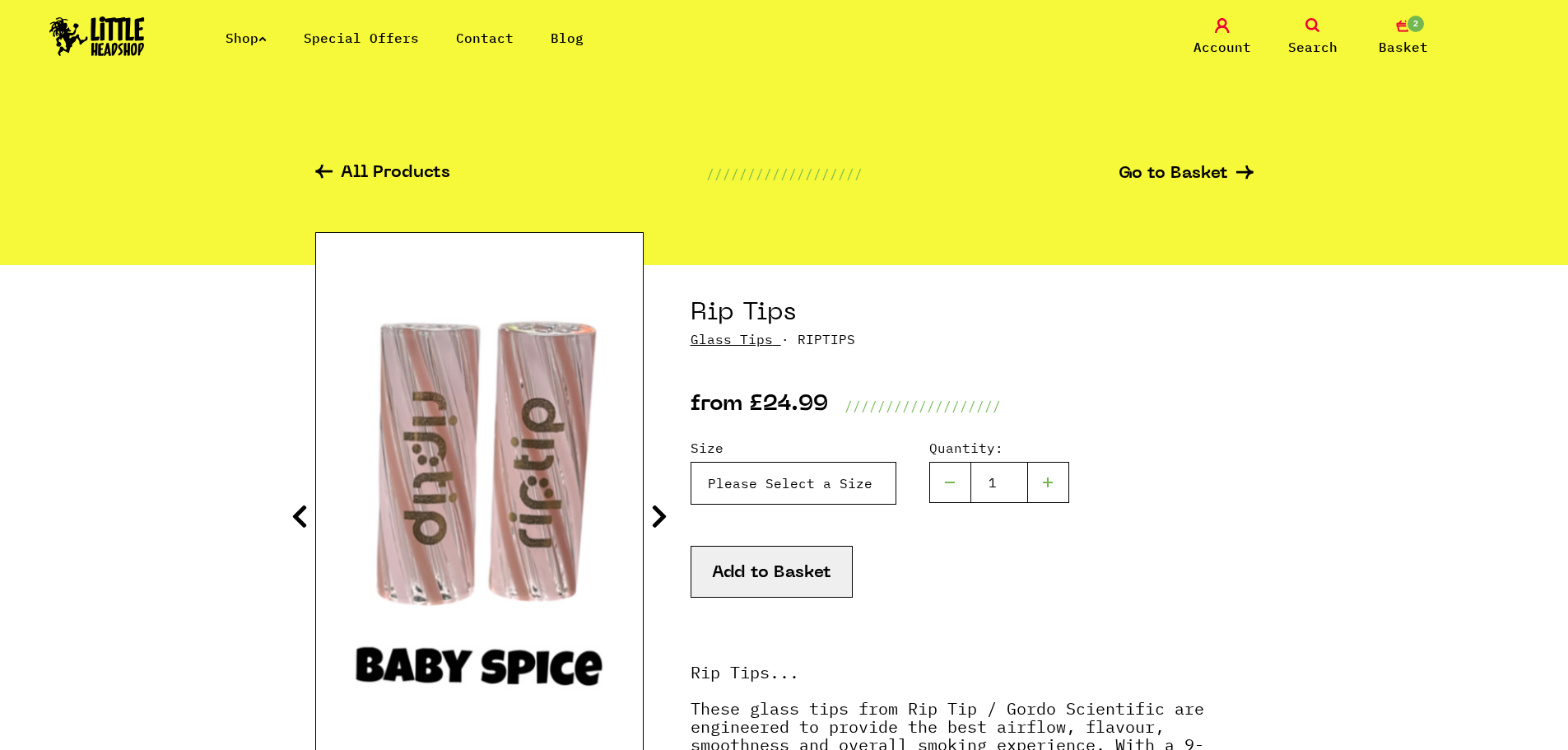
select select "1935"
click at [690, 462] on select "Please Select a Size Rip Tips - Size 7 - Clear - £24.99 (Out of Stock) Rip Tips…" at bounding box center [793, 482] width 206 height 43
click at [658, 518] on icon at bounding box center [660, 516] width 17 height 26
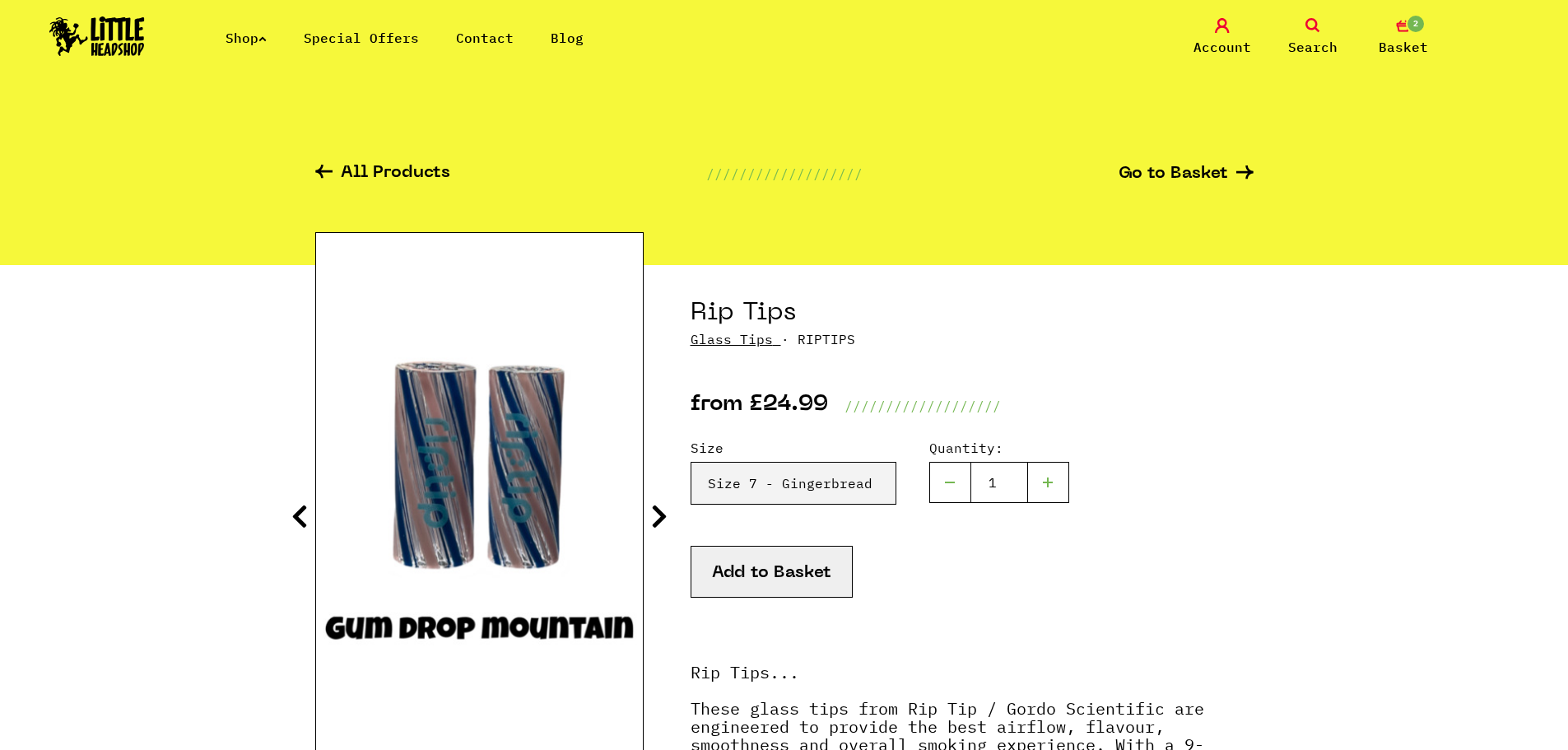
click at [658, 518] on icon at bounding box center [660, 516] width 17 height 26
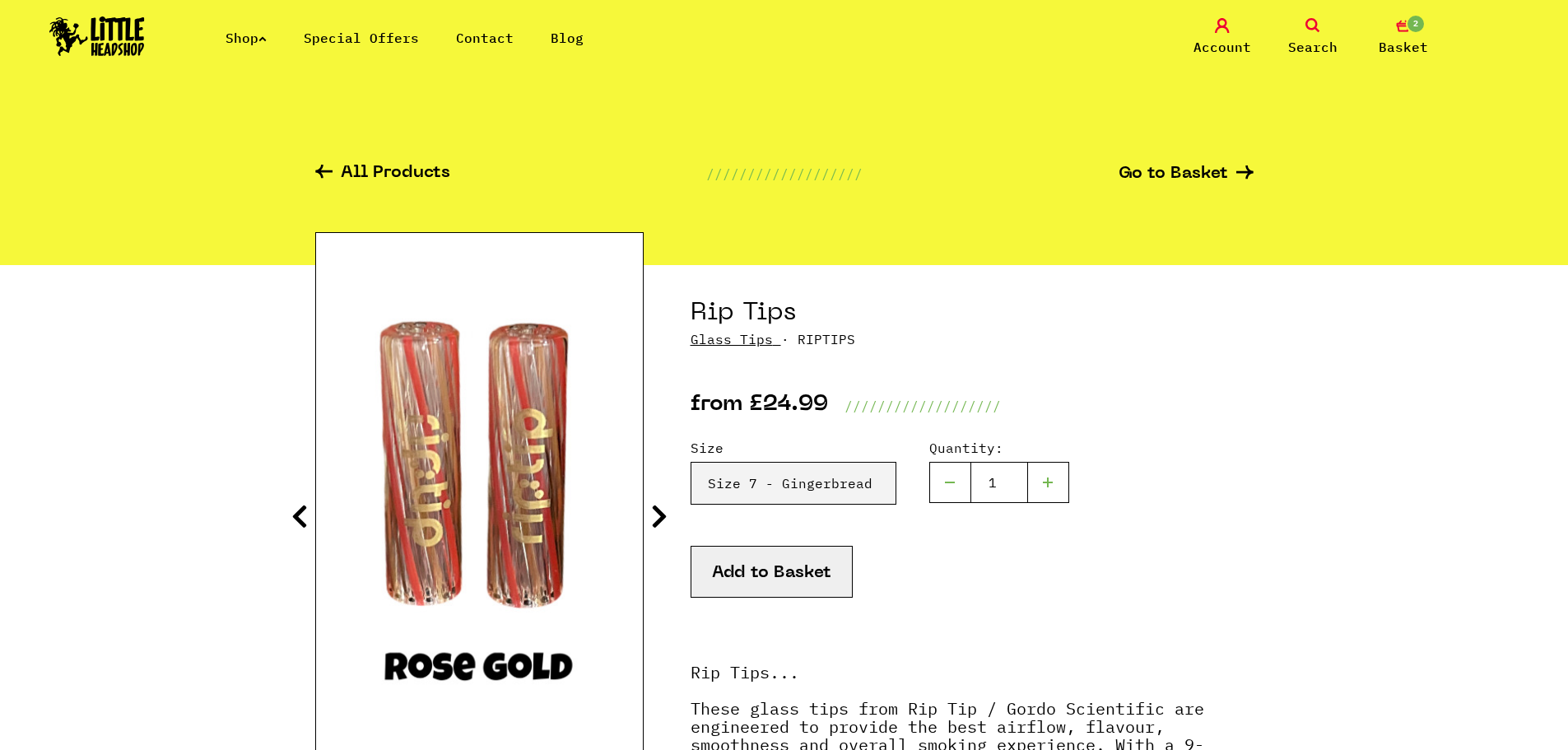
click at [658, 518] on icon at bounding box center [660, 516] width 17 height 26
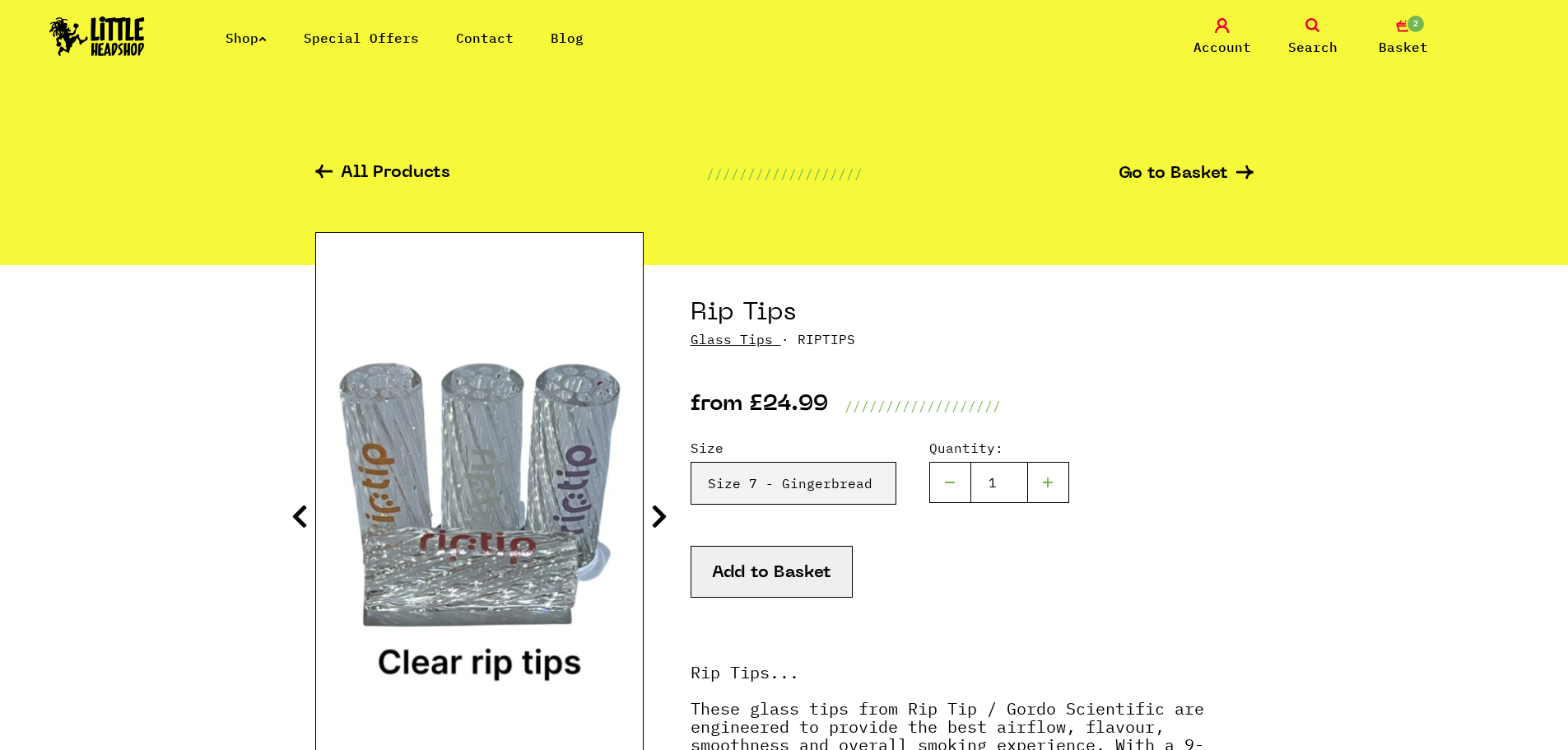
click at [658, 518] on icon at bounding box center [660, 516] width 17 height 26
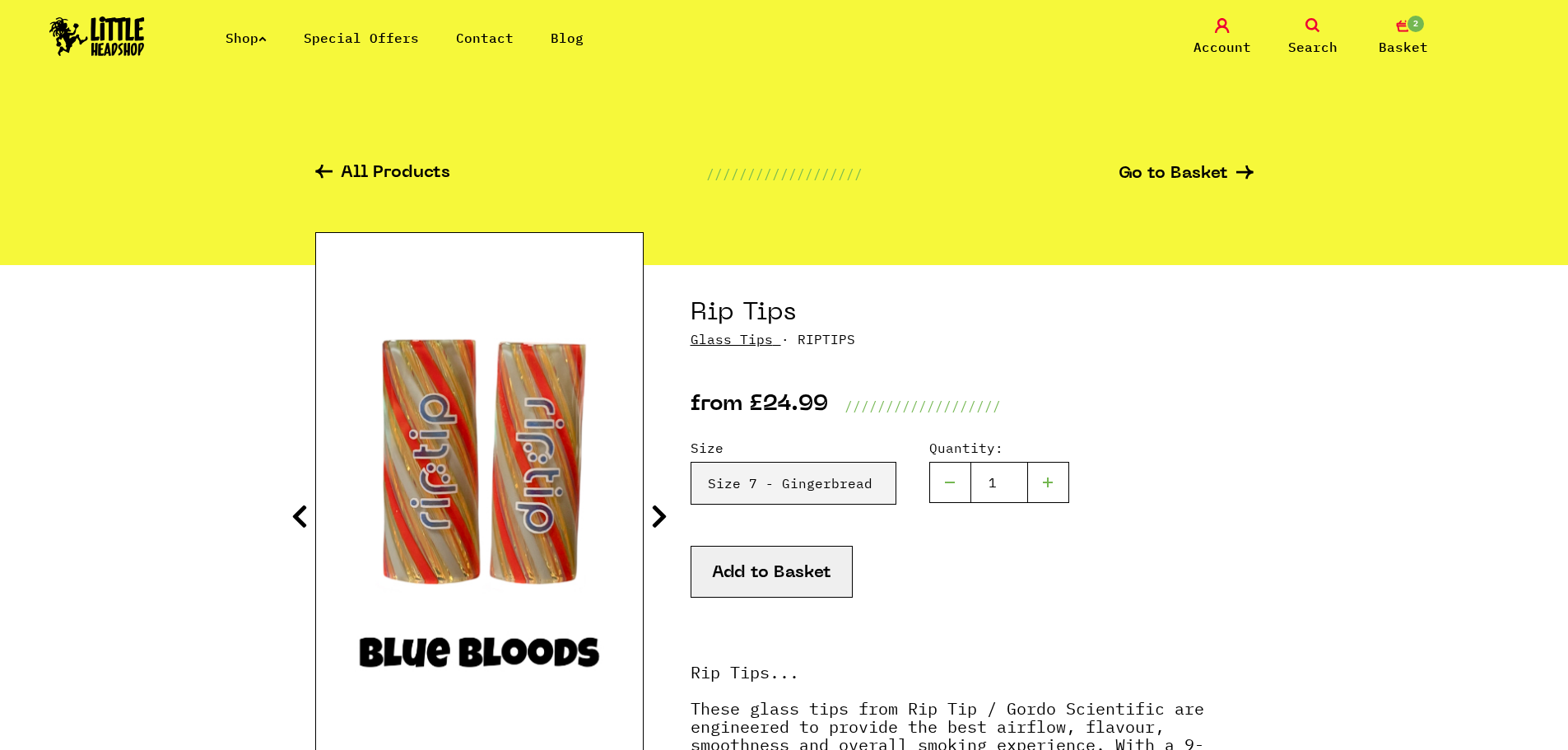
click at [658, 518] on icon at bounding box center [660, 516] width 17 height 26
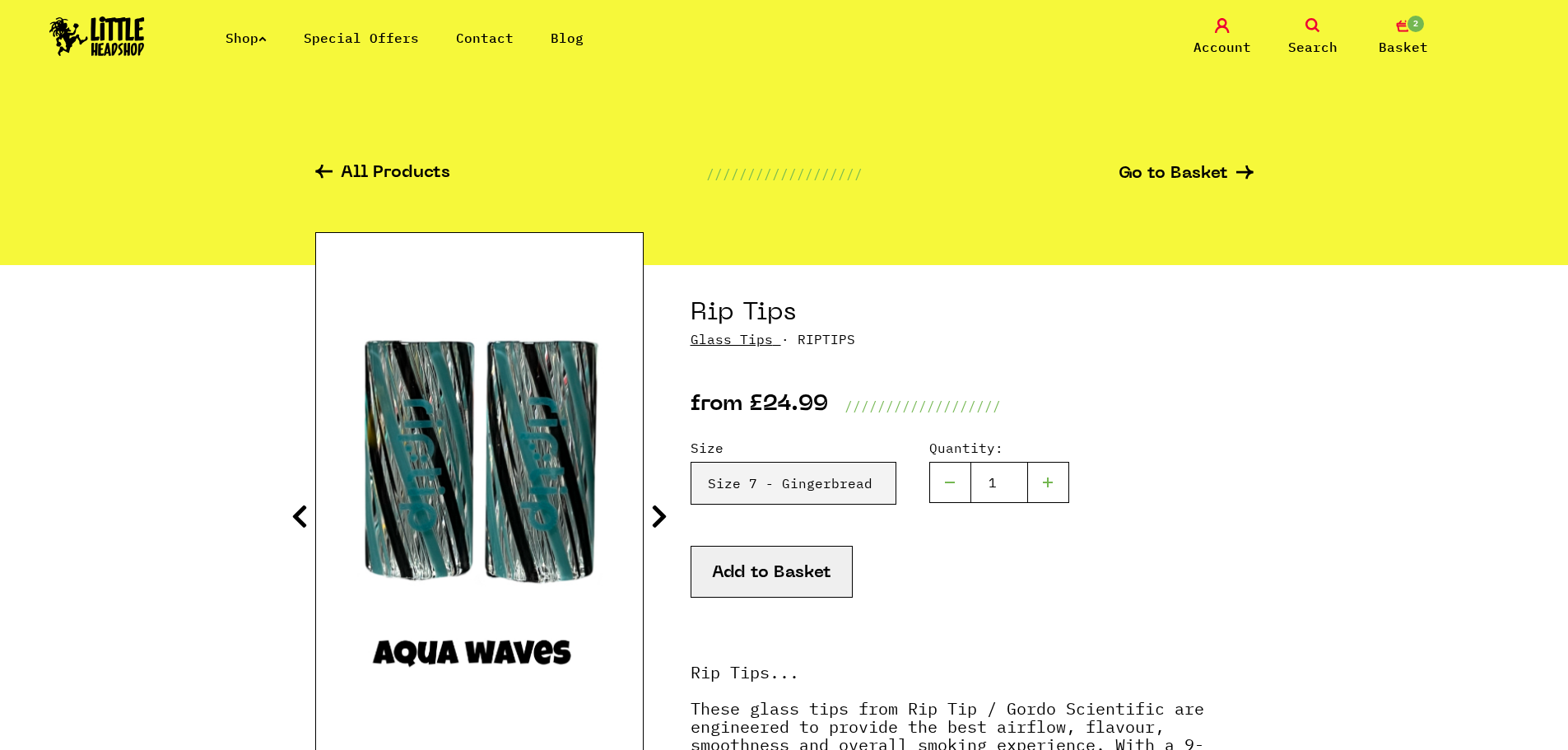
click at [658, 518] on icon at bounding box center [660, 516] width 17 height 26
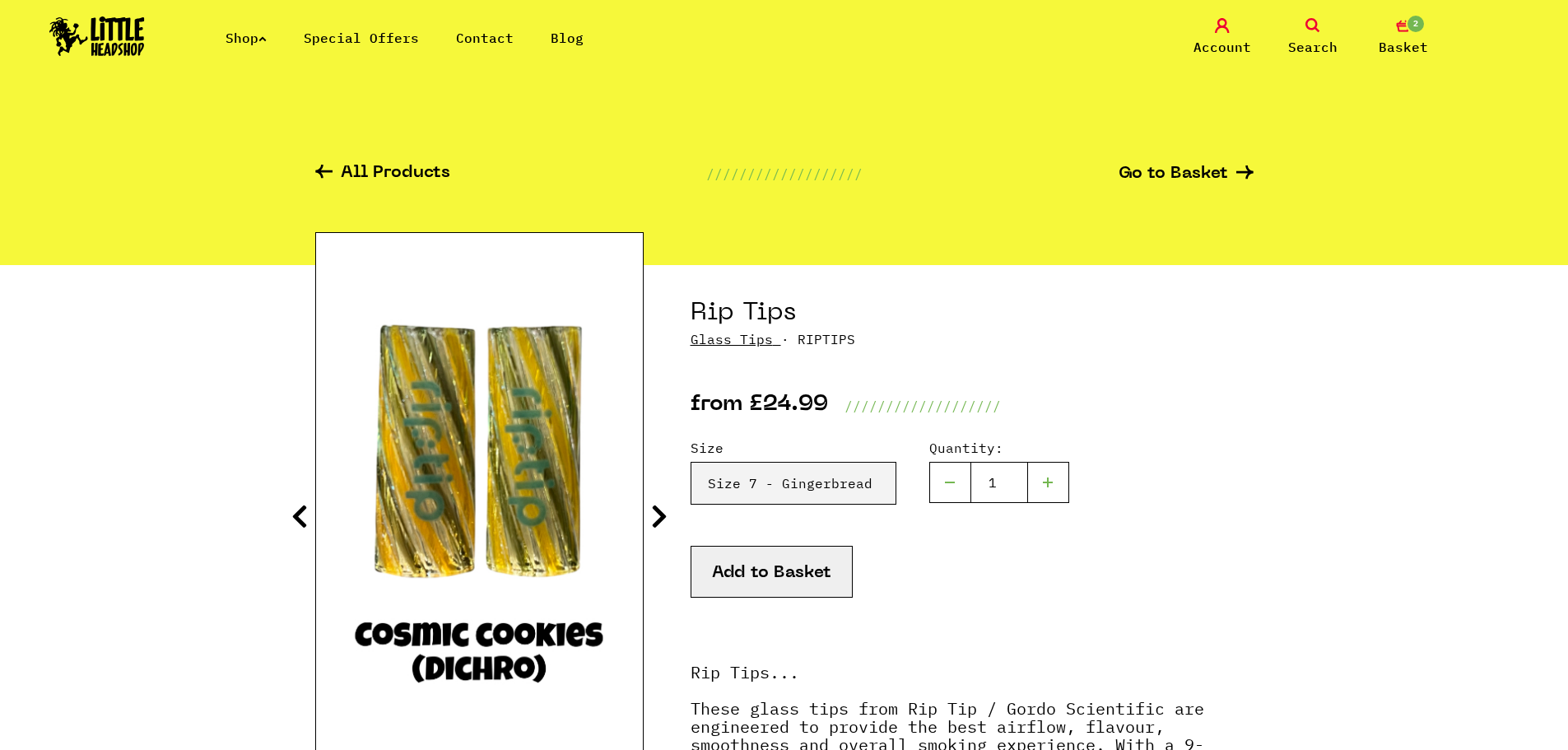
click at [658, 518] on icon at bounding box center [660, 516] width 17 height 26
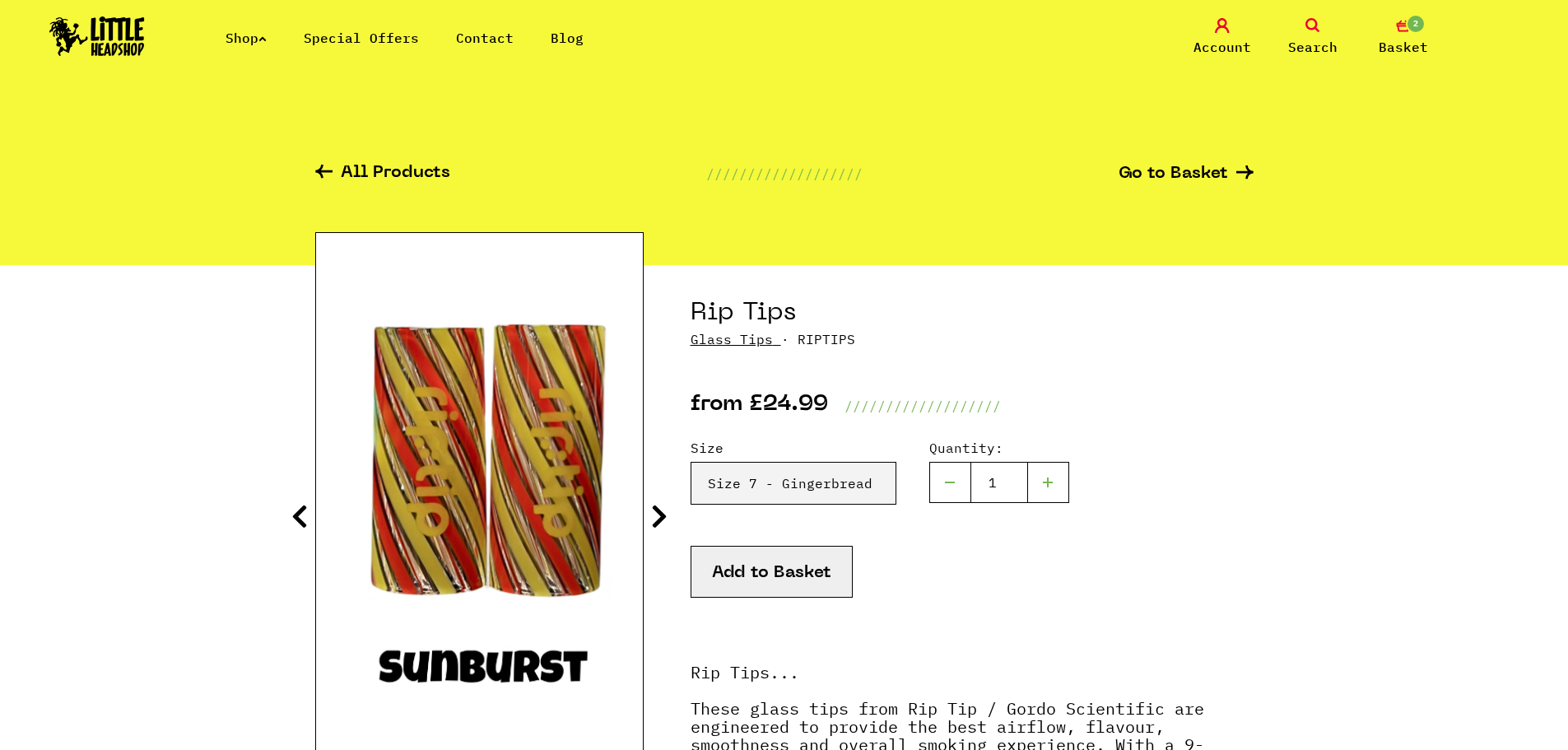
click at [658, 518] on icon at bounding box center [660, 516] width 17 height 26
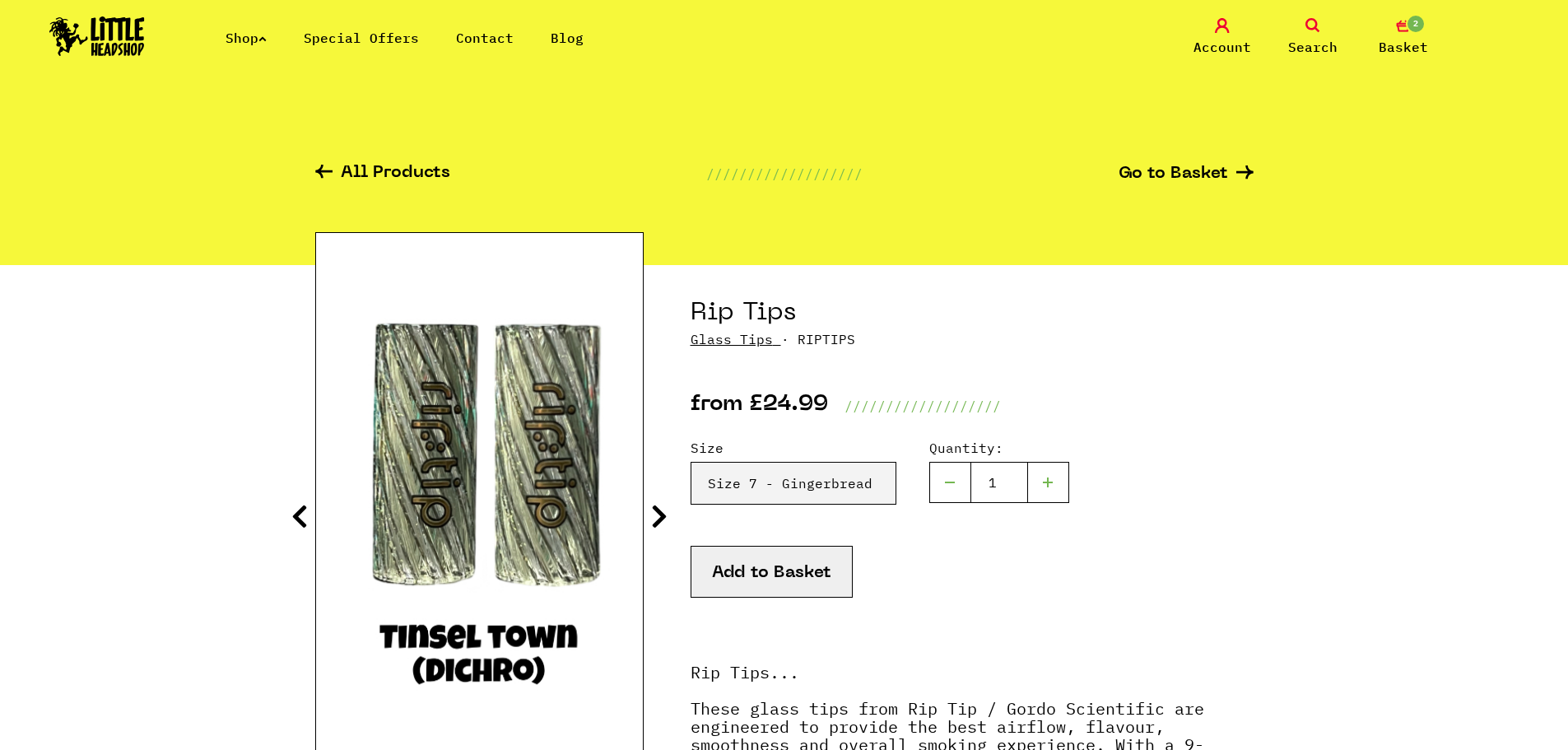
click at [658, 518] on icon at bounding box center [660, 516] width 17 height 26
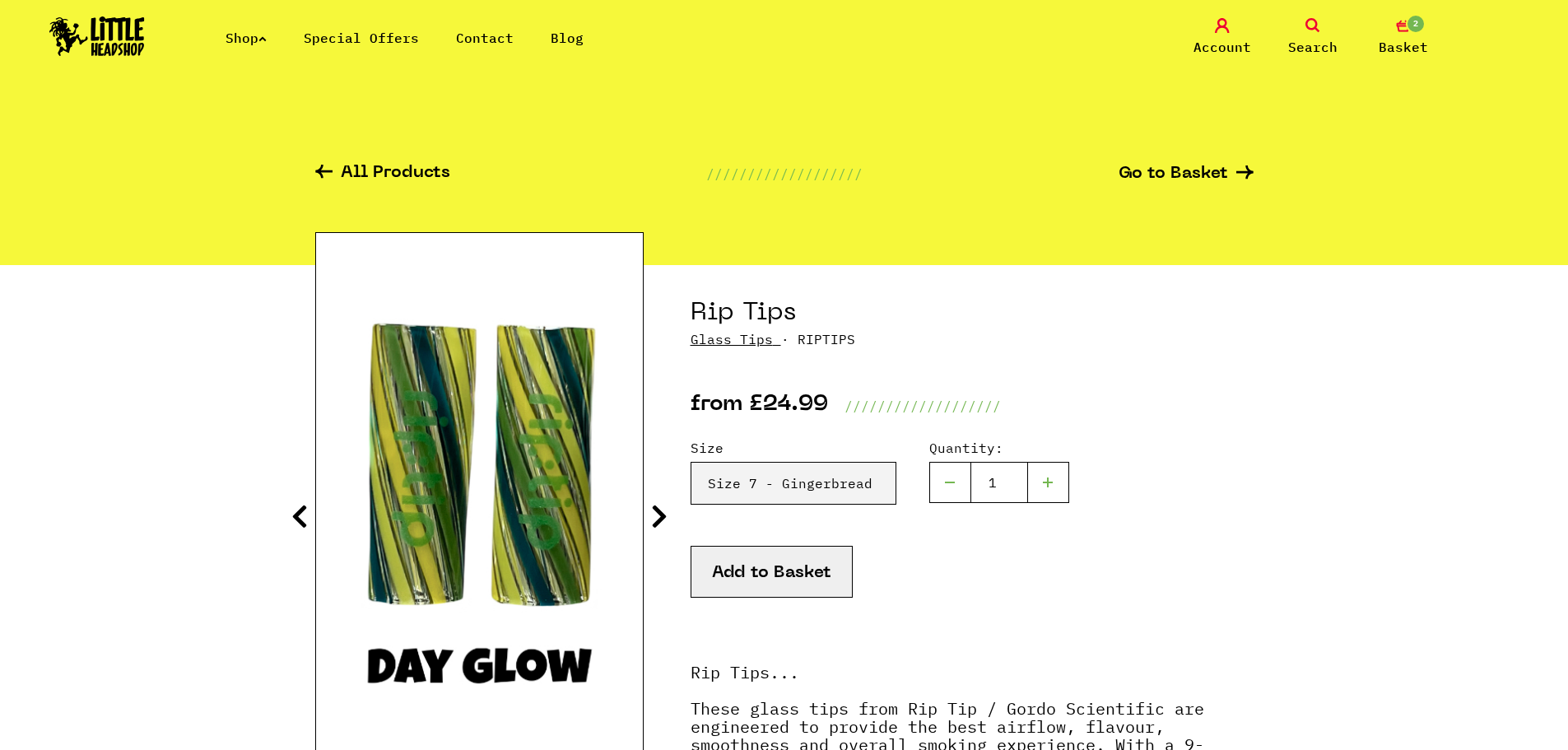
click at [658, 518] on icon at bounding box center [660, 516] width 17 height 26
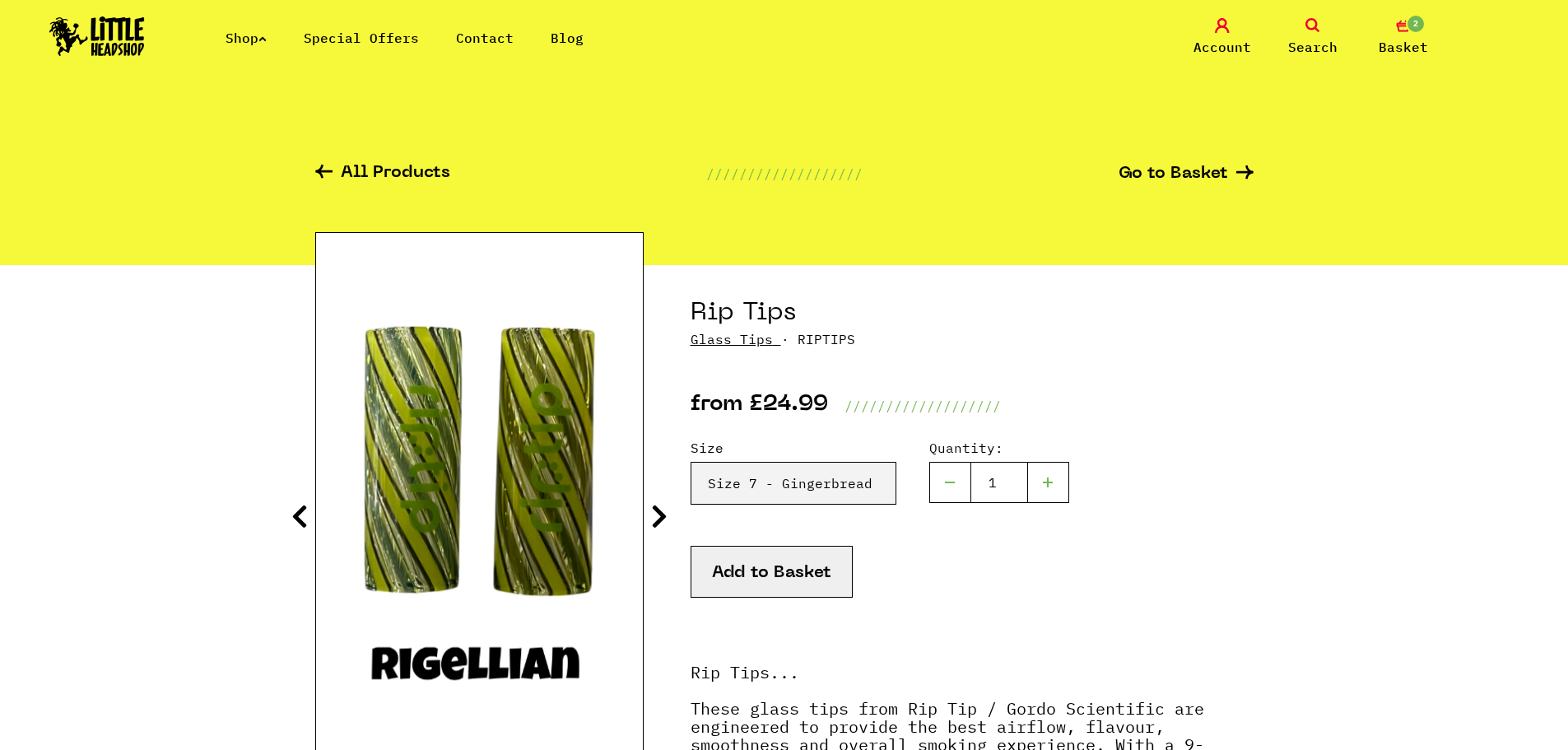
click at [658, 518] on icon at bounding box center [660, 516] width 17 height 26
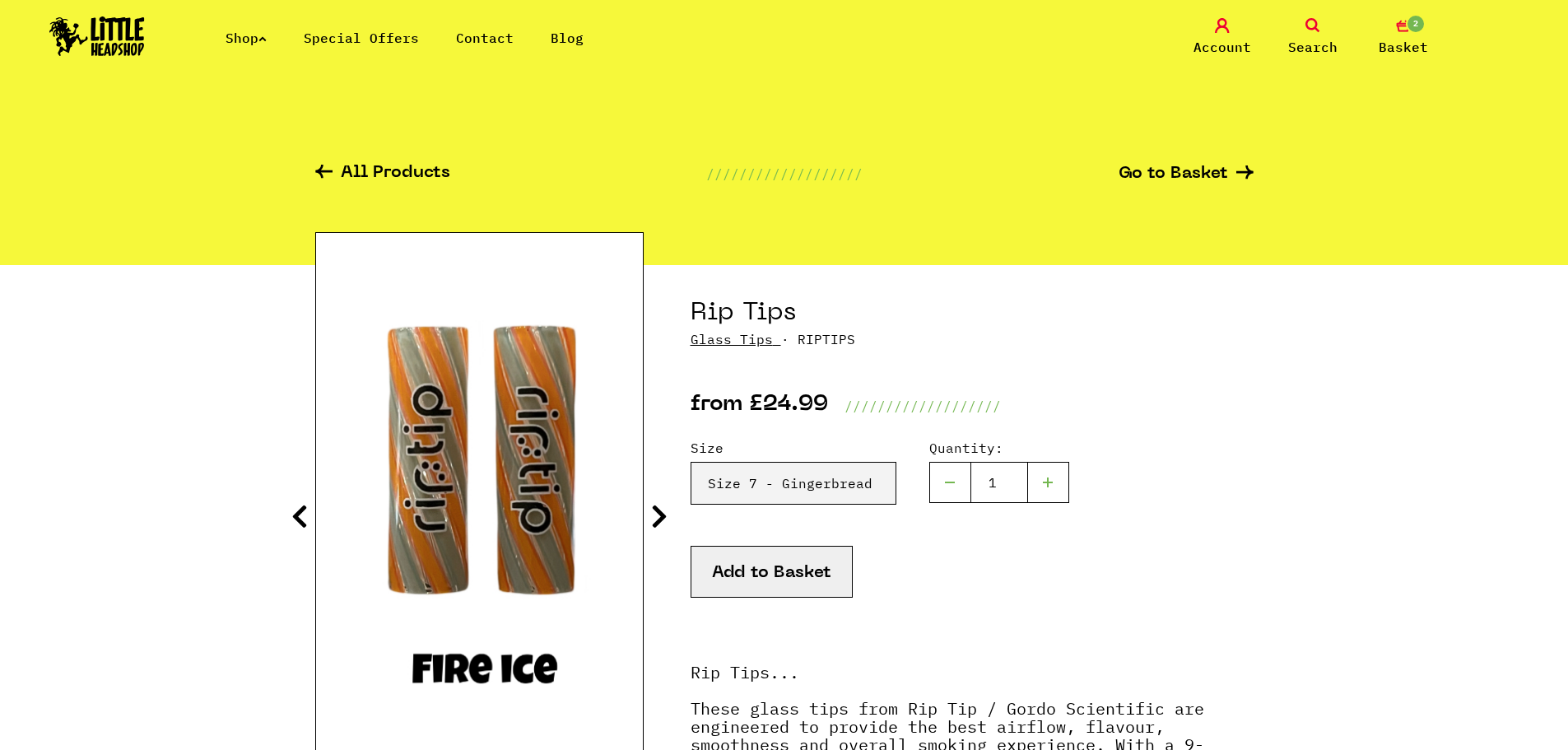
click at [658, 518] on icon at bounding box center [660, 516] width 17 height 26
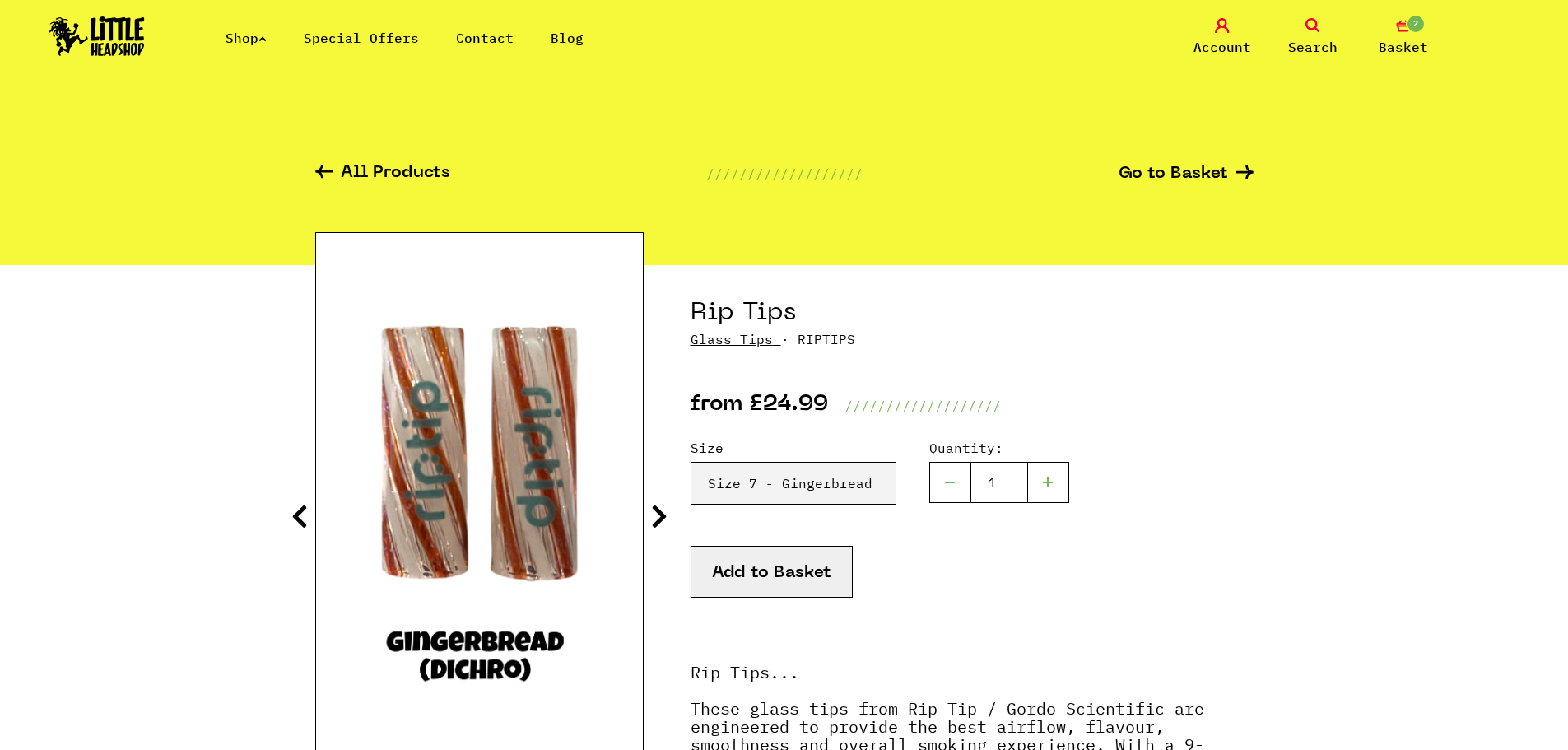
click at [658, 518] on icon at bounding box center [660, 516] width 17 height 26
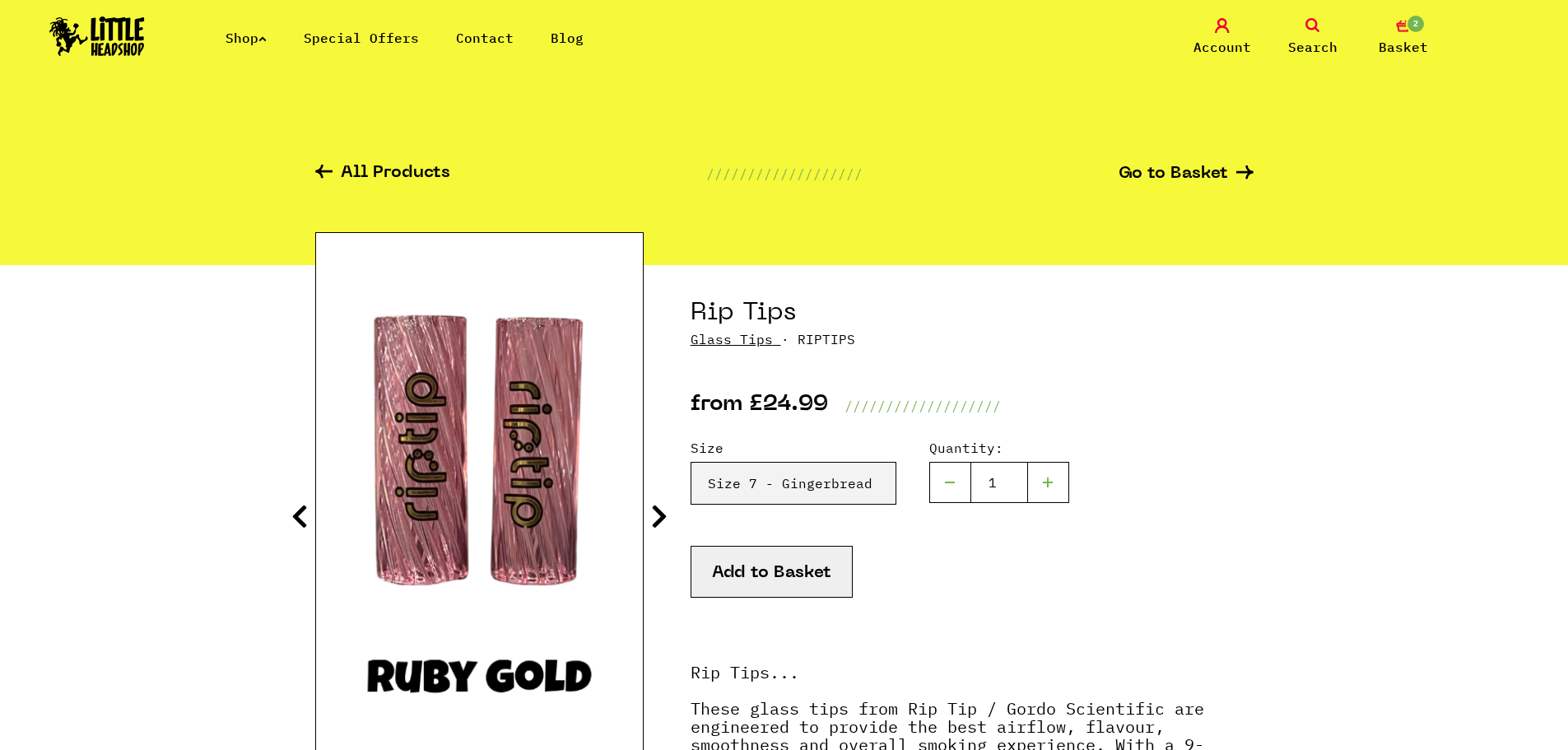
click at [298, 514] on icon at bounding box center [299, 516] width 17 height 26
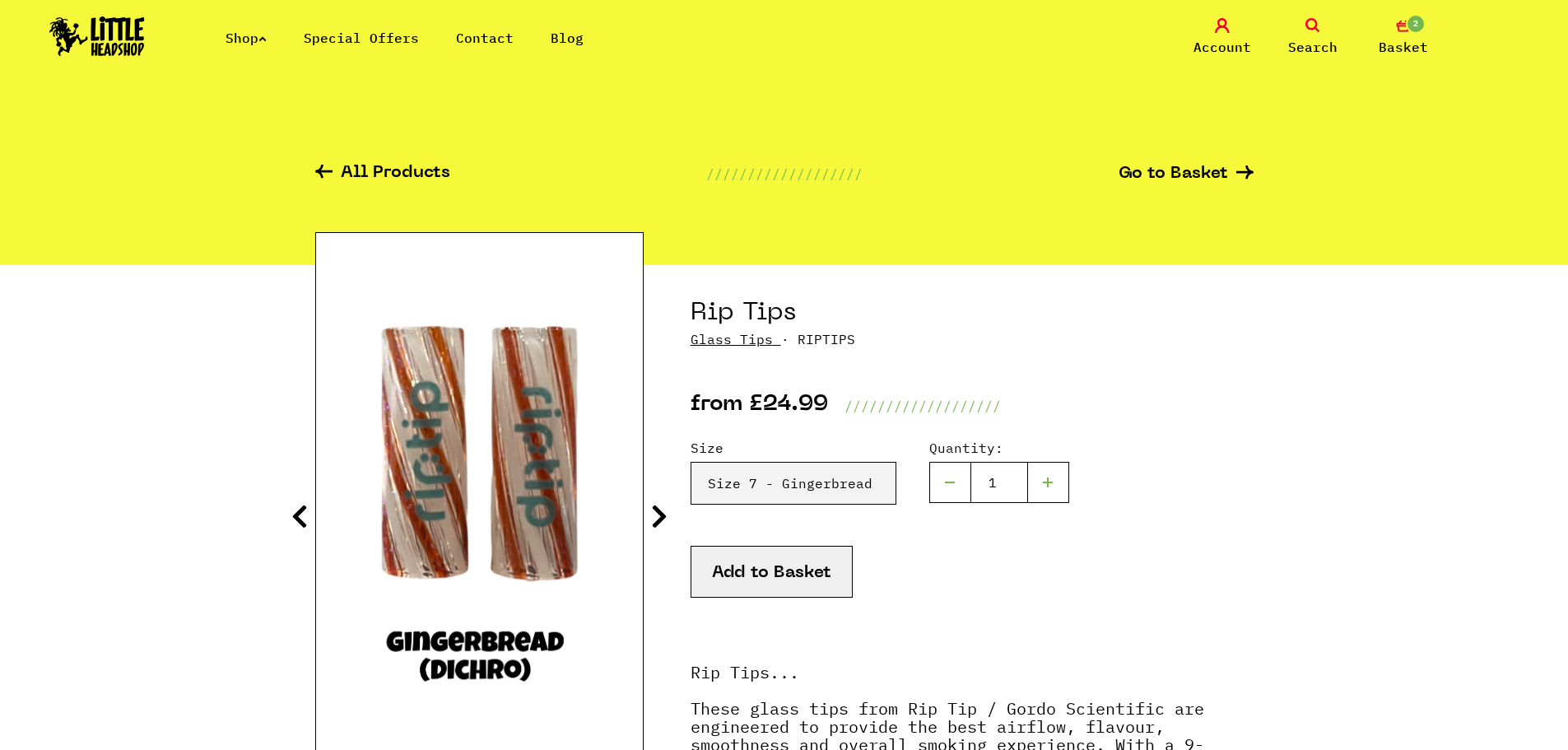
click at [261, 39] on link "Shop" at bounding box center [246, 38] width 41 height 17
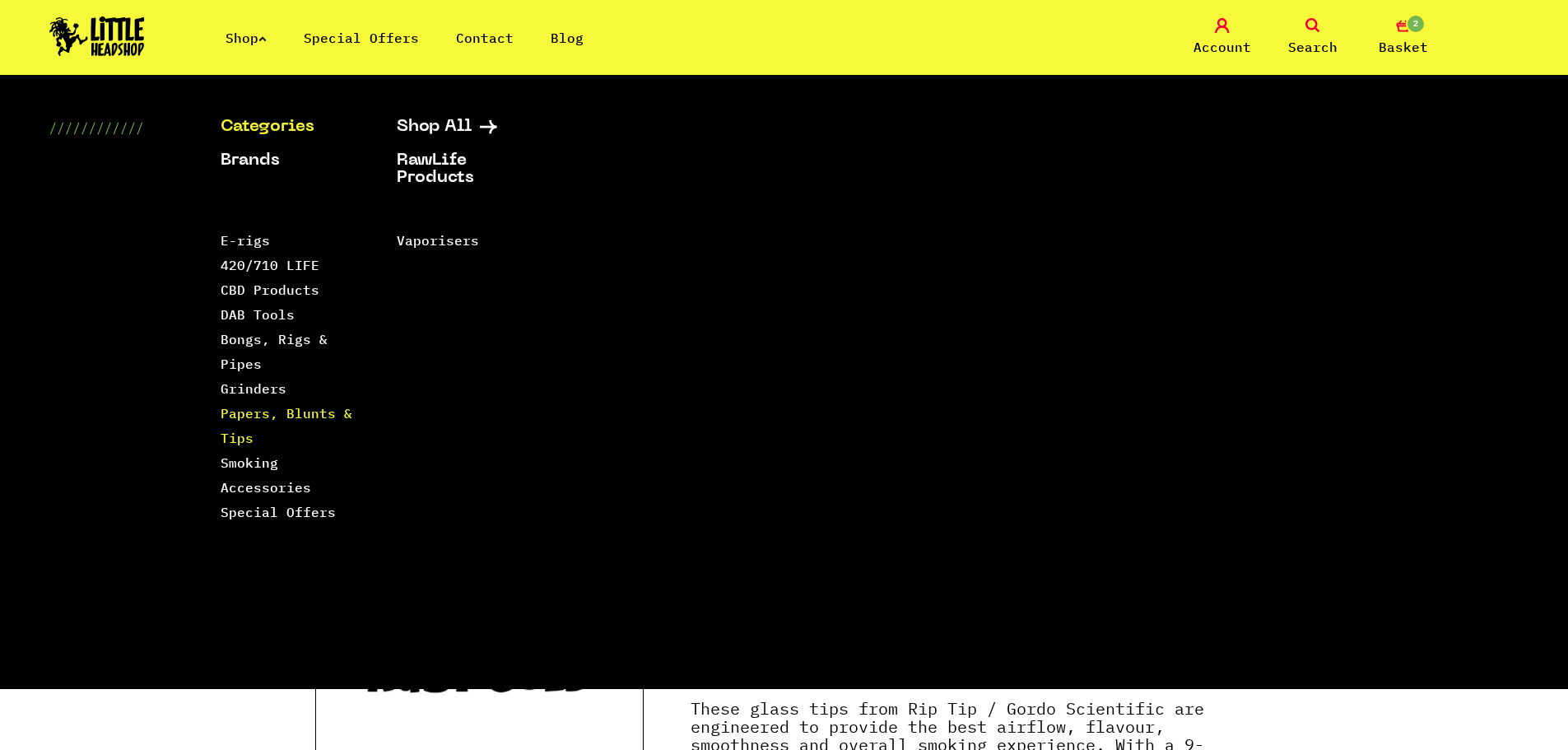
click at [252, 415] on link "Papers, Blunts & Tips" at bounding box center [287, 425] width 131 height 41
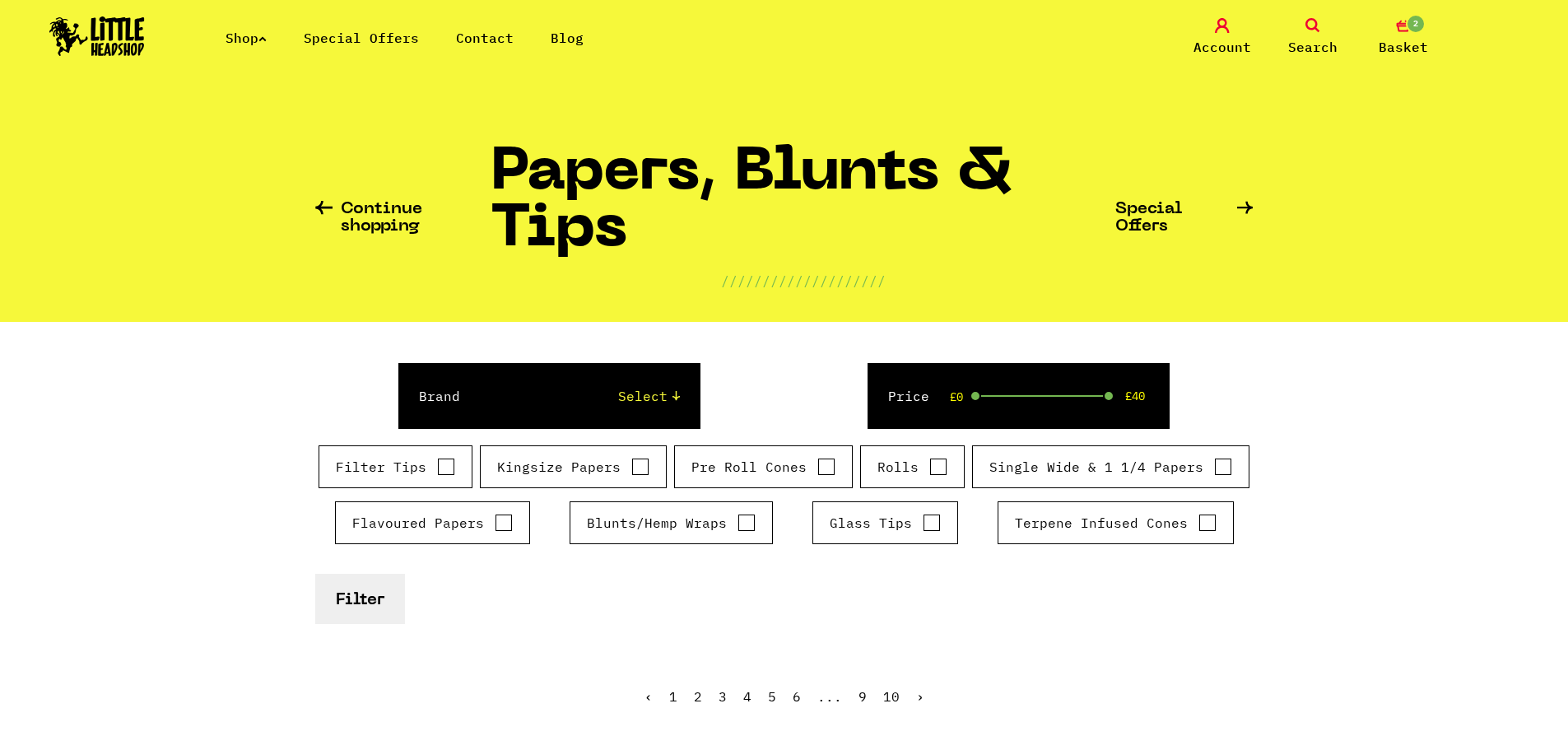
click at [443, 470] on input "Filter Tips" at bounding box center [446, 467] width 18 height 17
checkbox input "true"
click at [381, 603] on button "Filter" at bounding box center [360, 599] width 90 height 50
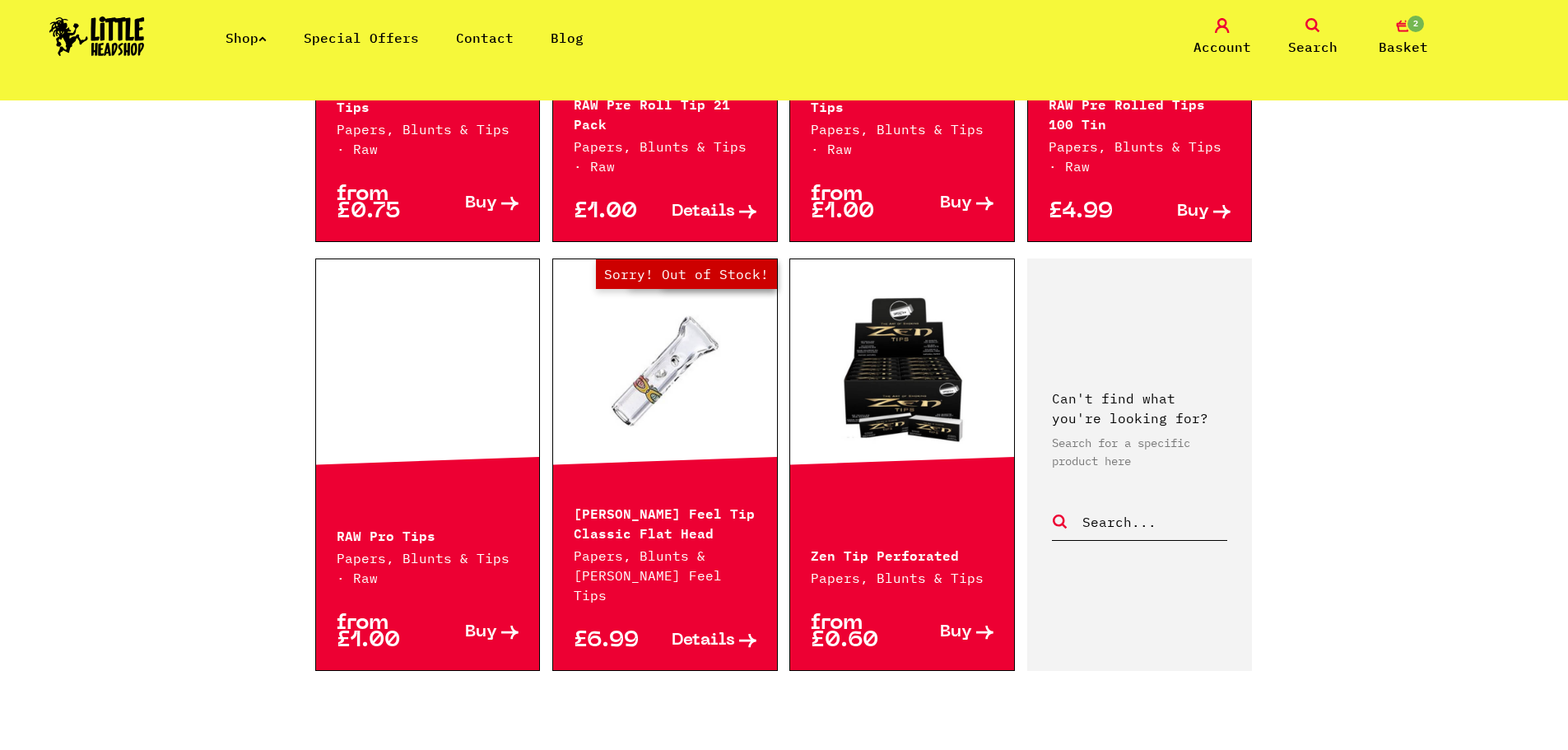
scroll to position [2141, 0]
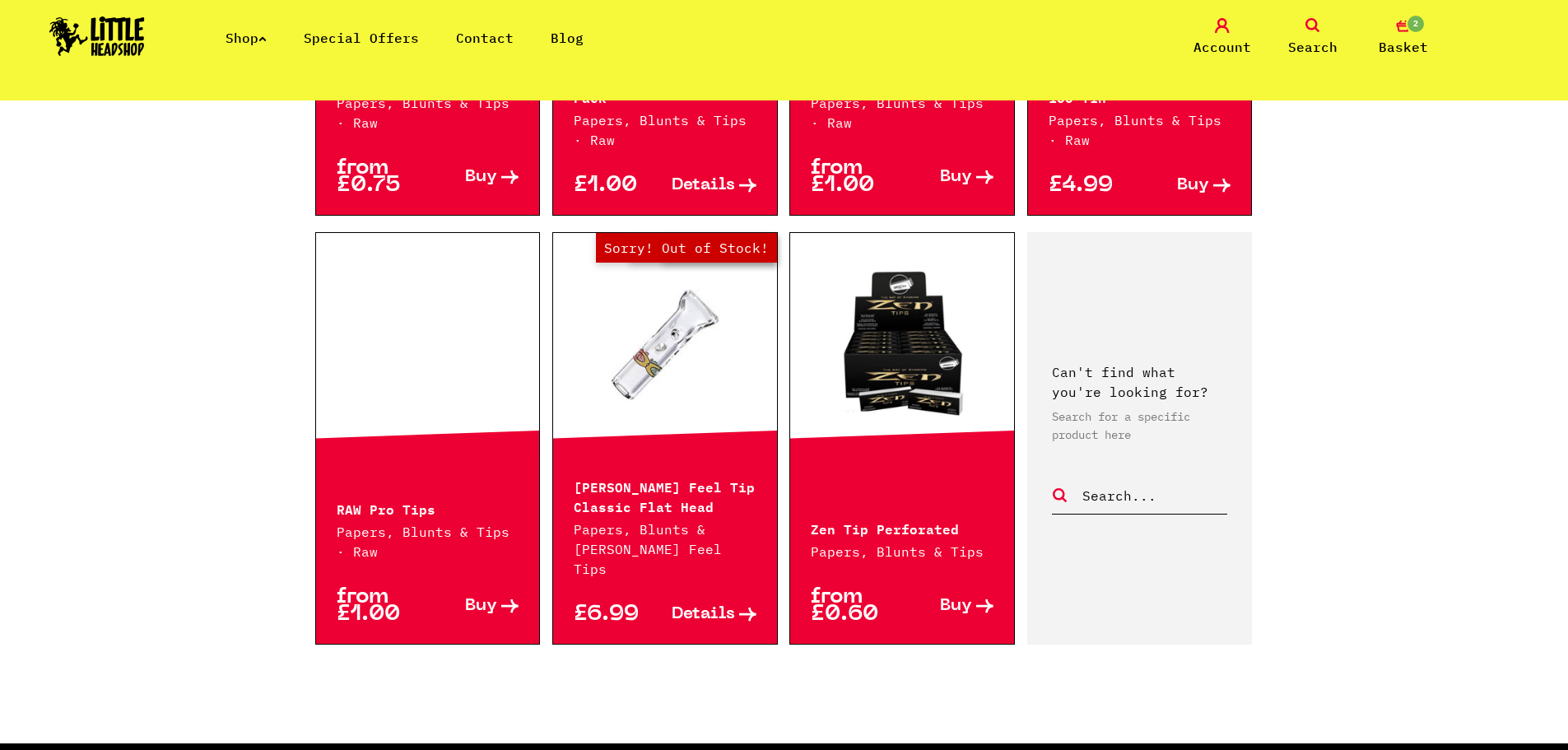
click at [1415, 17] on span "2" at bounding box center [1416, 24] width 20 height 20
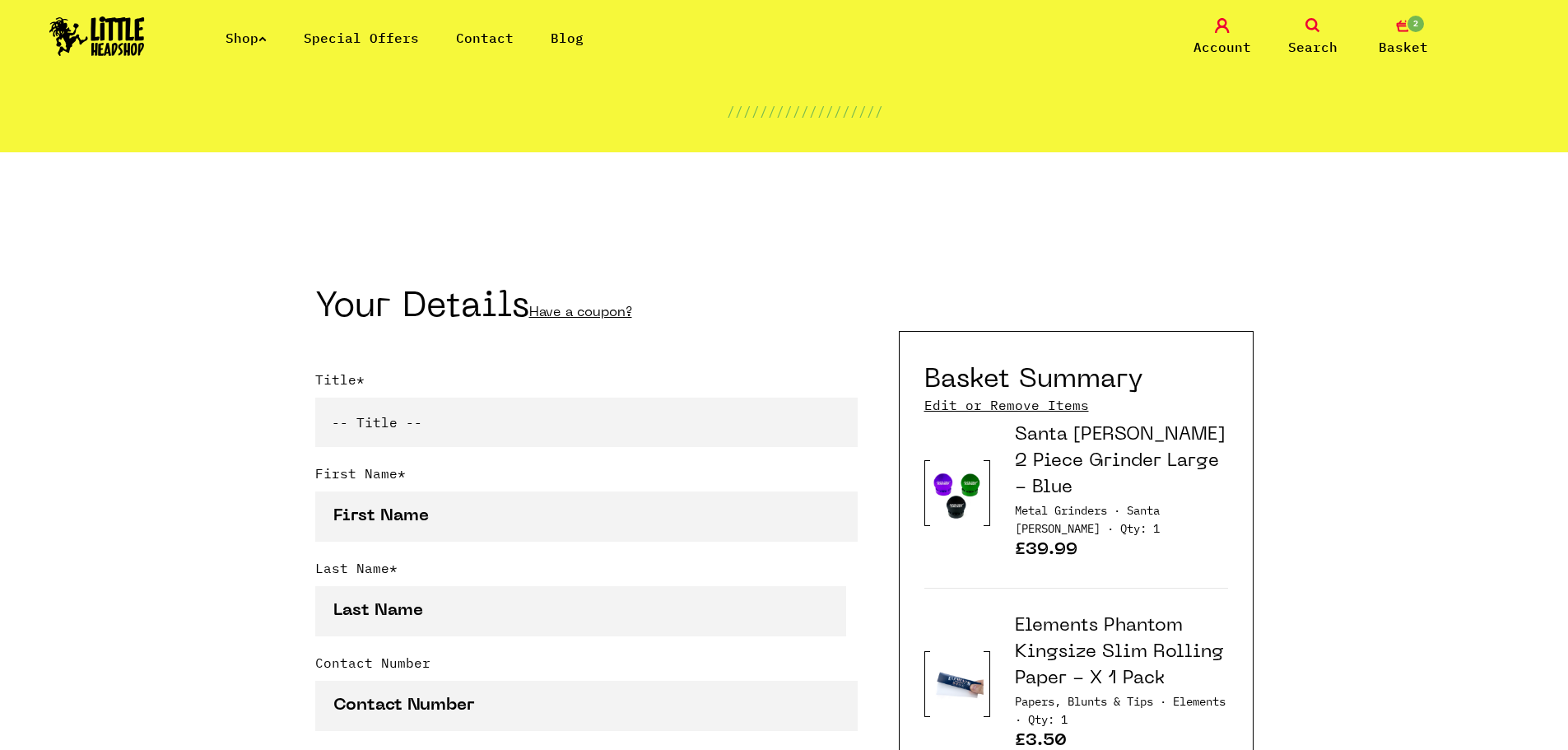
scroll to position [165, 0]
